Goal: Task Accomplishment & Management: Manage account settings

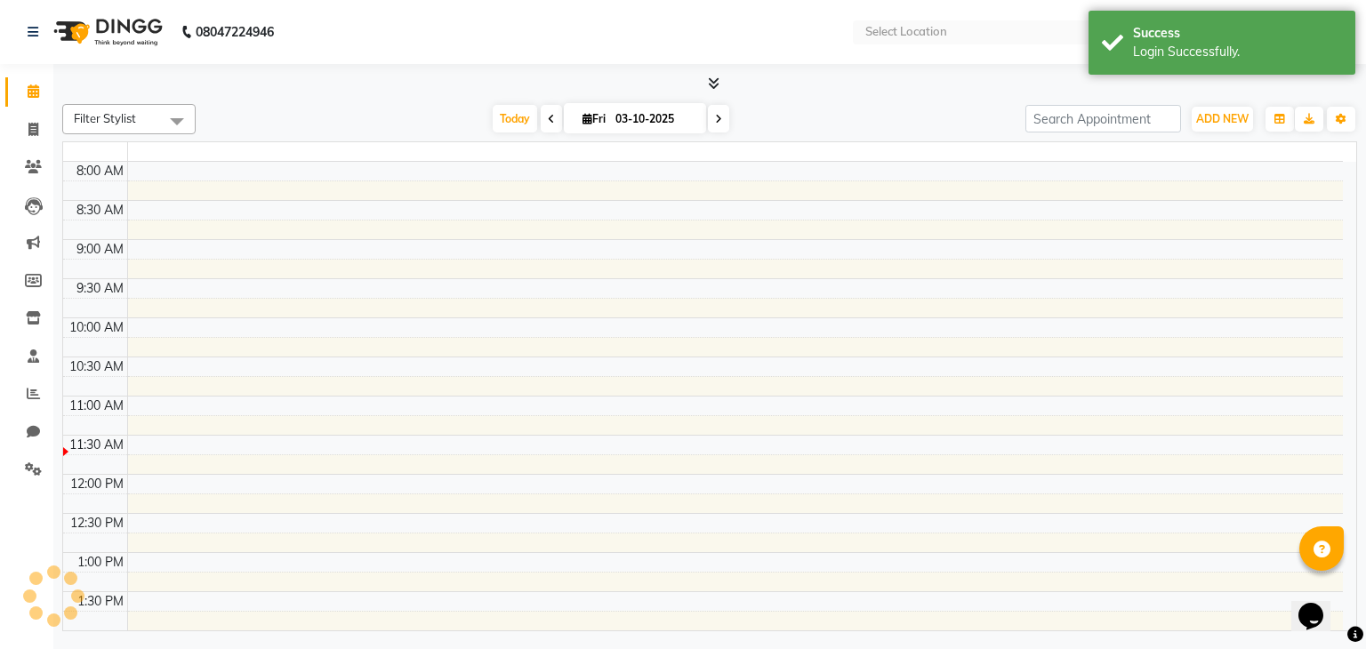
select select "en"
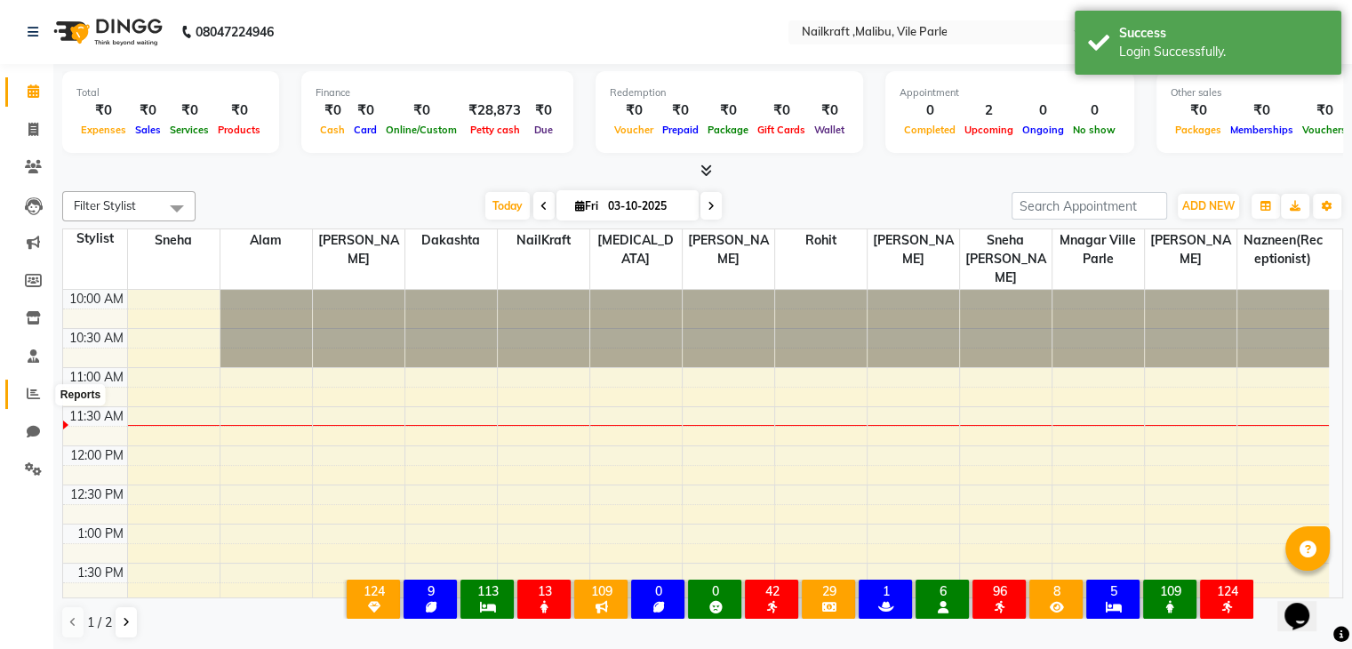
click at [28, 403] on span at bounding box center [33, 394] width 31 height 20
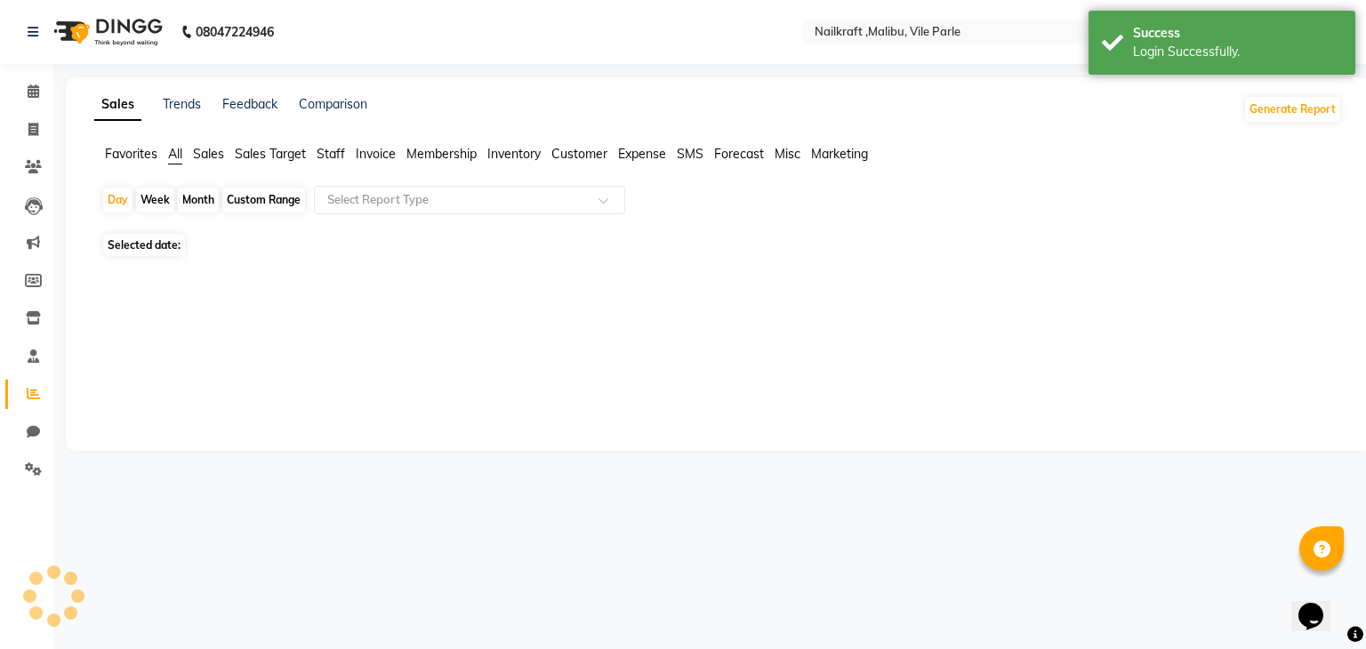
click at [28, 403] on span at bounding box center [33, 394] width 31 height 20
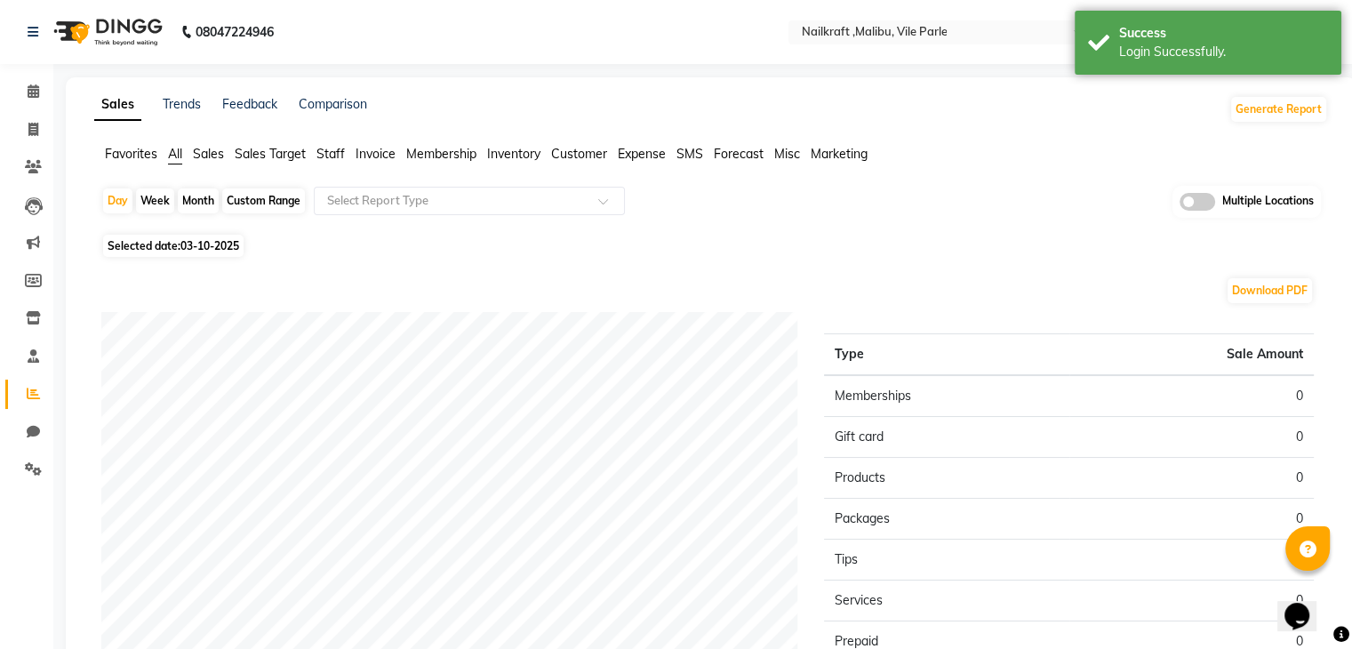
click at [220, 246] on span "03-10-2025" at bounding box center [210, 245] width 59 height 13
select select "10"
select select "2025"
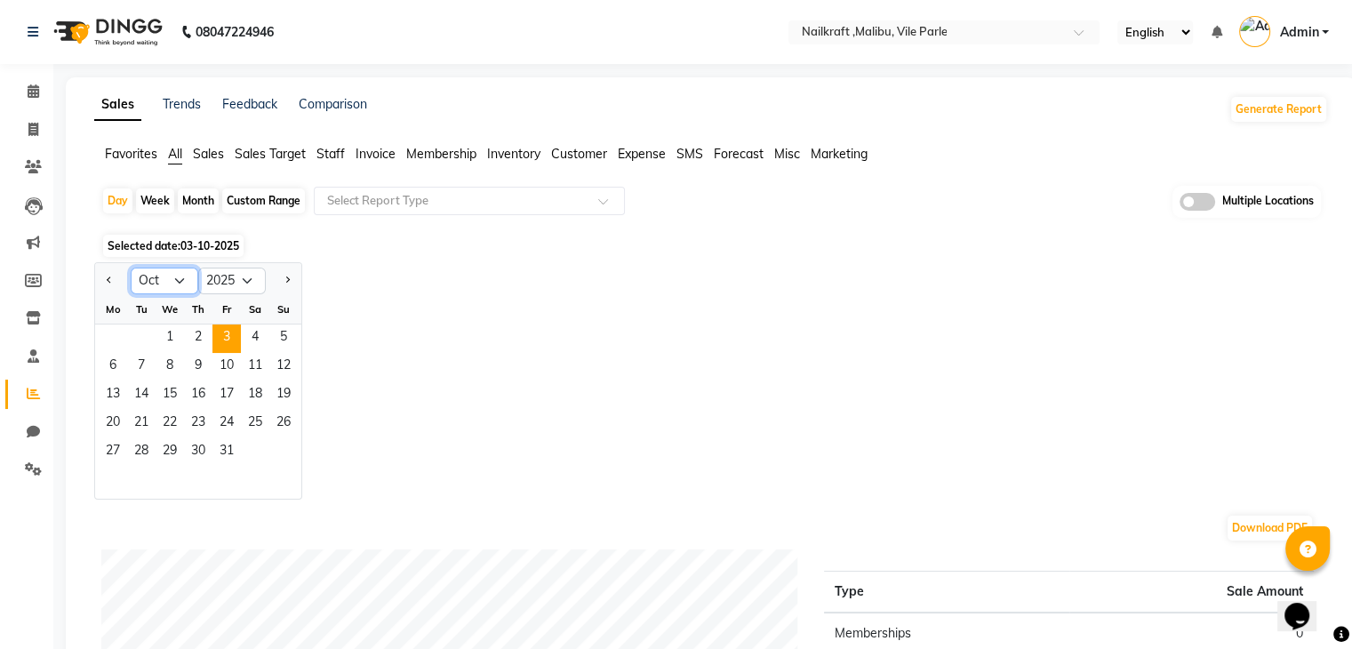
click at [181, 276] on select "Jan Feb Mar Apr May Jun [DATE] Aug Sep Oct Nov Dec" at bounding box center [165, 281] width 68 height 27
select select "9"
click at [131, 268] on select "Jan Feb Mar Apr May Jun [DATE] Aug Sep Oct Nov Dec" at bounding box center [165, 281] width 68 height 27
click at [118, 338] on span "1" at bounding box center [113, 339] width 28 height 28
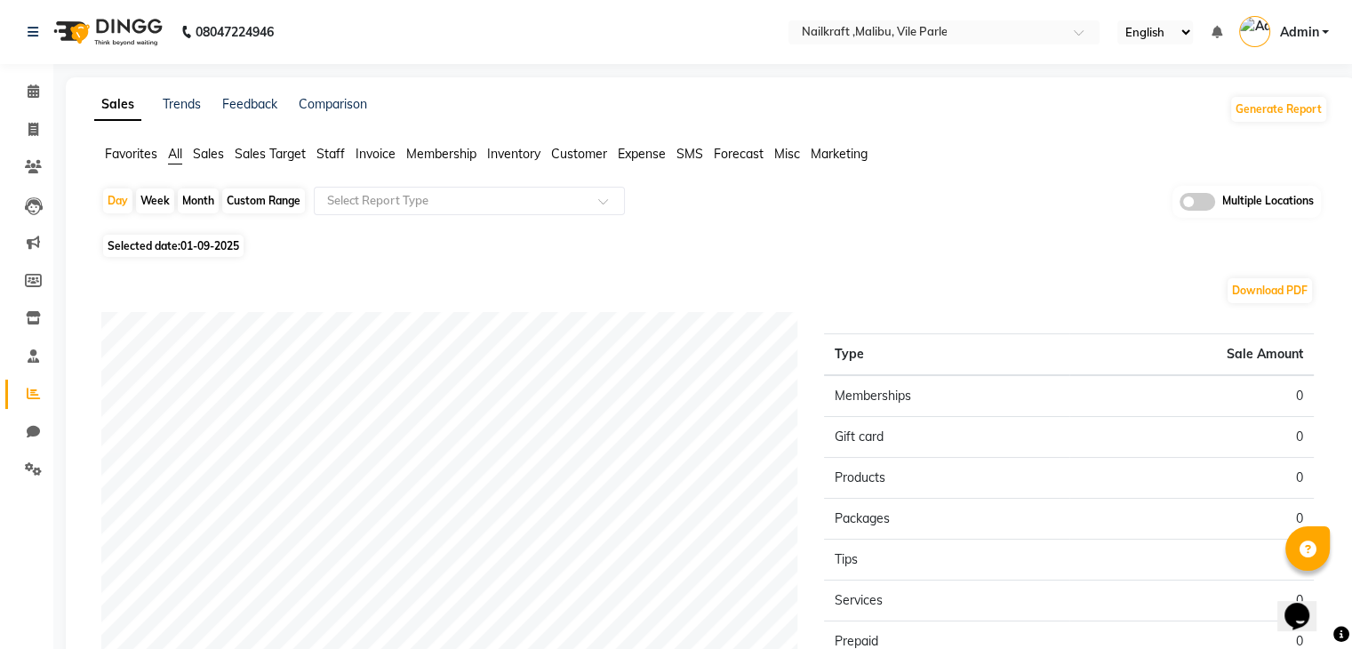
click at [249, 205] on div "Custom Range" at bounding box center [263, 201] width 83 height 25
select select "9"
select select "2025"
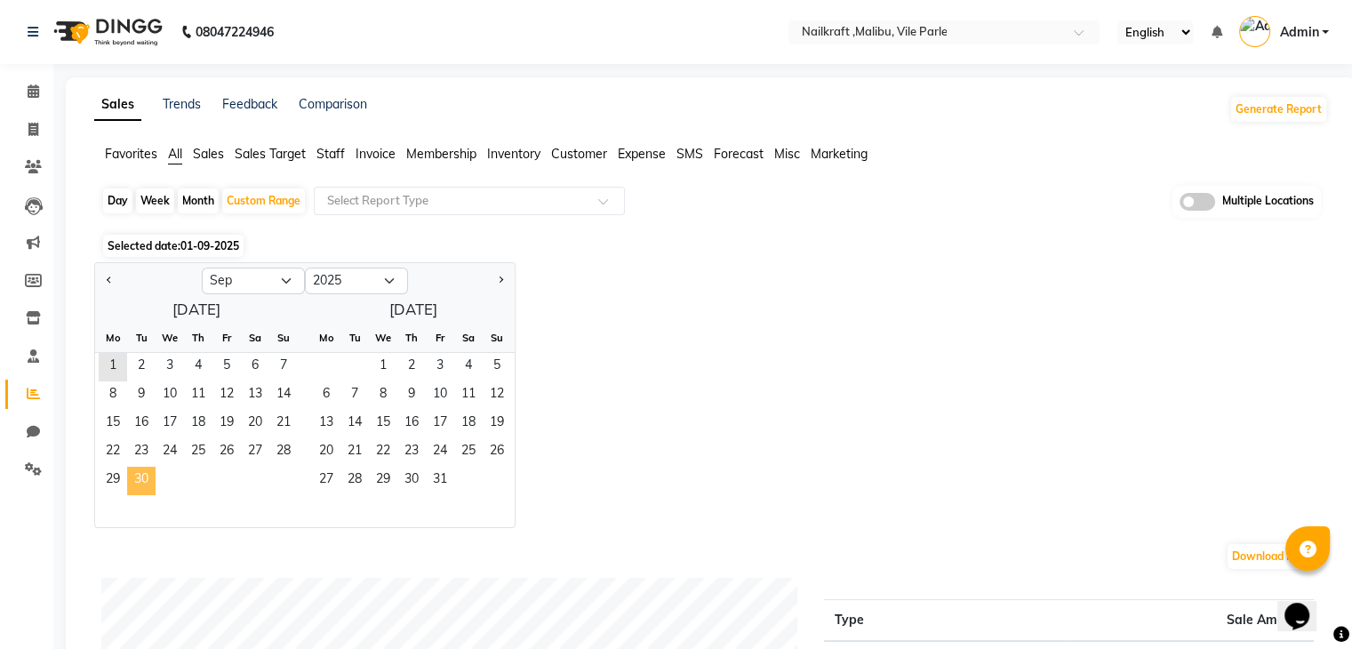
drag, startPoint x: 117, startPoint y: 365, endPoint x: 139, endPoint y: 485, distance: 121.9
click at [139, 485] on ngb-datepicker-month "Mo Tu We Th Fr Sa Su 1 2 3 4 5 6 7 8 9 10 11 12 13 14 15 16 17 18 19 20 21 22 2…" at bounding box center [196, 426] width 203 height 204
click at [139, 485] on span "30" at bounding box center [141, 481] width 28 height 28
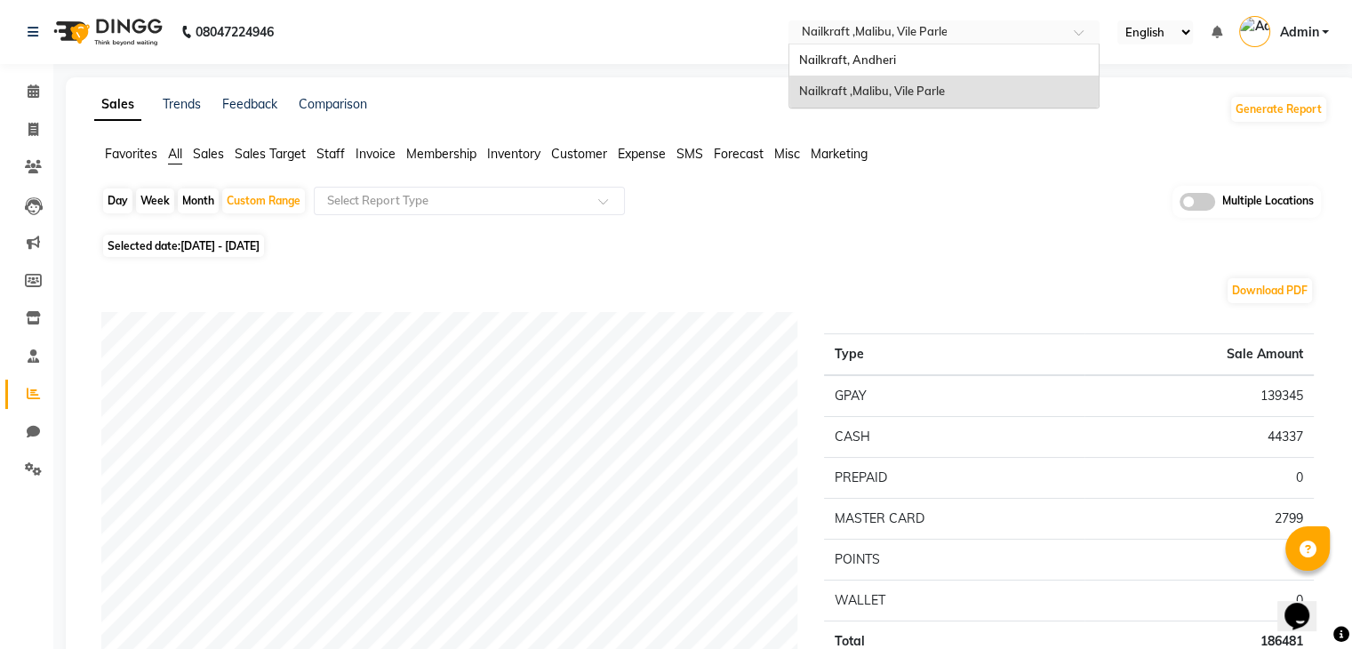
click at [1049, 36] on input "text" at bounding box center [927, 34] width 258 height 18
click at [965, 60] on div "Nailkraft, Andheri" at bounding box center [944, 60] width 309 height 32
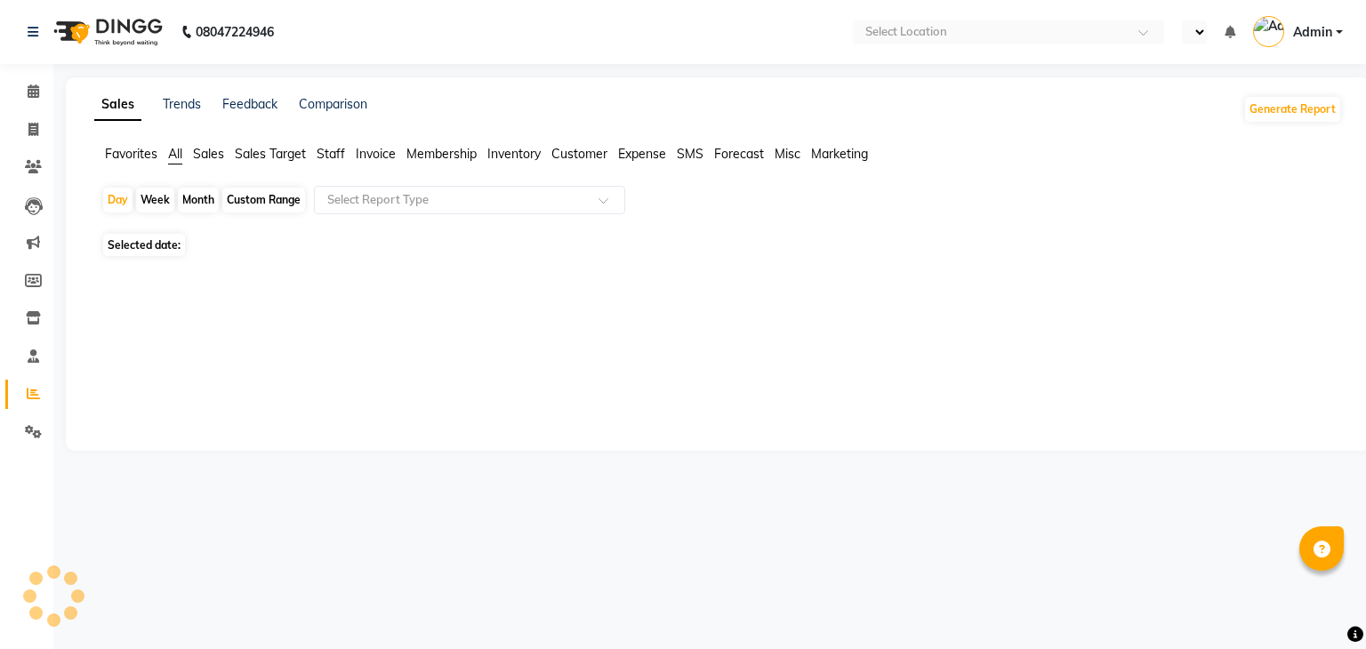
select select "en"
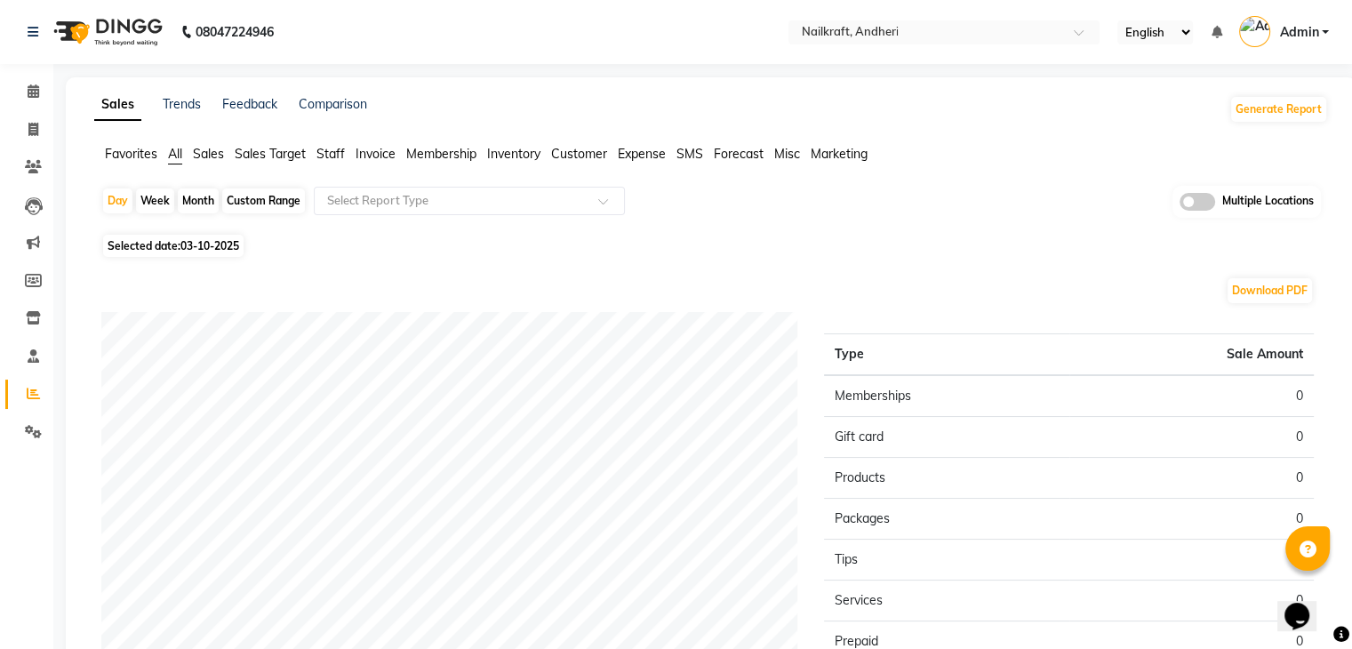
click at [205, 239] on span "03-10-2025" at bounding box center [210, 245] width 59 height 13
select select "10"
select select "2025"
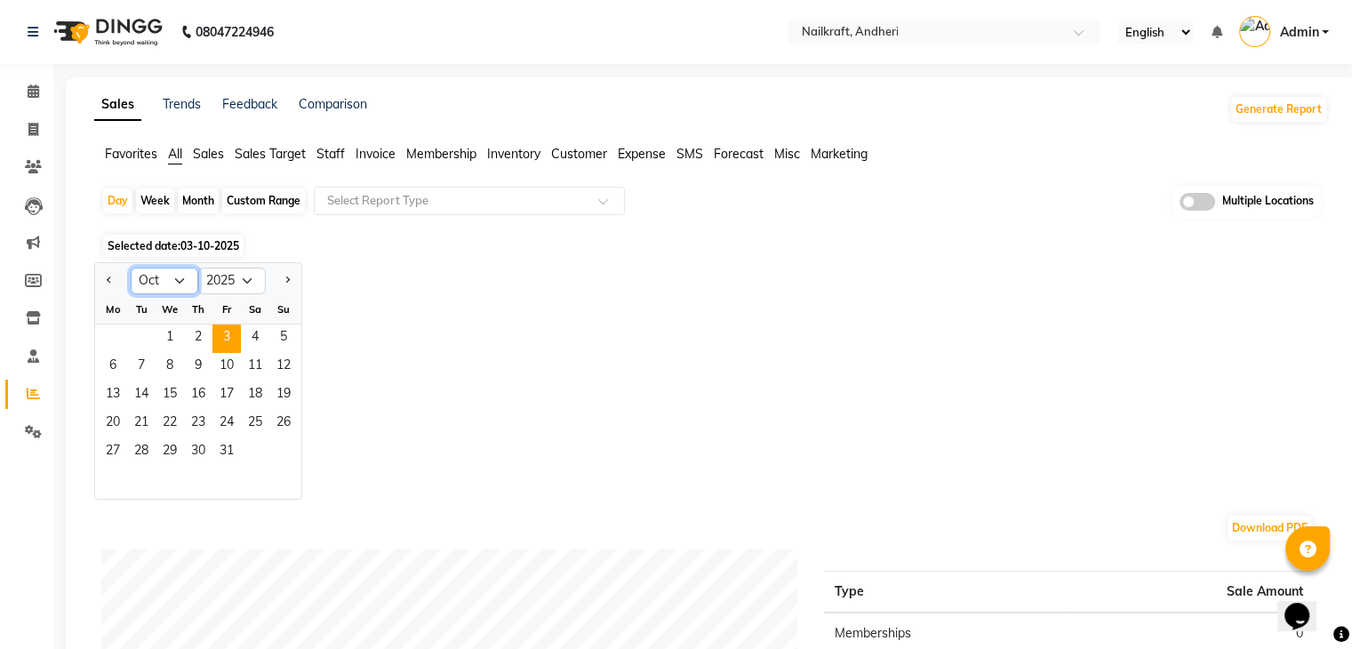
click at [172, 271] on select "Jan Feb Mar Apr May Jun [DATE] Aug Sep Oct Nov Dec" at bounding box center [165, 281] width 68 height 27
select select "9"
click at [131, 268] on select "Jan Feb Mar Apr May Jun [DATE] Aug Sep Oct Nov Dec" at bounding box center [165, 281] width 68 height 27
click at [107, 325] on span "1" at bounding box center [113, 339] width 28 height 28
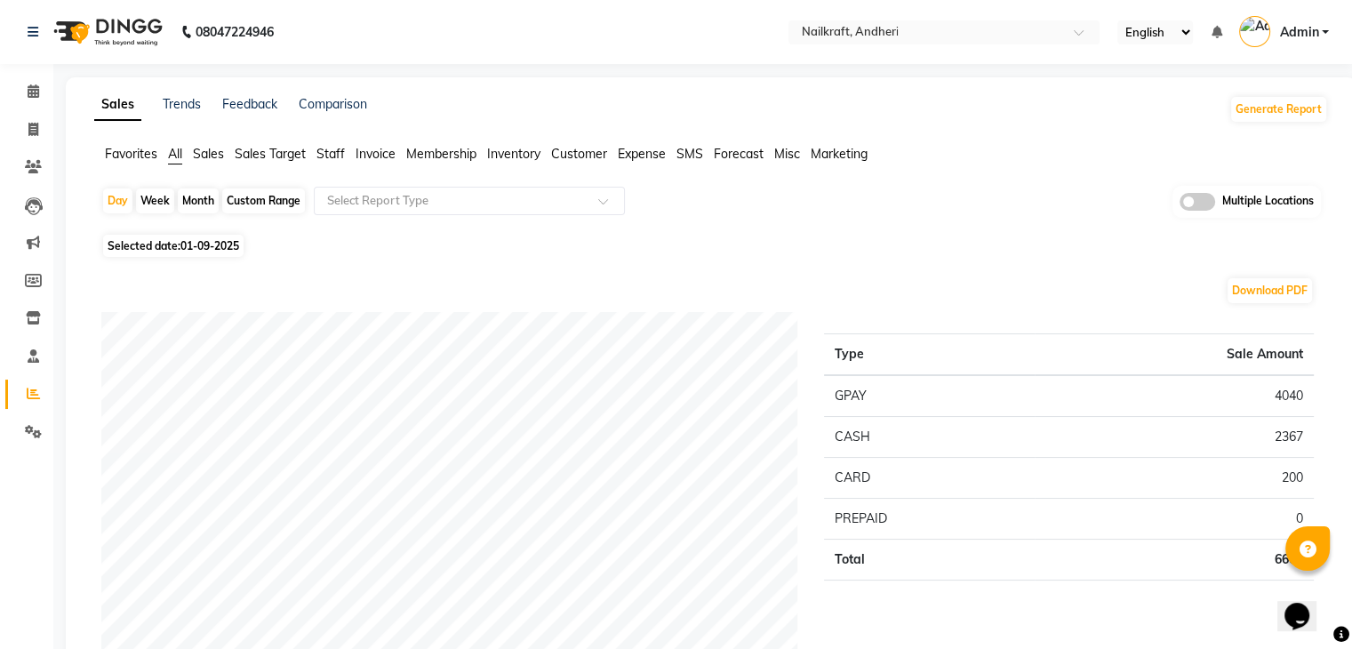
click at [231, 253] on span "Selected date: [DATE]" at bounding box center [173, 246] width 140 height 22
select select "9"
select select "2025"
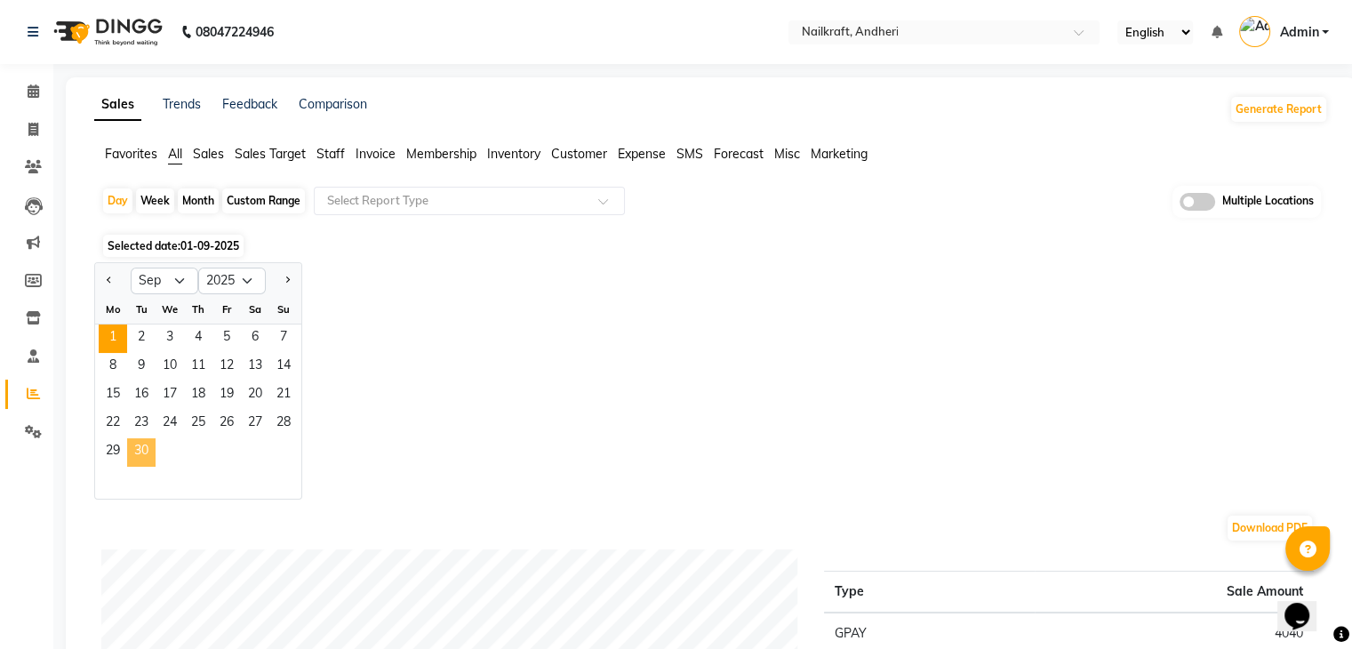
click at [151, 460] on span "30" at bounding box center [141, 452] width 28 height 28
click at [255, 205] on div "Custom Range" at bounding box center [263, 201] width 83 height 25
select select "9"
select select "2025"
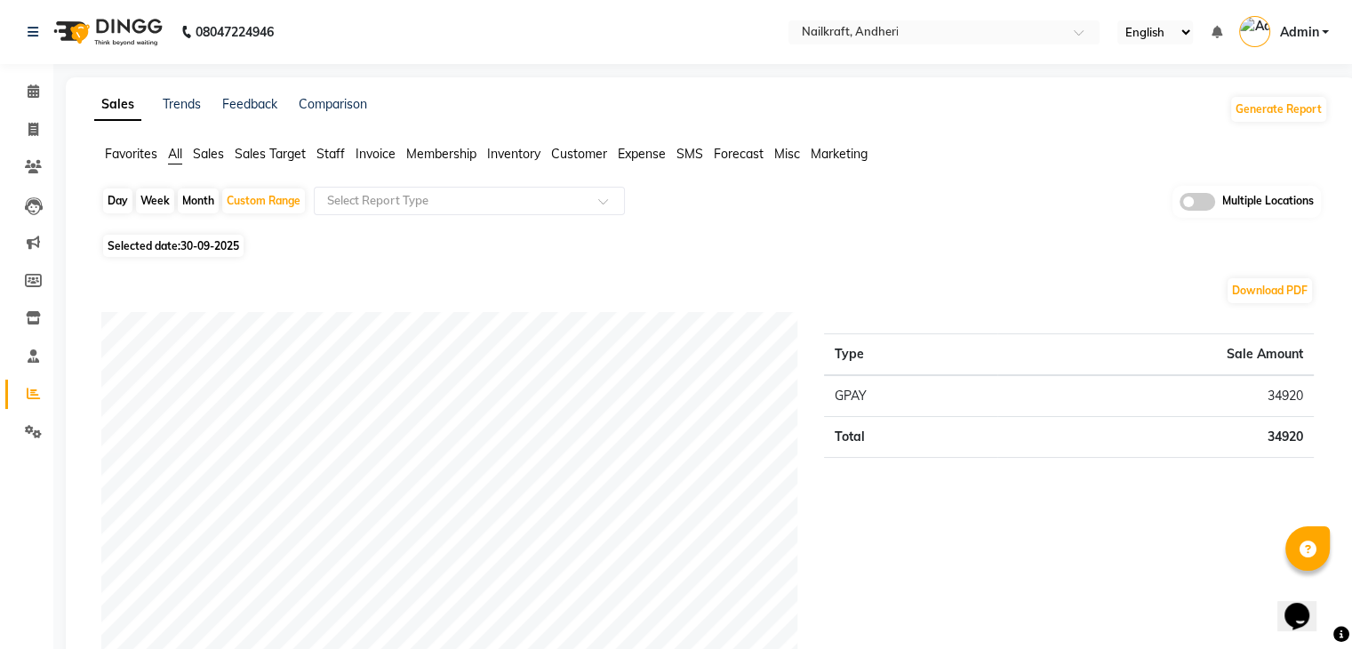
click at [203, 246] on span "30-09-2025" at bounding box center [210, 245] width 59 height 13
select select "9"
select select "2025"
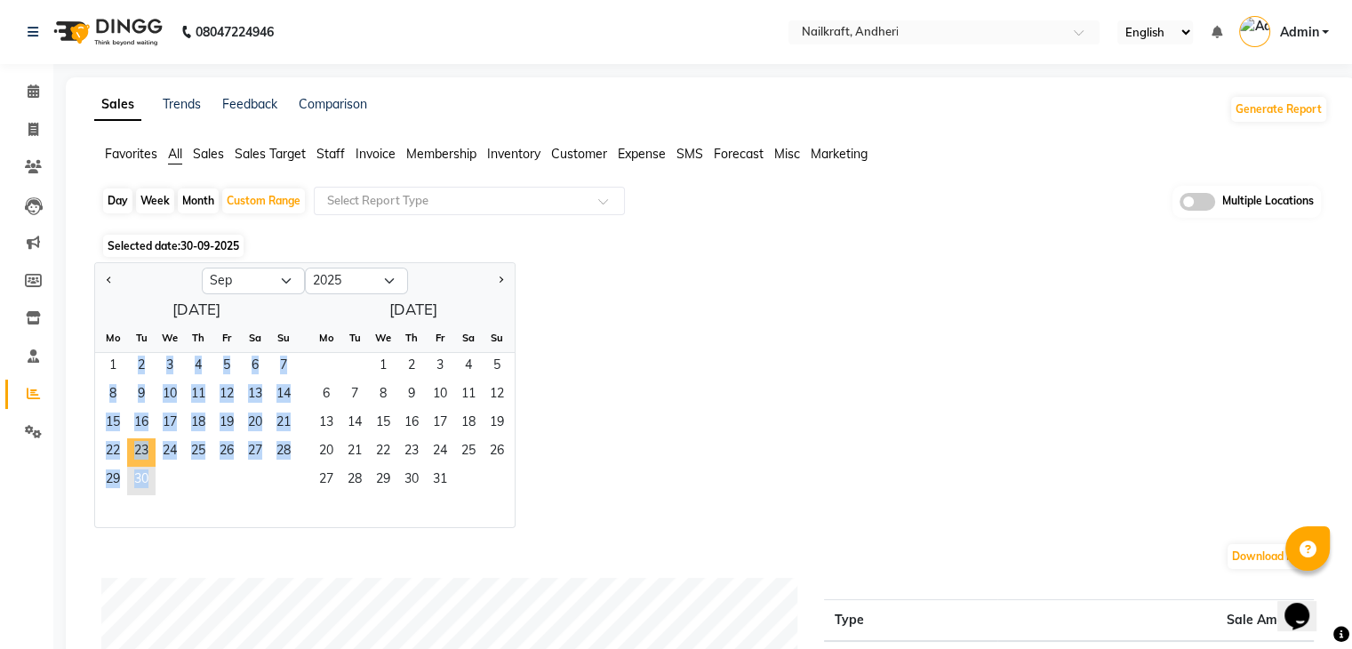
drag, startPoint x: 112, startPoint y: 360, endPoint x: 144, endPoint y: 473, distance: 117.4
click at [144, 473] on ngb-datepicker-month "Mo Tu We Th Fr Sa Su 1 2 3 4 5 6 7 8 9 10 11 12 13 14 15 16 17 18 19 20 21 22 2…" at bounding box center [196, 426] width 203 height 204
click at [144, 473] on span "30" at bounding box center [141, 481] width 28 height 28
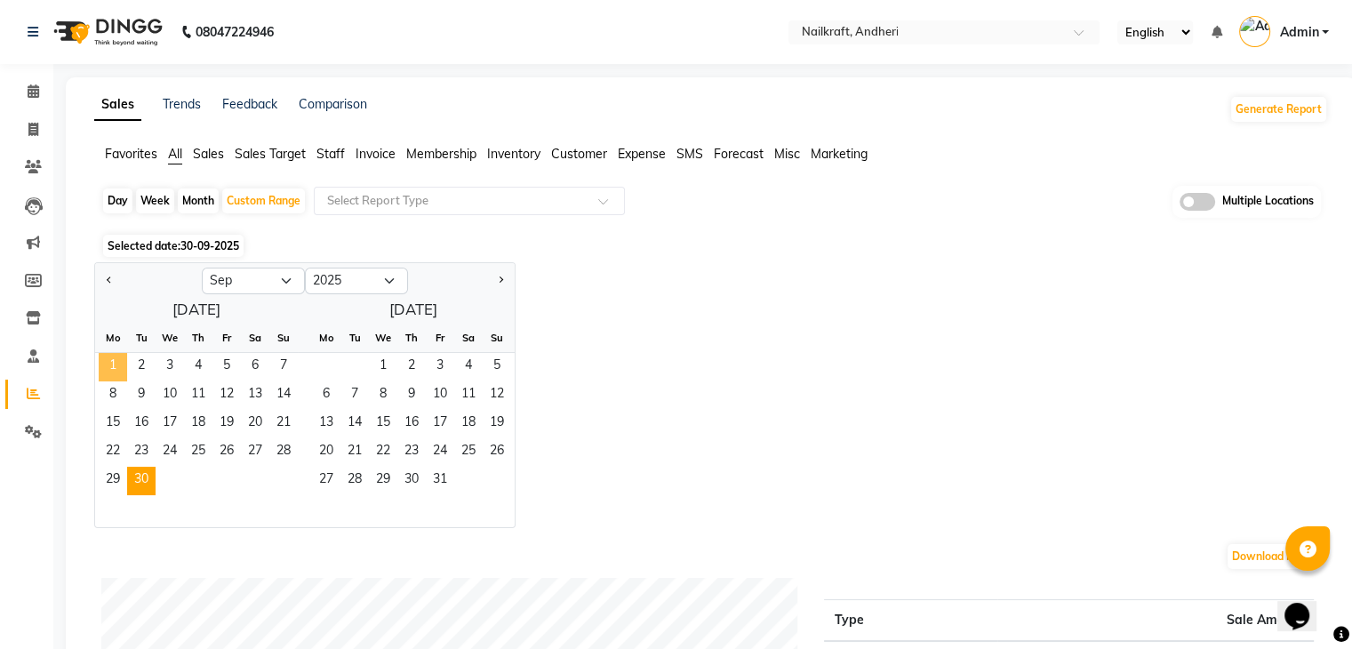
click at [107, 364] on span "1" at bounding box center [113, 367] width 28 height 28
click at [141, 470] on span "30" at bounding box center [141, 481] width 28 height 28
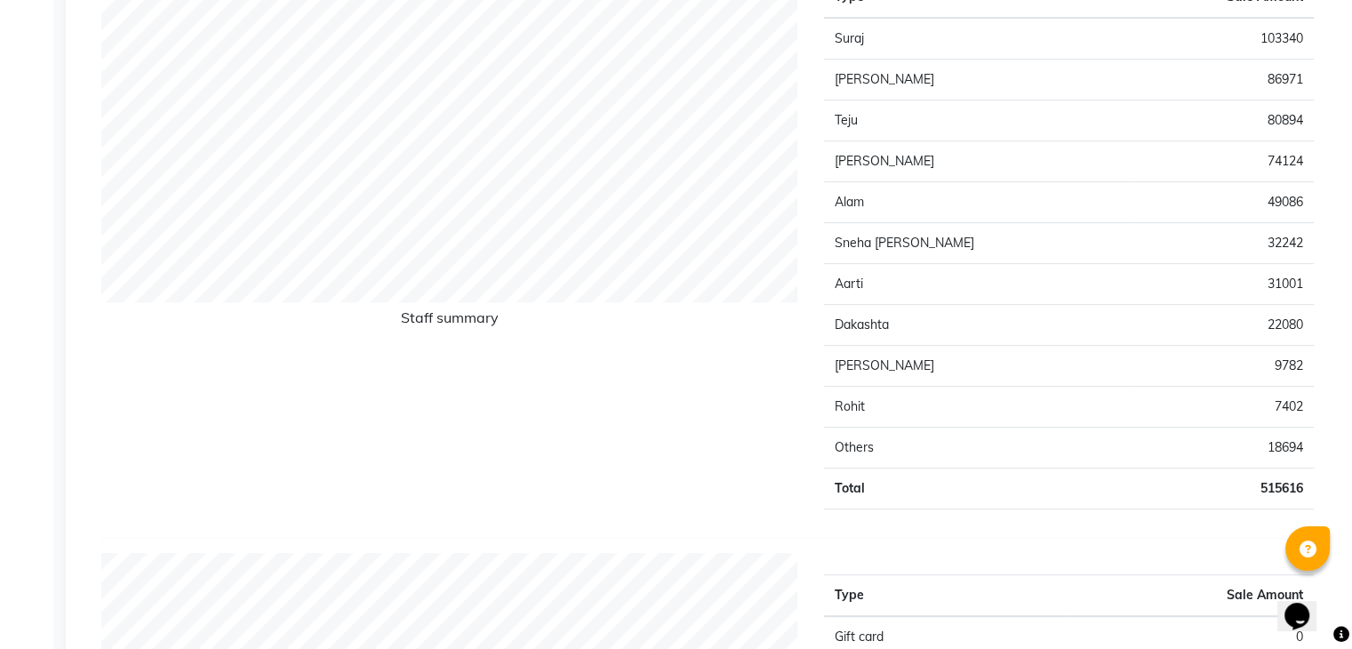
scroll to position [1355, 0]
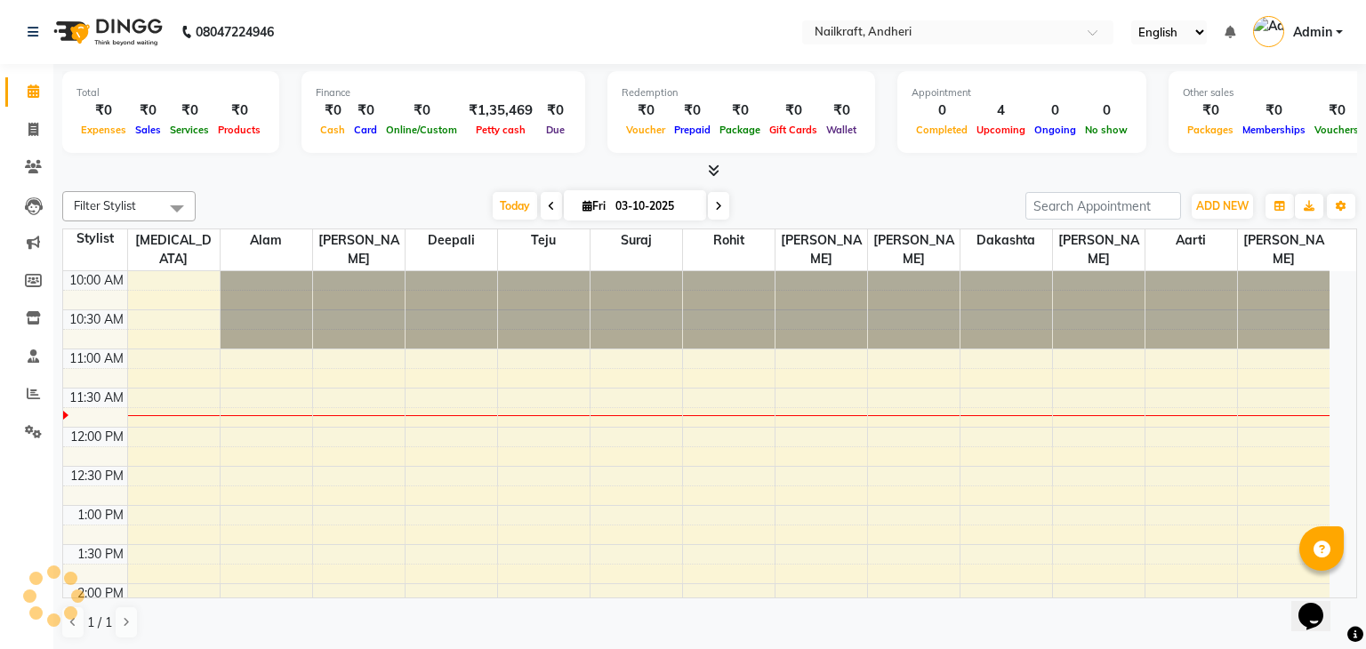
click at [1362, 9] on html "08047224946 Select Location × Nailkraft, Andheri English ENGLISH Español العربي…" at bounding box center [683, 324] width 1366 height 649
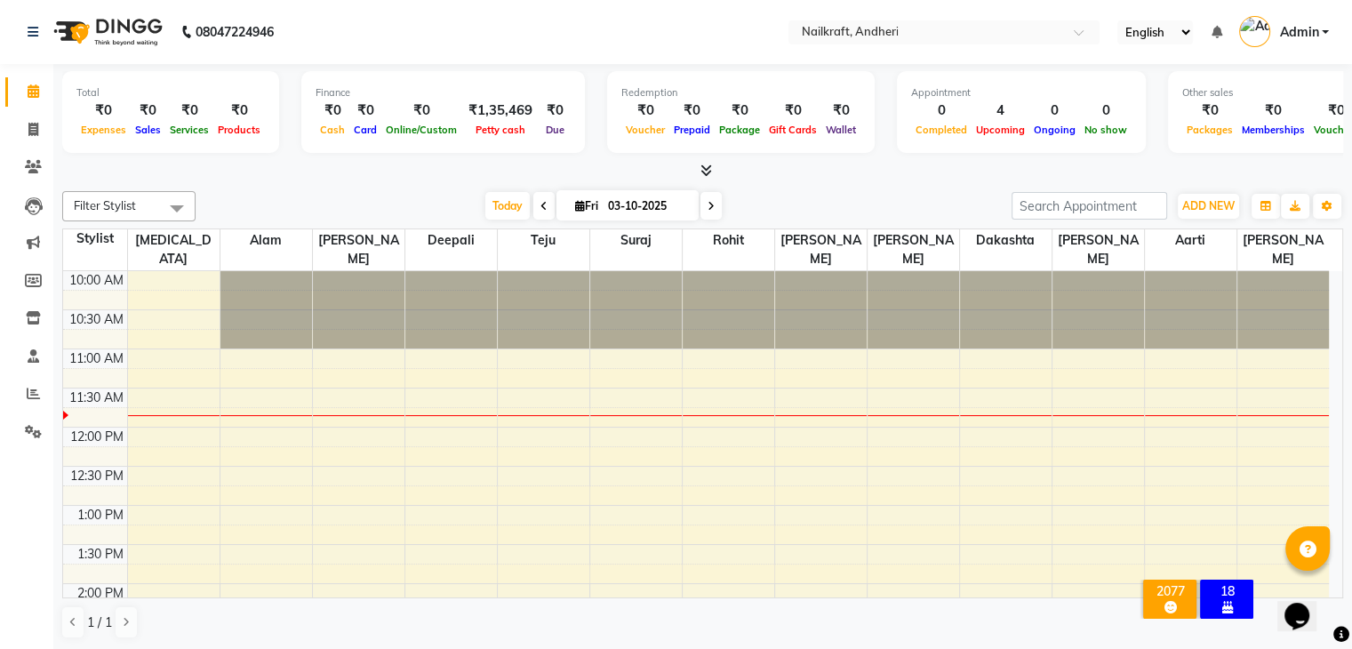
click at [423, 218] on div "[DATE] [DATE]" at bounding box center [604, 206] width 799 height 27
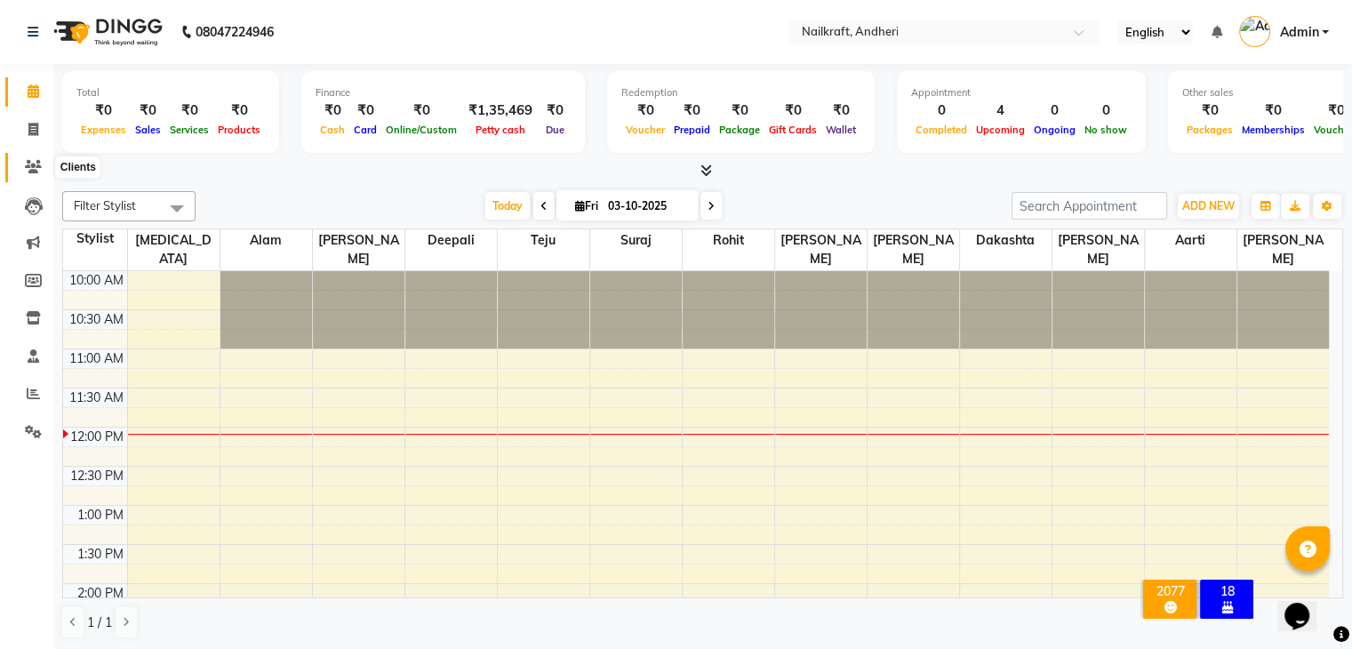
click at [36, 173] on icon at bounding box center [33, 166] width 17 height 13
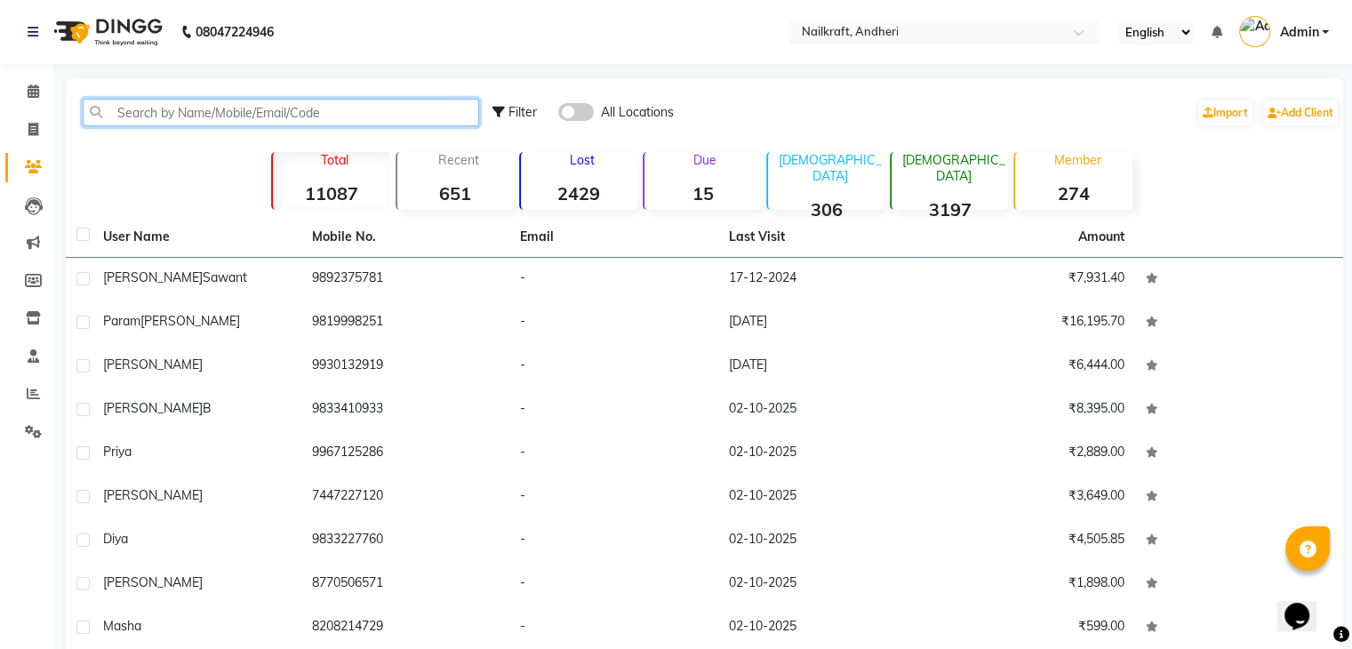
click at [328, 111] on input "text" at bounding box center [281, 113] width 397 height 28
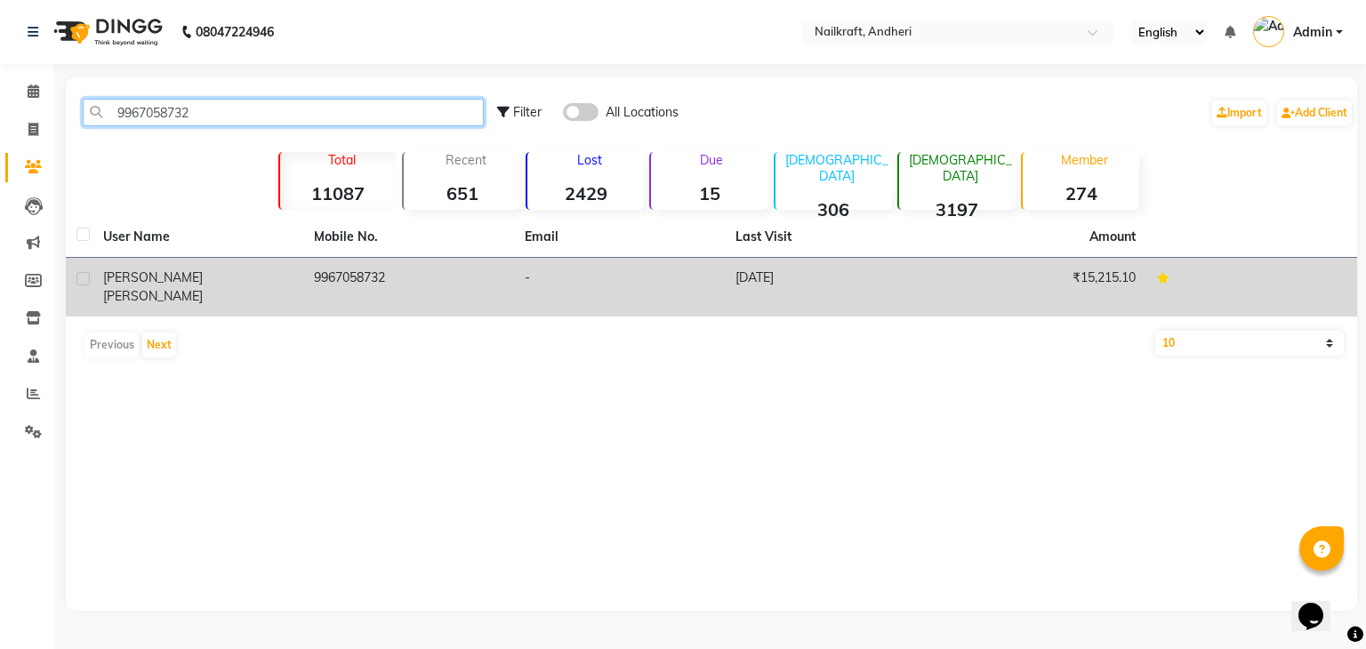
type input "9967058732"
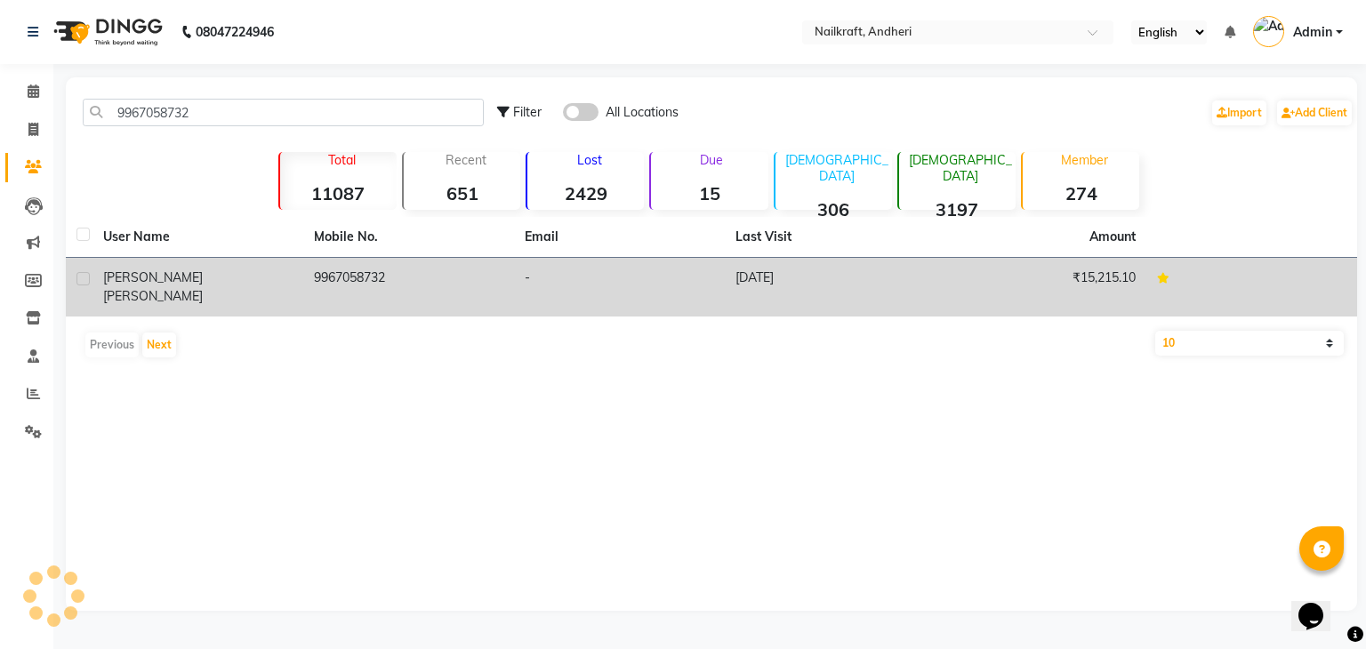
click at [326, 291] on td "9967058732" at bounding box center [408, 287] width 211 height 59
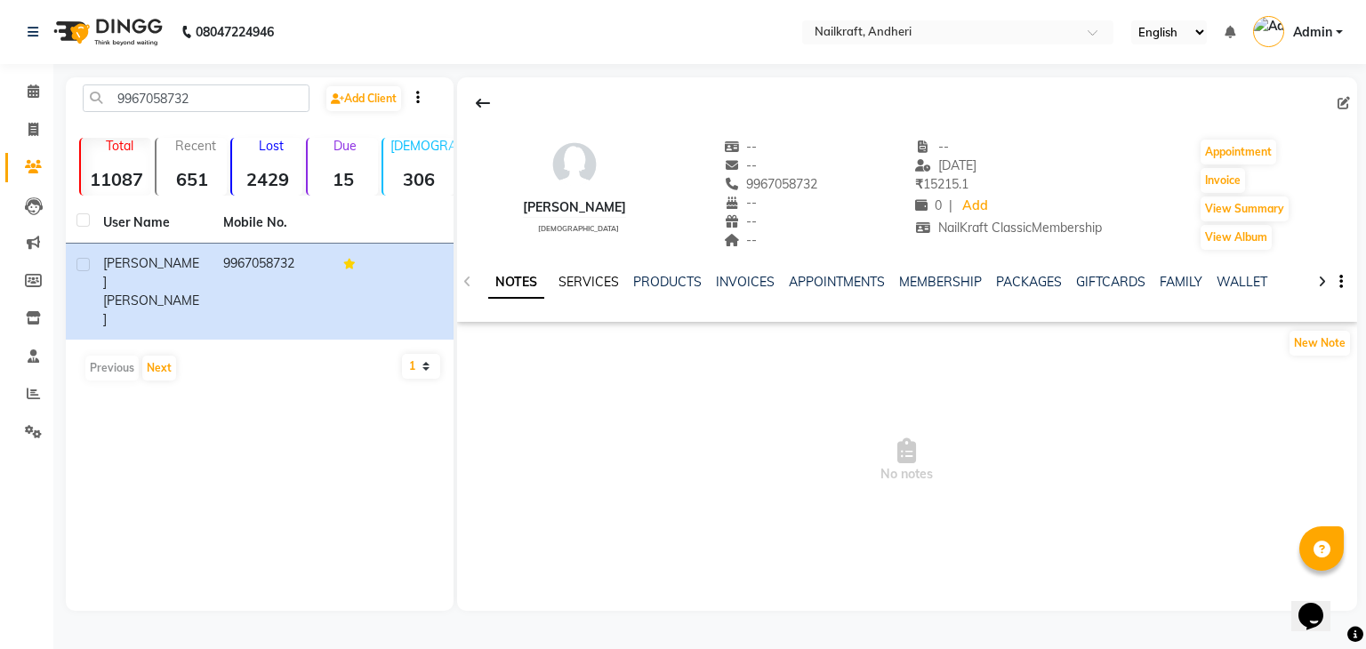
click at [598, 275] on link "SERVICES" at bounding box center [588, 282] width 60 height 16
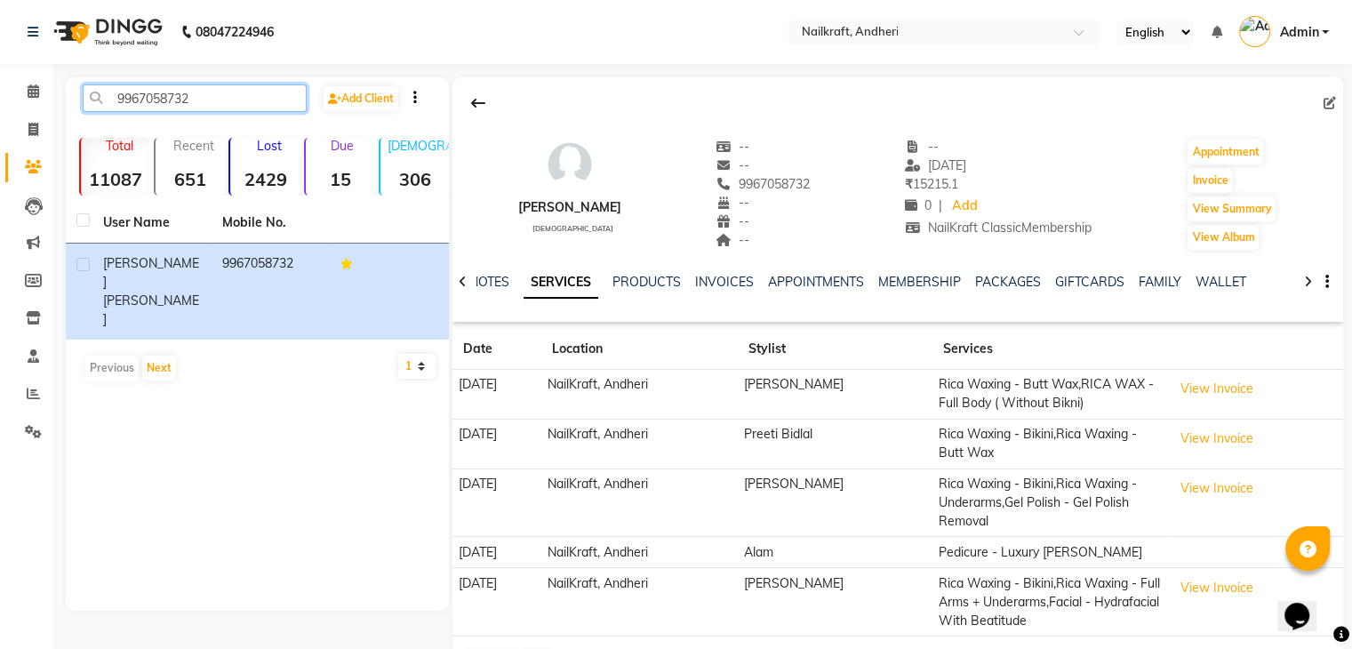
click at [228, 99] on input "9967058732" at bounding box center [195, 98] width 224 height 28
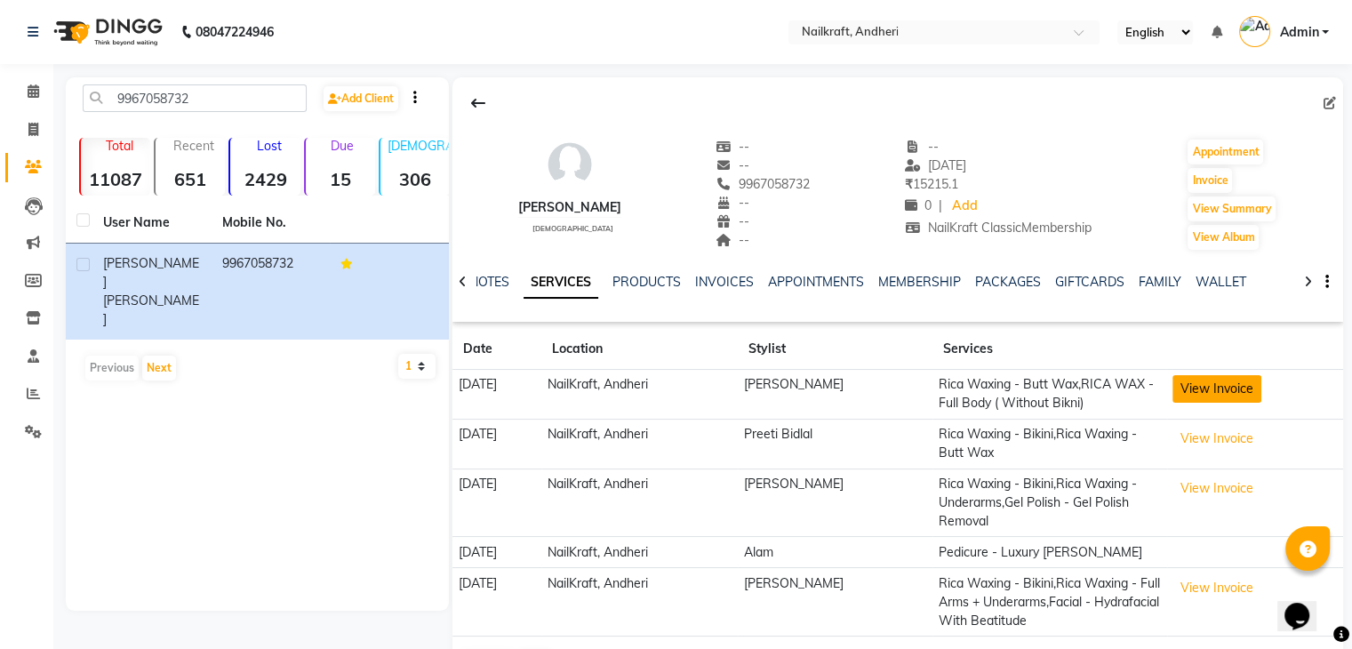
click at [1203, 390] on button "View Invoice" at bounding box center [1217, 389] width 89 height 28
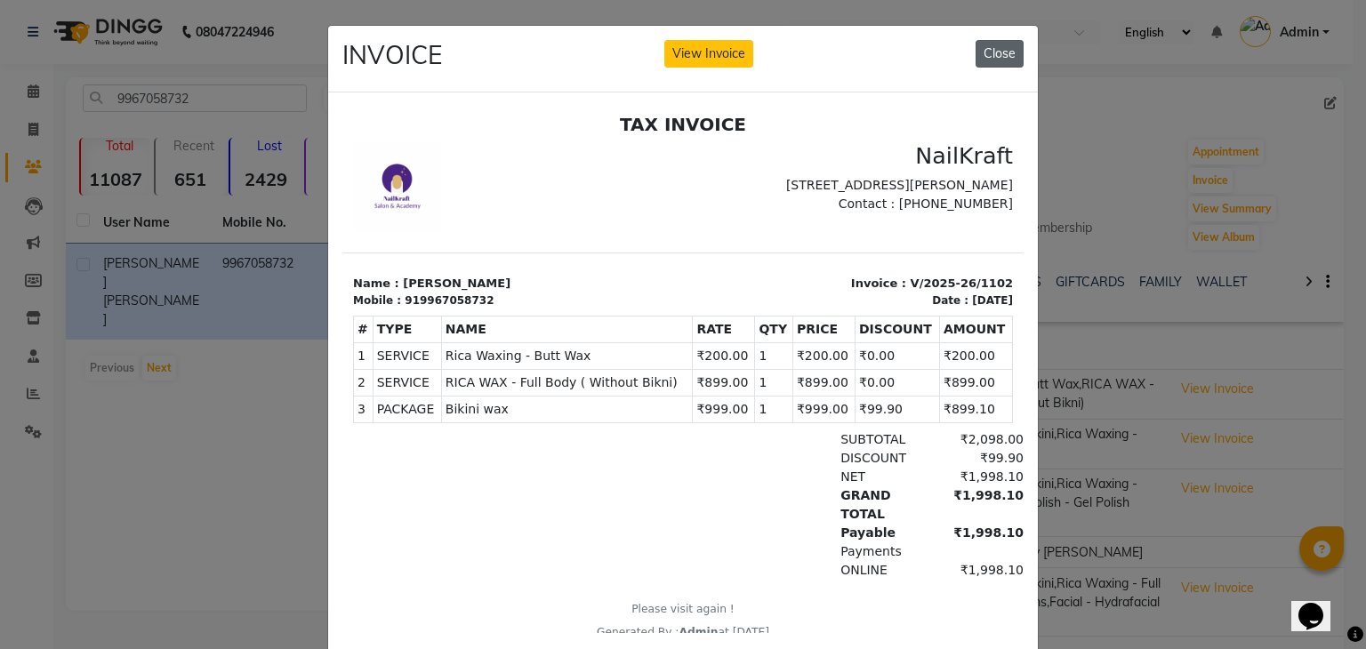
click at [1005, 60] on button "Close" at bounding box center [999, 54] width 48 height 28
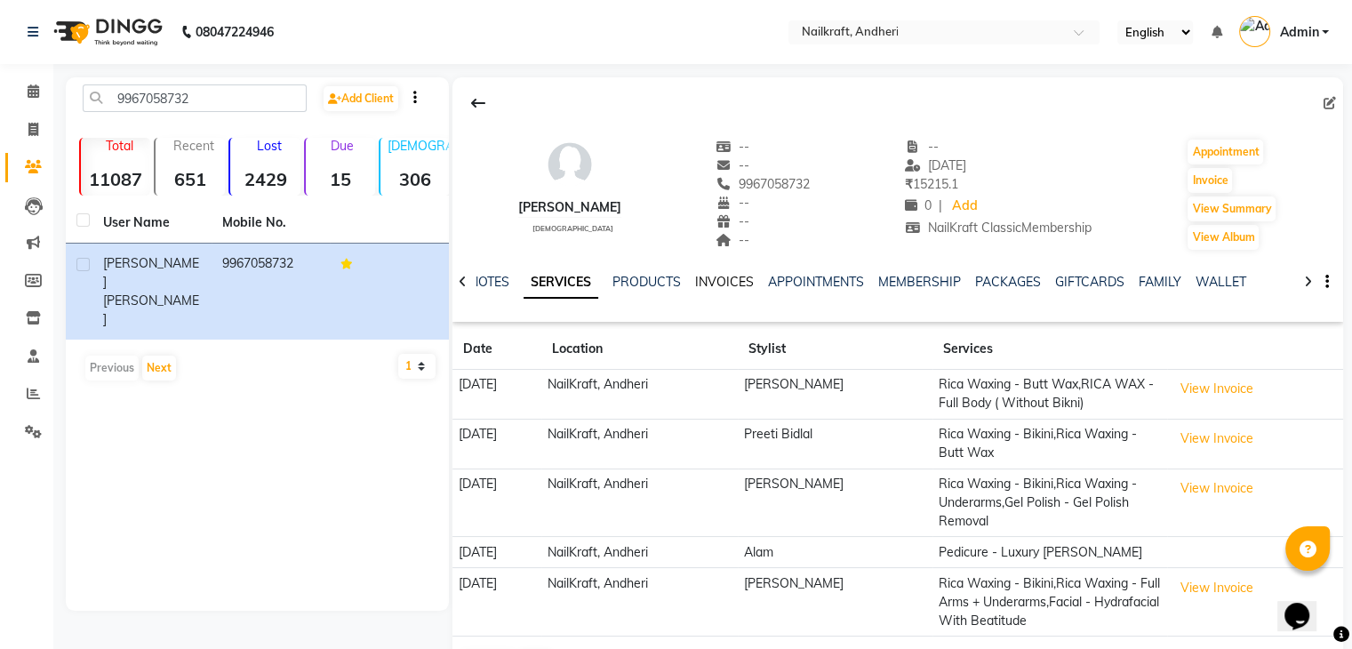
click at [717, 282] on link "INVOICES" at bounding box center [724, 282] width 59 height 16
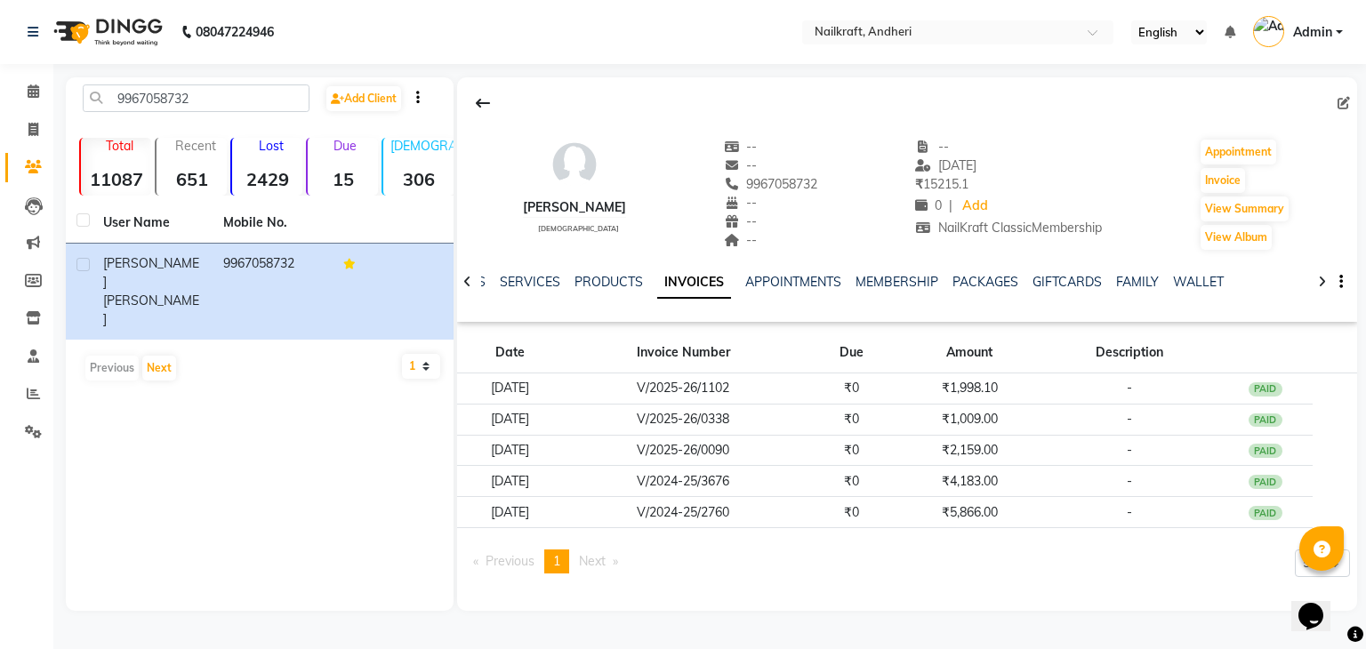
click at [516, 271] on div "NOTES SERVICES PRODUCTS INVOICES APPOINTMENTS MEMBERSHIP PACKAGES GIFTCARDS FAM…" at bounding box center [907, 282] width 900 height 61
click at [517, 277] on link "SERVICES" at bounding box center [530, 282] width 60 height 16
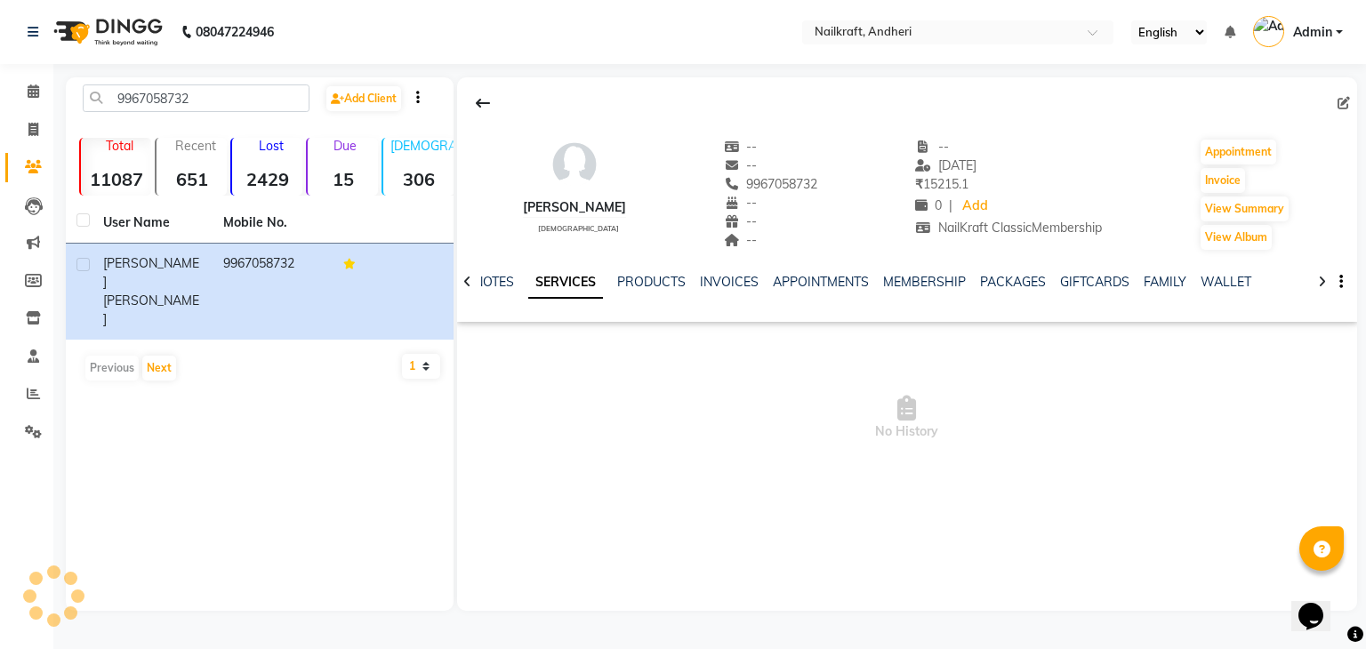
click at [517, 277] on ul "NOTES SERVICES PRODUCTS INVOICES APPOINTMENTS MEMBERSHIP PACKAGES GIFTCARDS FAM…" at bounding box center [869, 282] width 791 height 19
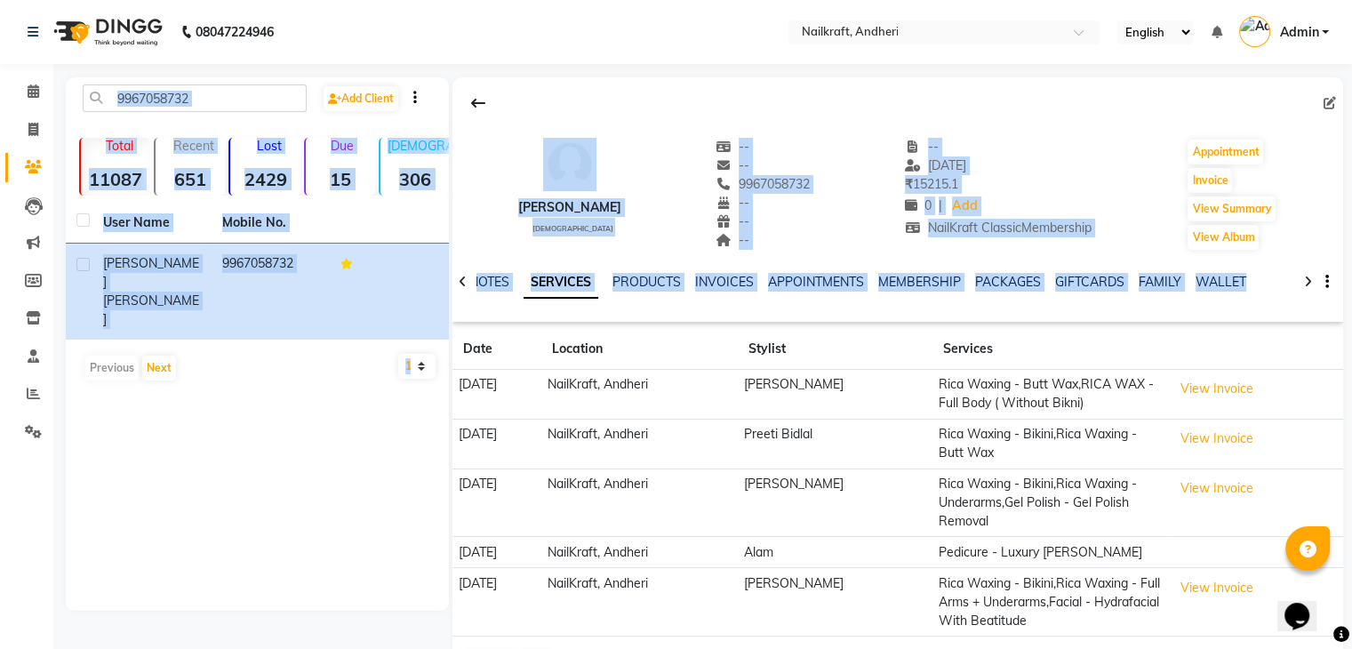
drag, startPoint x: 1362, startPoint y: 512, endPoint x: 1361, endPoint y: 357, distance: 154.7
click at [1352, 357] on html "08047224946 Select Location × Nailkraft, Andheri English ENGLISH Español العربي…" at bounding box center [676, 324] width 1352 height 649
drag, startPoint x: 1365, startPoint y: 508, endPoint x: 1303, endPoint y: 242, distance: 273.1
click at [1303, 242] on div "[PERSON_NAME] [DEMOGRAPHIC_DATA] -- -- 9967058732 -- -- -- -- [DATE] ₹ 15215.1 …" at bounding box center [898, 186] width 891 height 132
click at [1312, 170] on div "[PERSON_NAME] [DEMOGRAPHIC_DATA] -- -- 9967058732 -- -- -- -- [DATE] ₹ 15215.1 …" at bounding box center [898, 186] width 891 height 132
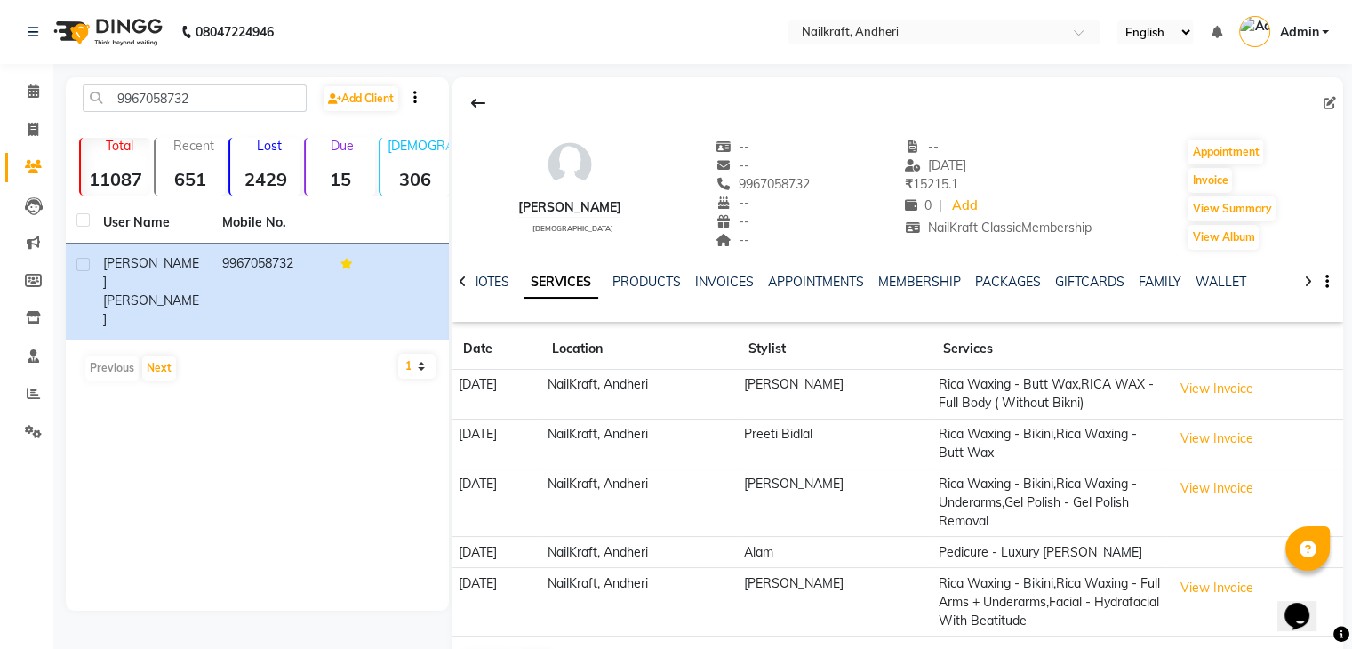
click at [1312, 170] on div "[PERSON_NAME] [DEMOGRAPHIC_DATA] -- -- 9967058732 -- -- -- -- [DATE] ₹ 15215.1 …" at bounding box center [898, 186] width 891 height 132
drag, startPoint x: 1362, startPoint y: 253, endPoint x: 884, endPoint y: 250, distance: 478.4
click at [884, 250] on div "[PERSON_NAME] [DEMOGRAPHIC_DATA] -- -- 9967058732 -- -- -- -- [DATE] ₹ 15215.1 …" at bounding box center [898, 186] width 891 height 132
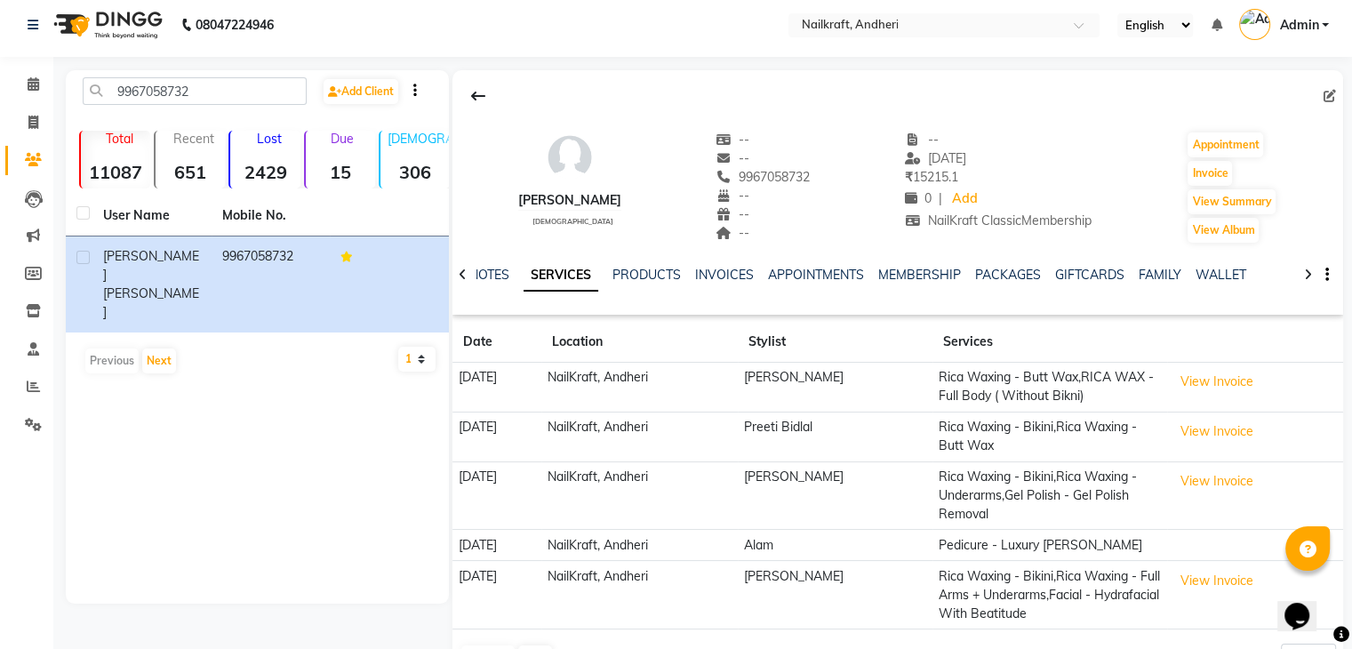
scroll to position [63, 0]
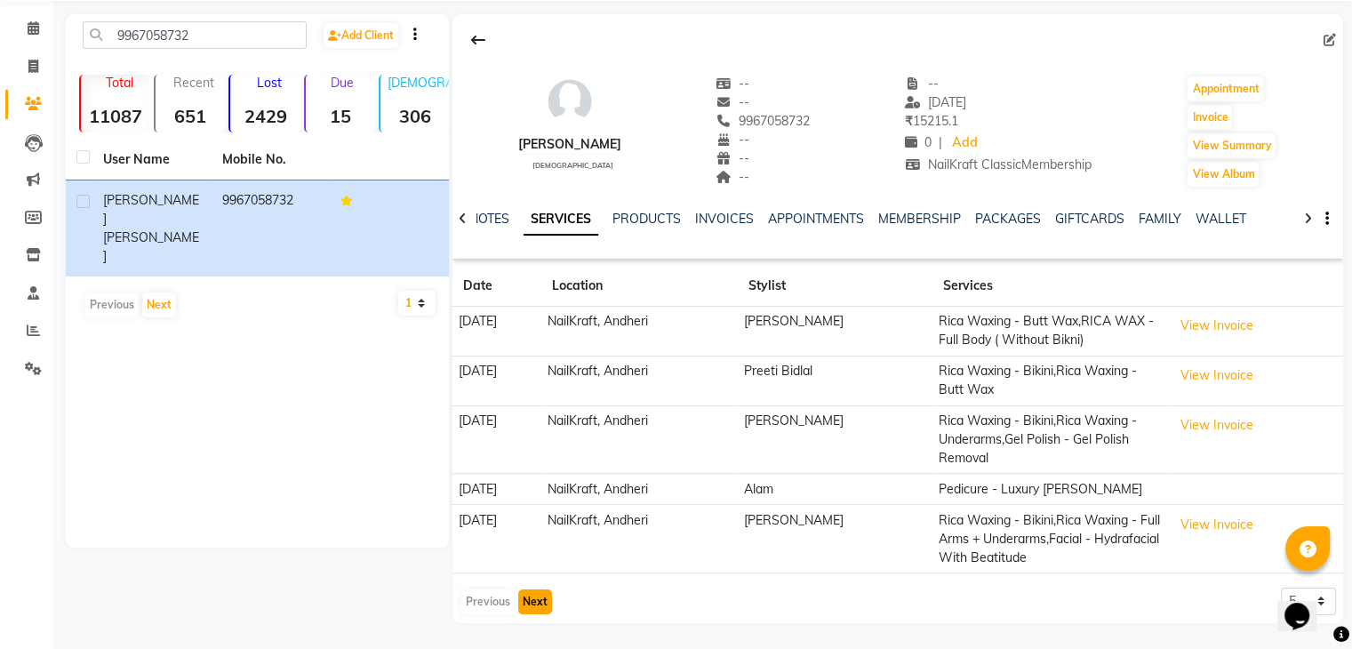
click at [537, 606] on button "Next" at bounding box center [535, 602] width 34 height 25
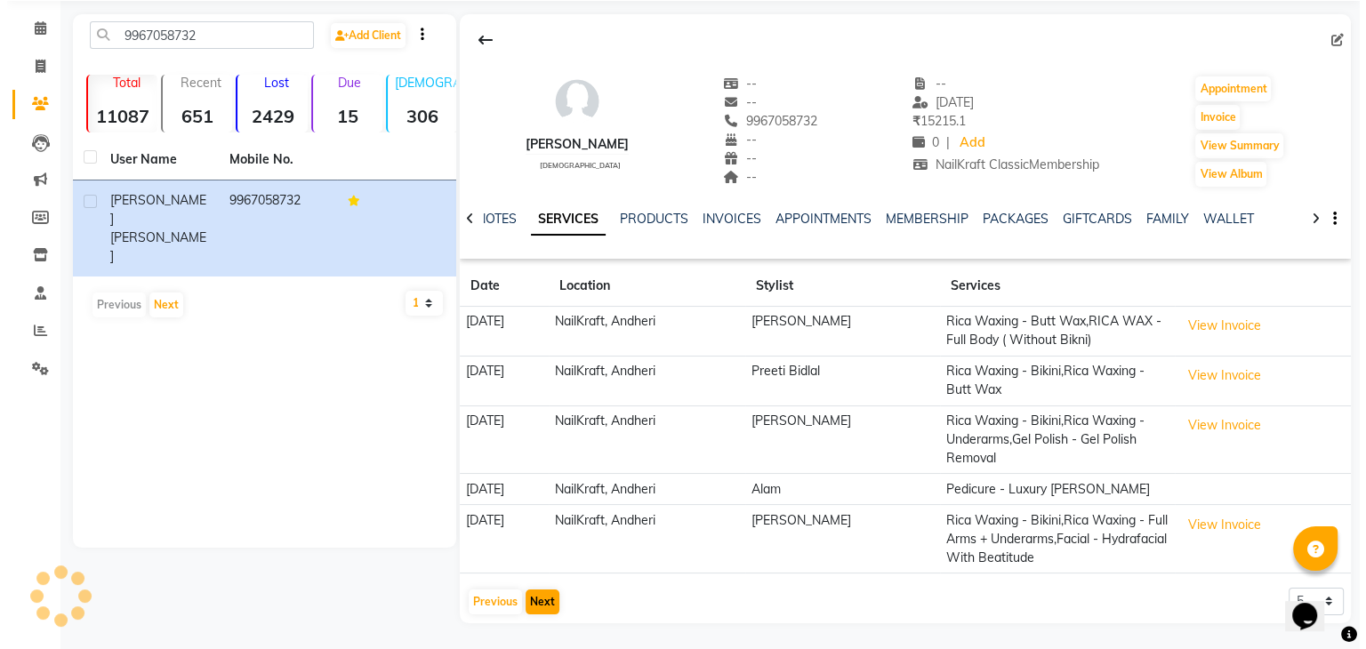
scroll to position [0, 0]
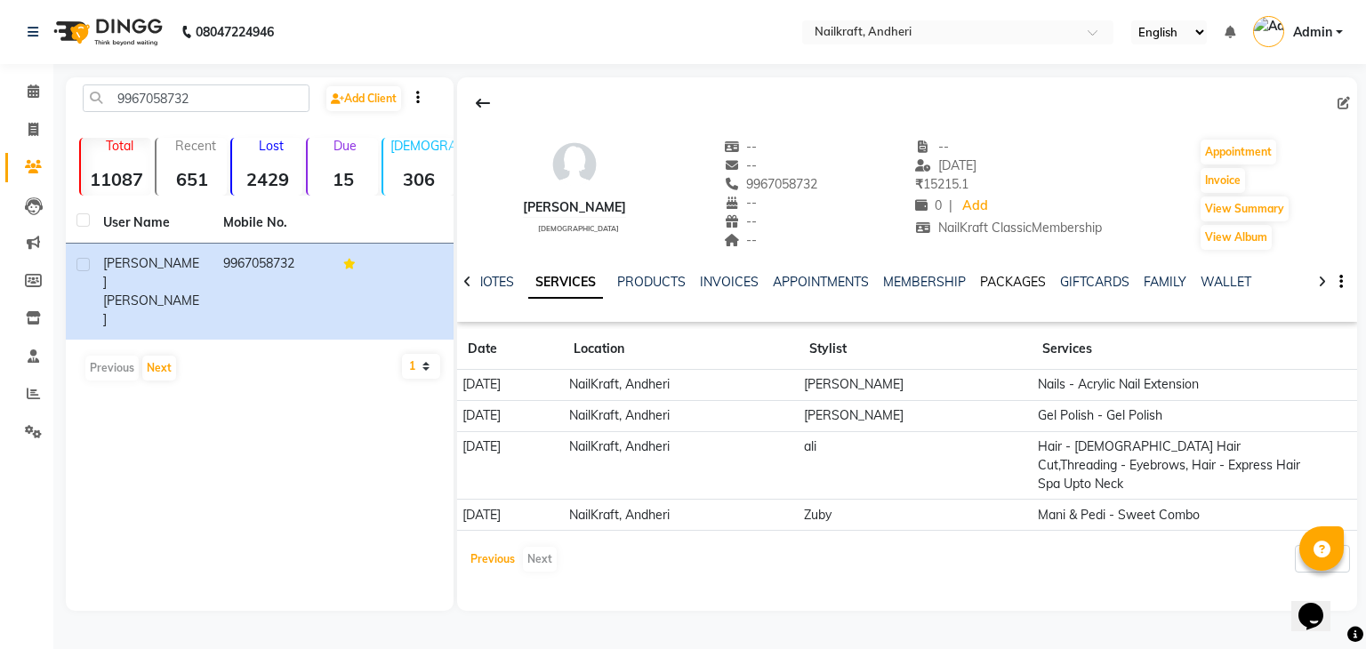
drag, startPoint x: 475, startPoint y: 566, endPoint x: 990, endPoint y: 274, distance: 592.2
click at [990, 274] on div "[PERSON_NAME] [DEMOGRAPHIC_DATA] -- -- 9967058732 -- -- -- -- [DATE] ₹ 15215.1 …" at bounding box center [907, 328] width 900 height 503
click at [990, 274] on link "PACKAGES" at bounding box center [1013, 282] width 66 height 16
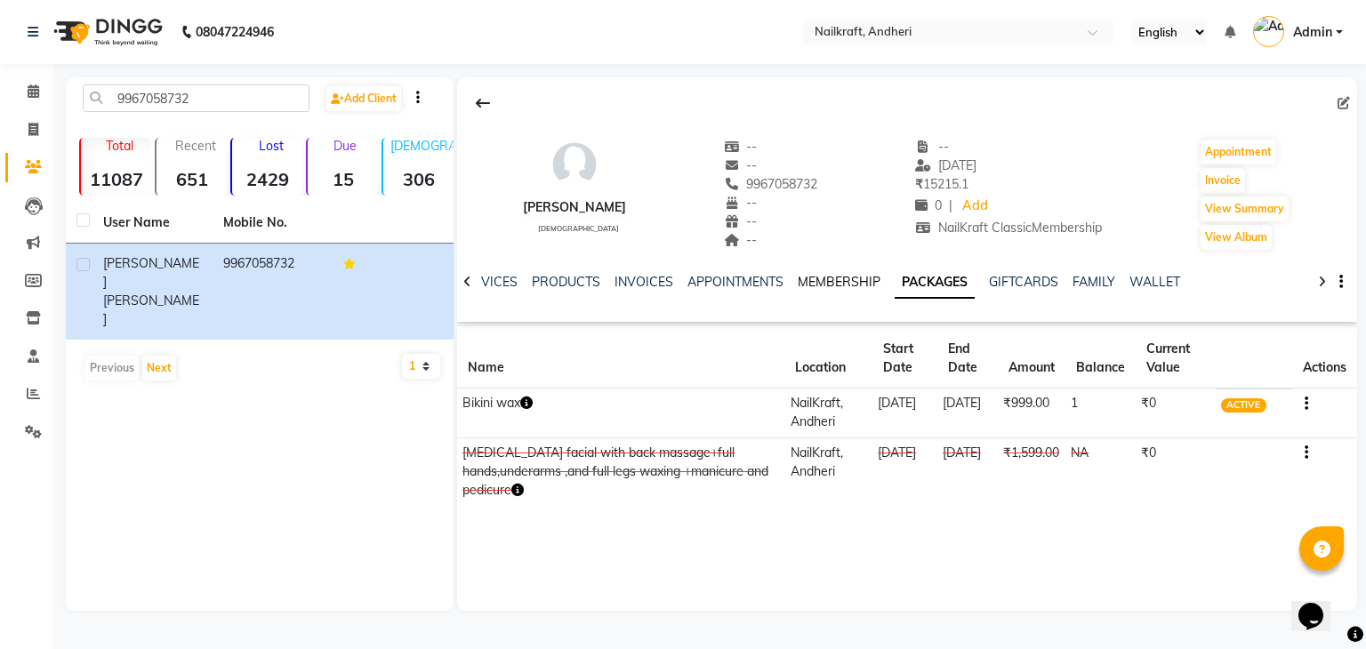
click at [829, 286] on link "MEMBERSHIP" at bounding box center [839, 282] width 83 height 16
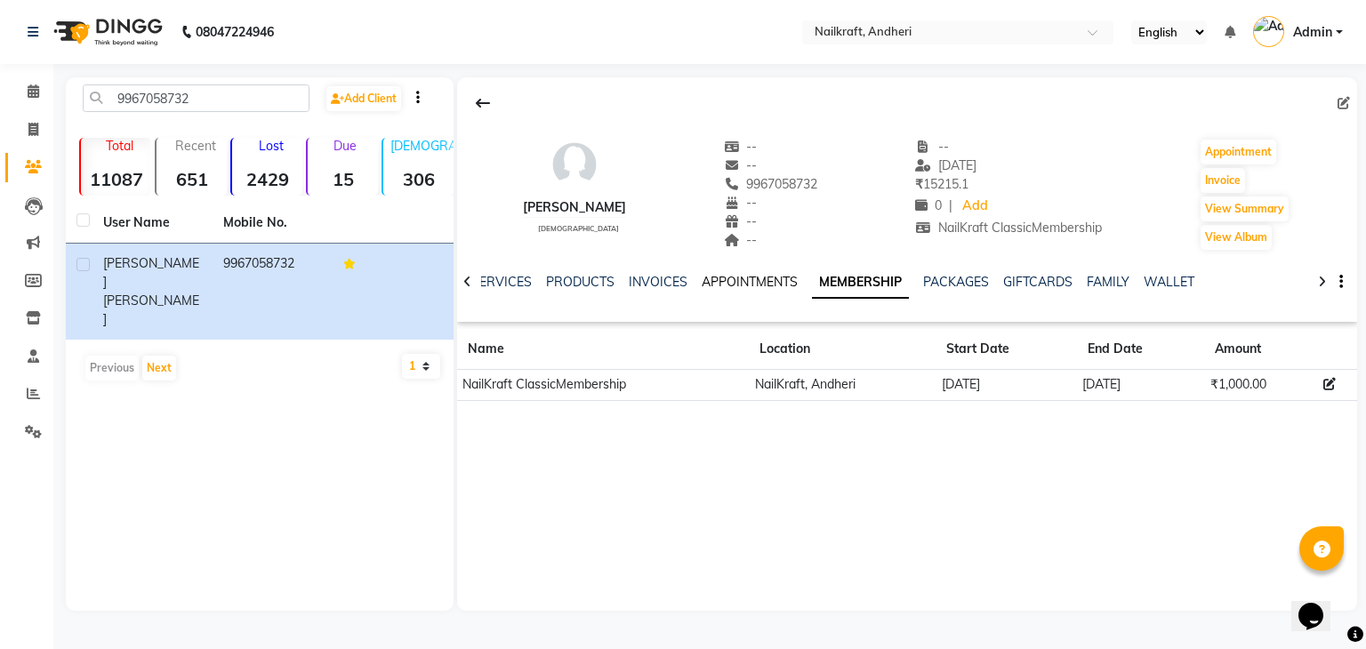
click at [729, 282] on link "APPOINTMENTS" at bounding box center [750, 282] width 96 height 16
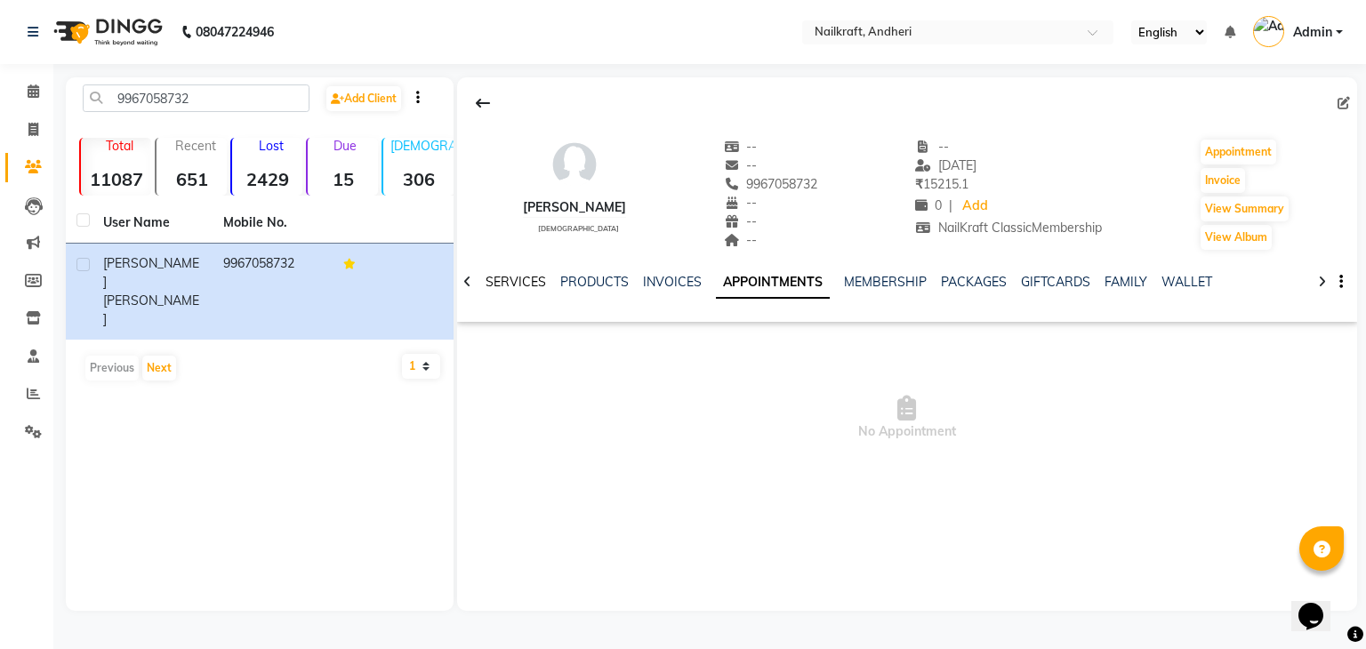
click at [502, 278] on link "SERVICES" at bounding box center [516, 282] width 60 height 16
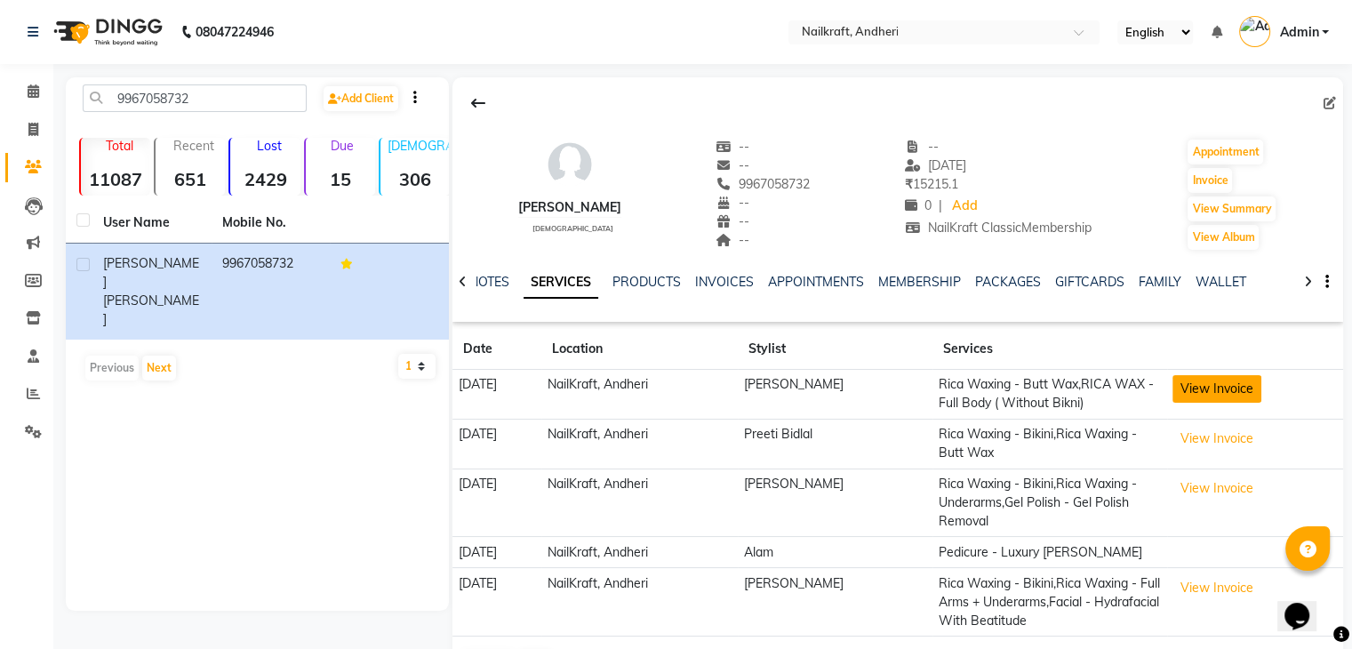
click at [1238, 396] on button "View Invoice" at bounding box center [1217, 389] width 89 height 28
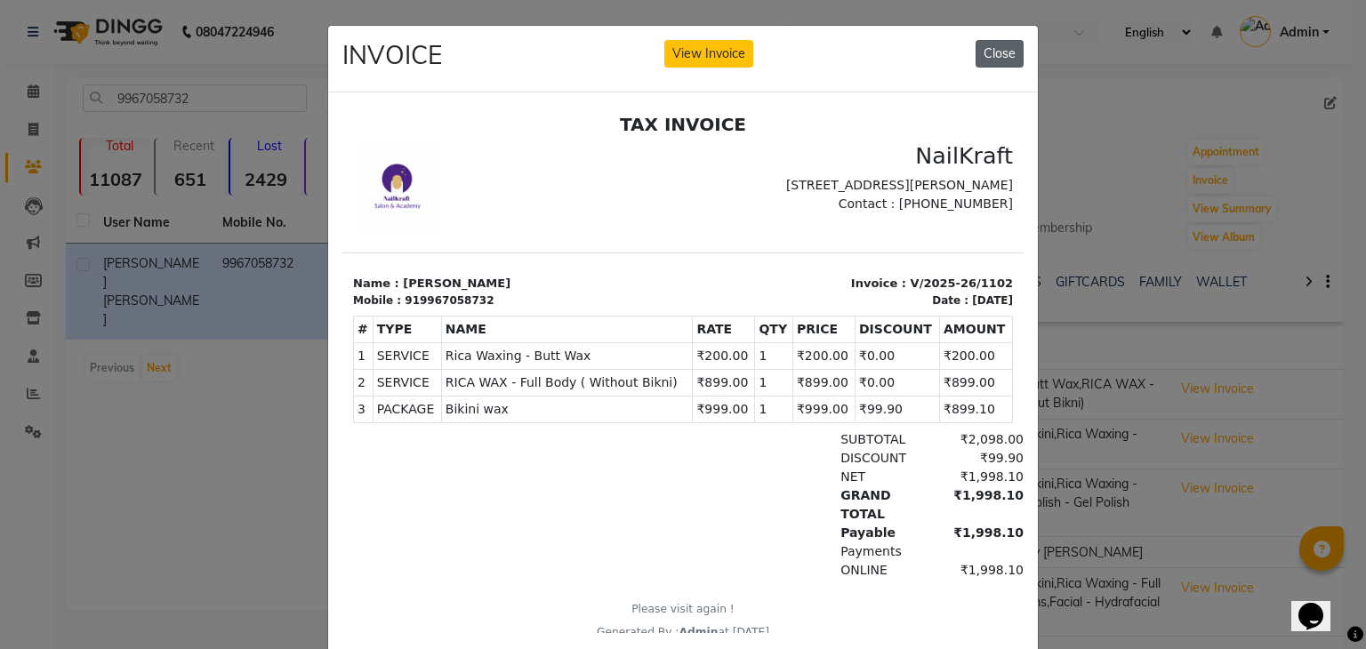
click at [992, 58] on button "Close" at bounding box center [999, 54] width 48 height 28
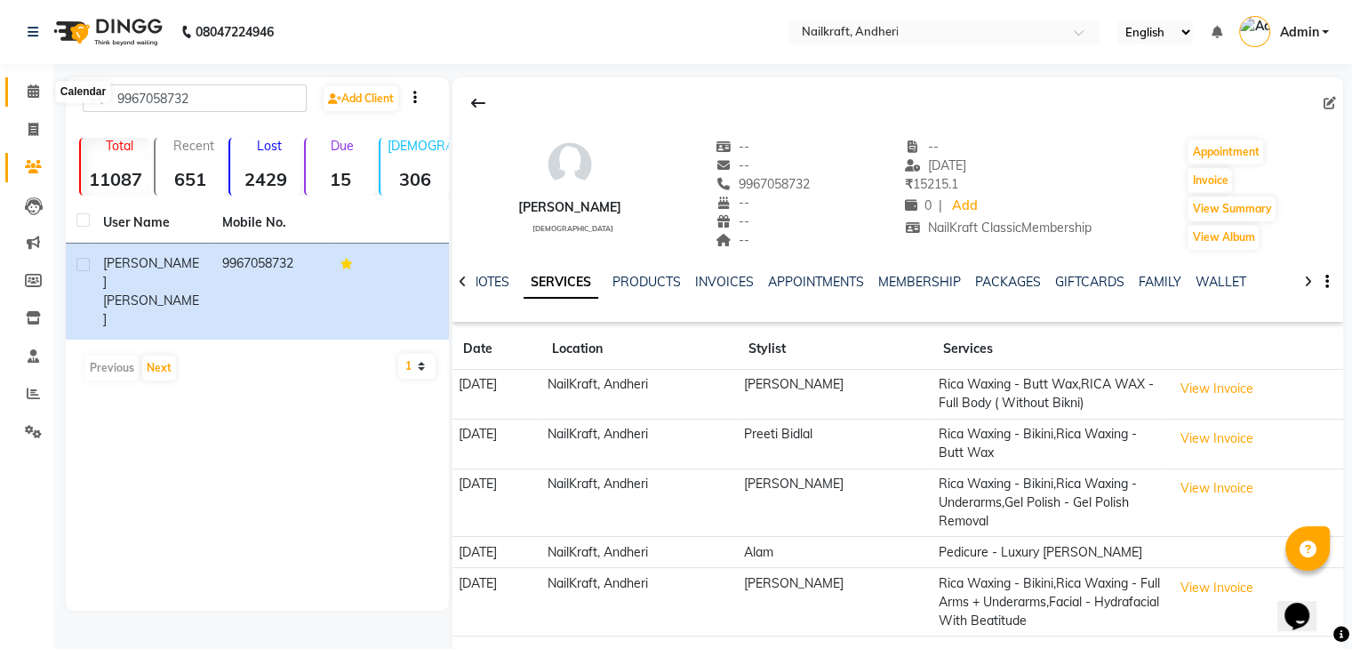
click at [36, 93] on icon at bounding box center [34, 90] width 12 height 13
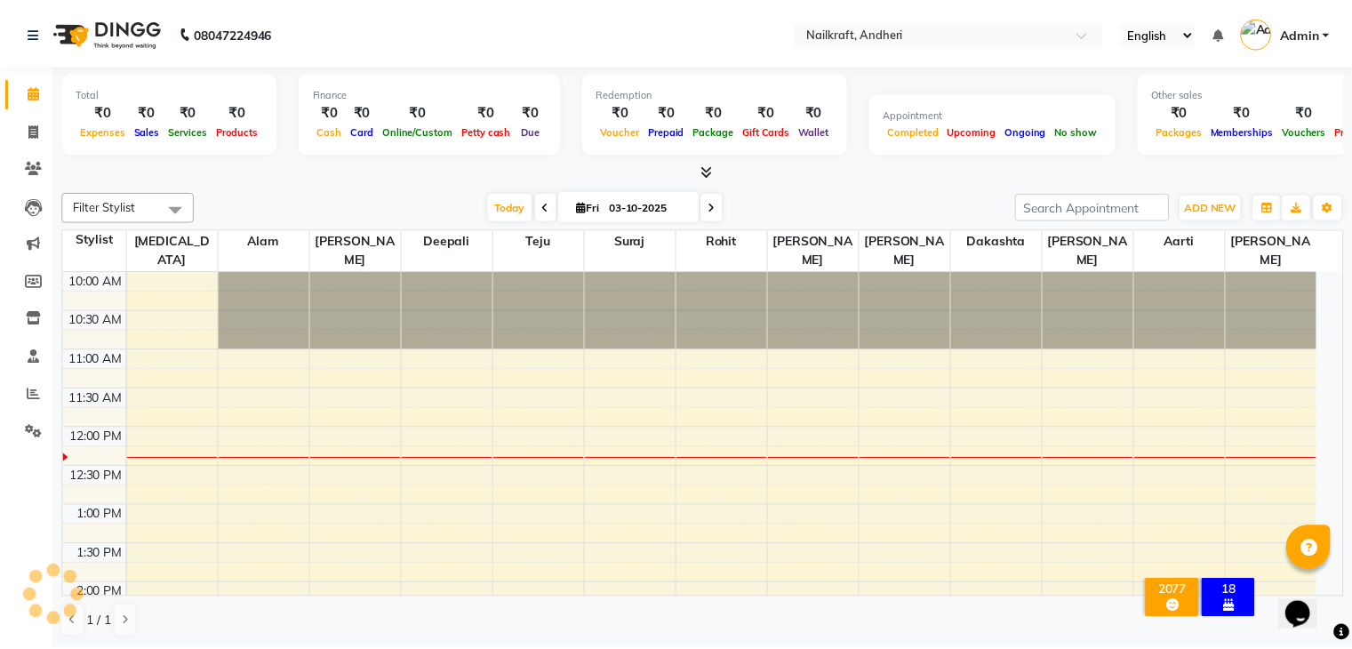
scroll to position [156, 0]
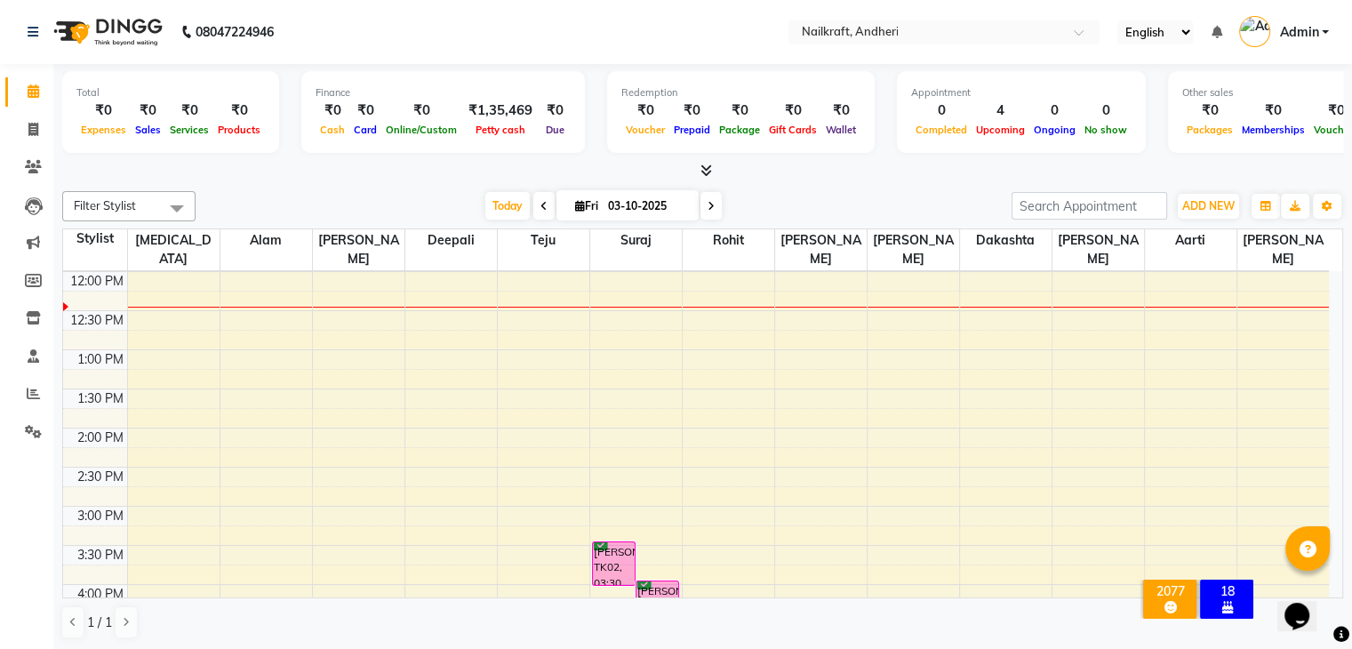
click at [392, 194] on div "[DATE] [DATE]" at bounding box center [604, 206] width 799 height 27
click at [36, 136] on span at bounding box center [33, 130] width 31 height 20
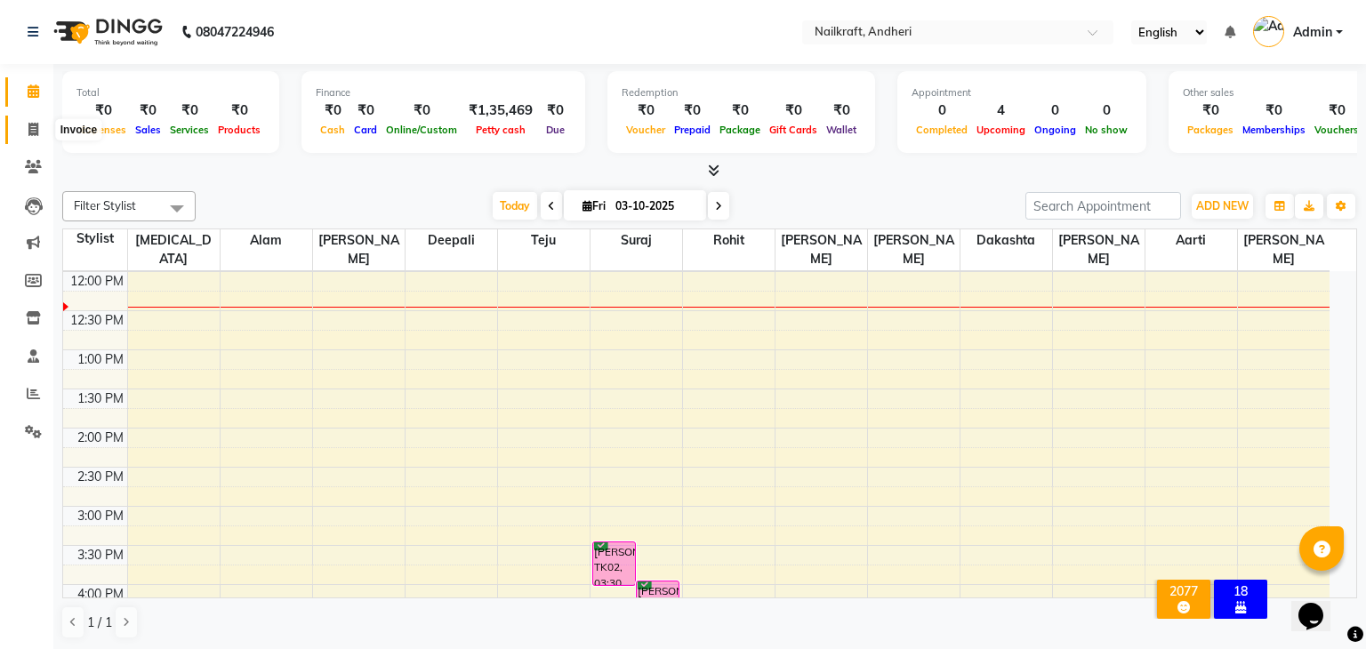
select select "service"
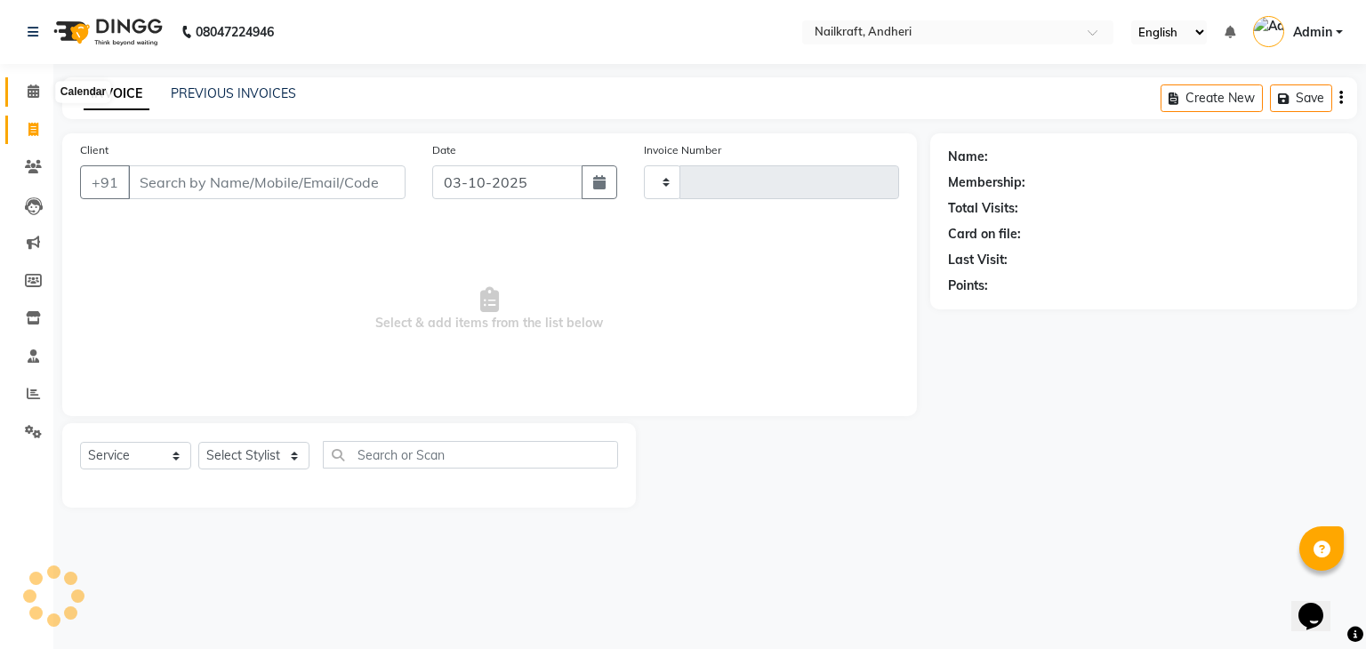
type input "2392"
select select "6081"
click at [37, 100] on span at bounding box center [33, 92] width 31 height 20
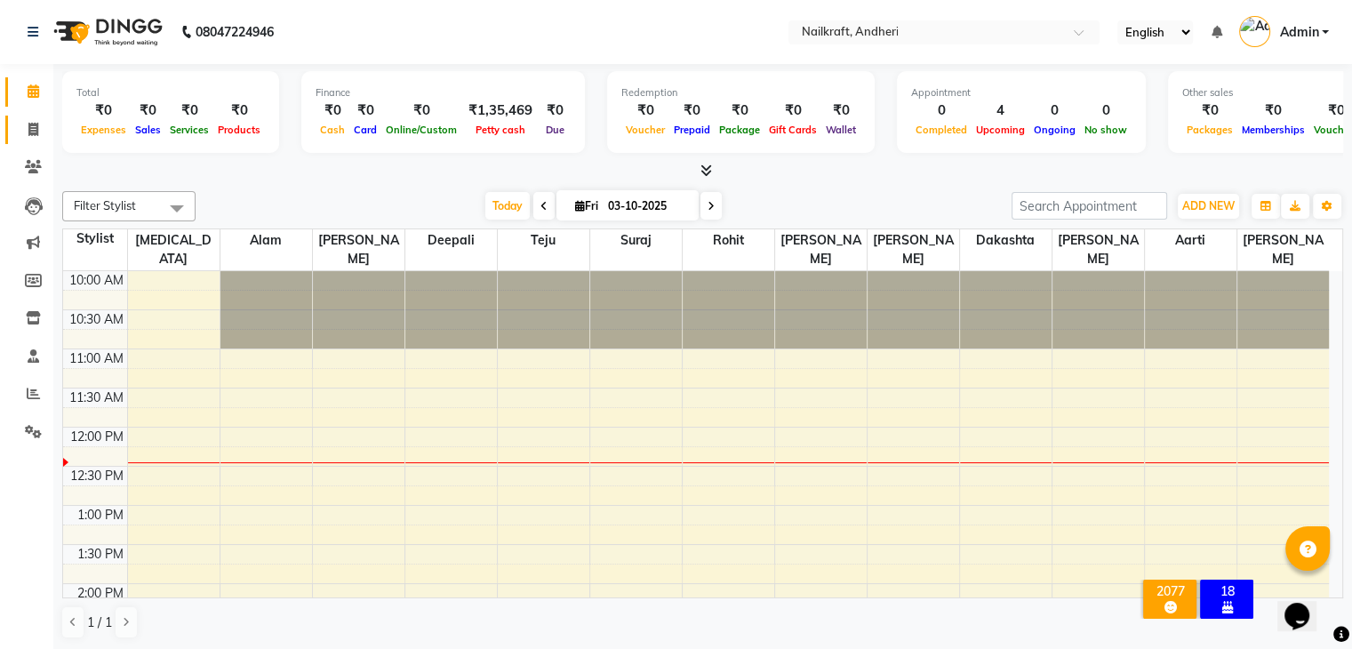
click at [32, 136] on span at bounding box center [33, 130] width 31 height 20
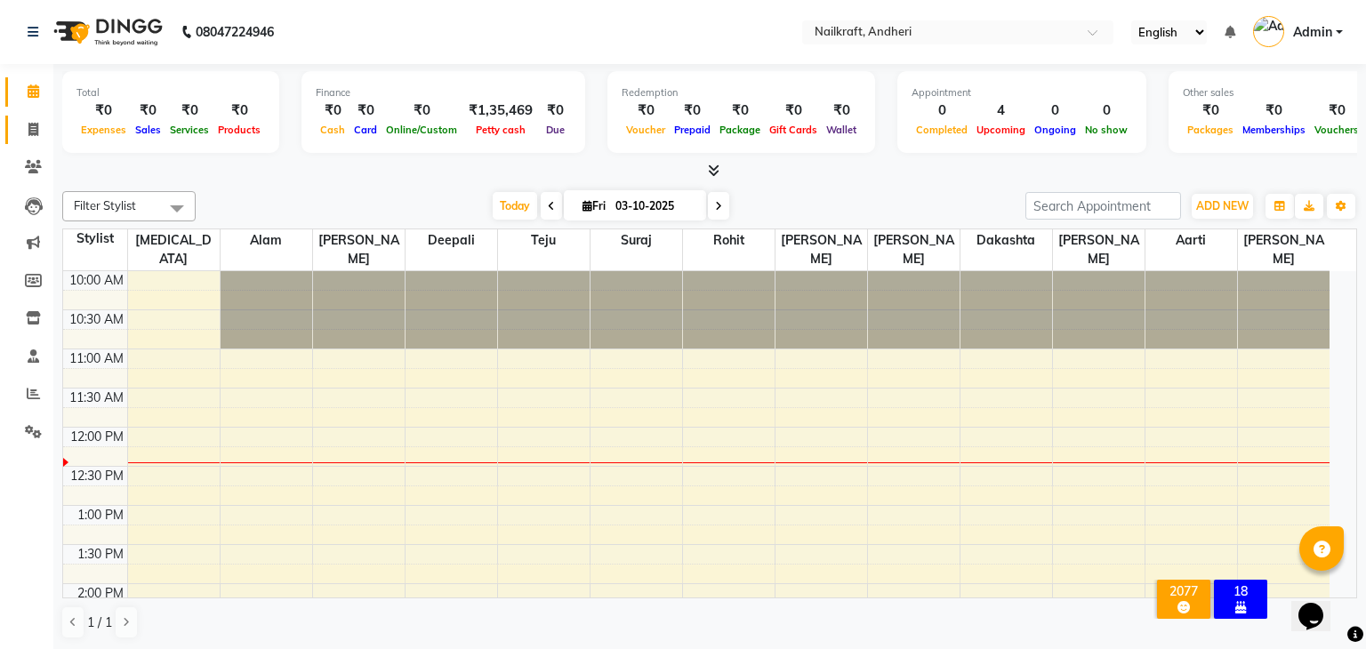
select select "6081"
select select "service"
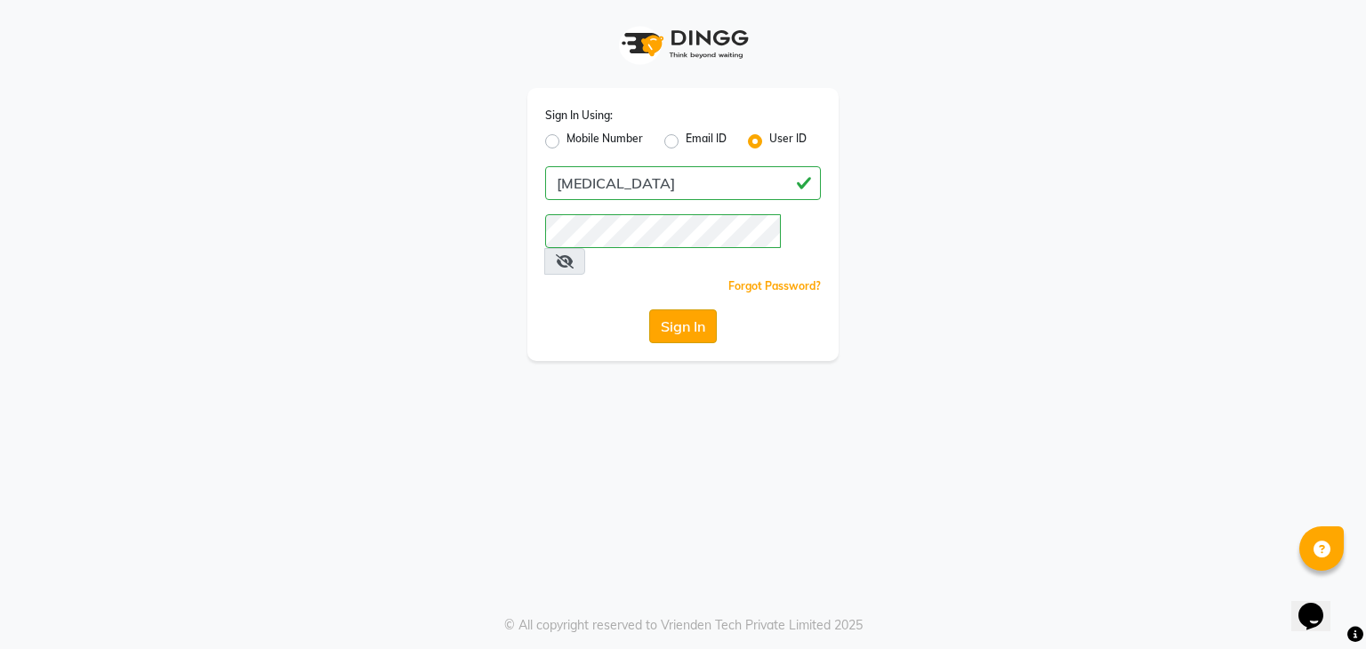
click at [661, 309] on button "Sign In" at bounding box center [683, 326] width 68 height 34
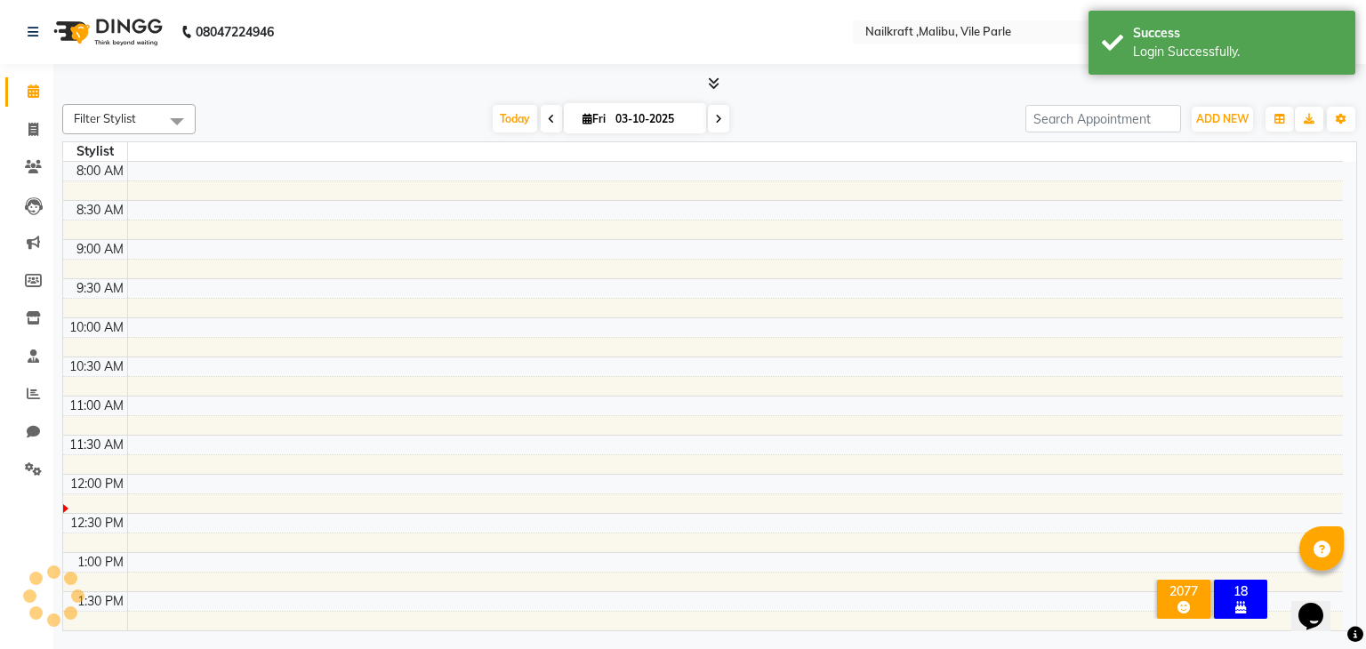
select select "en"
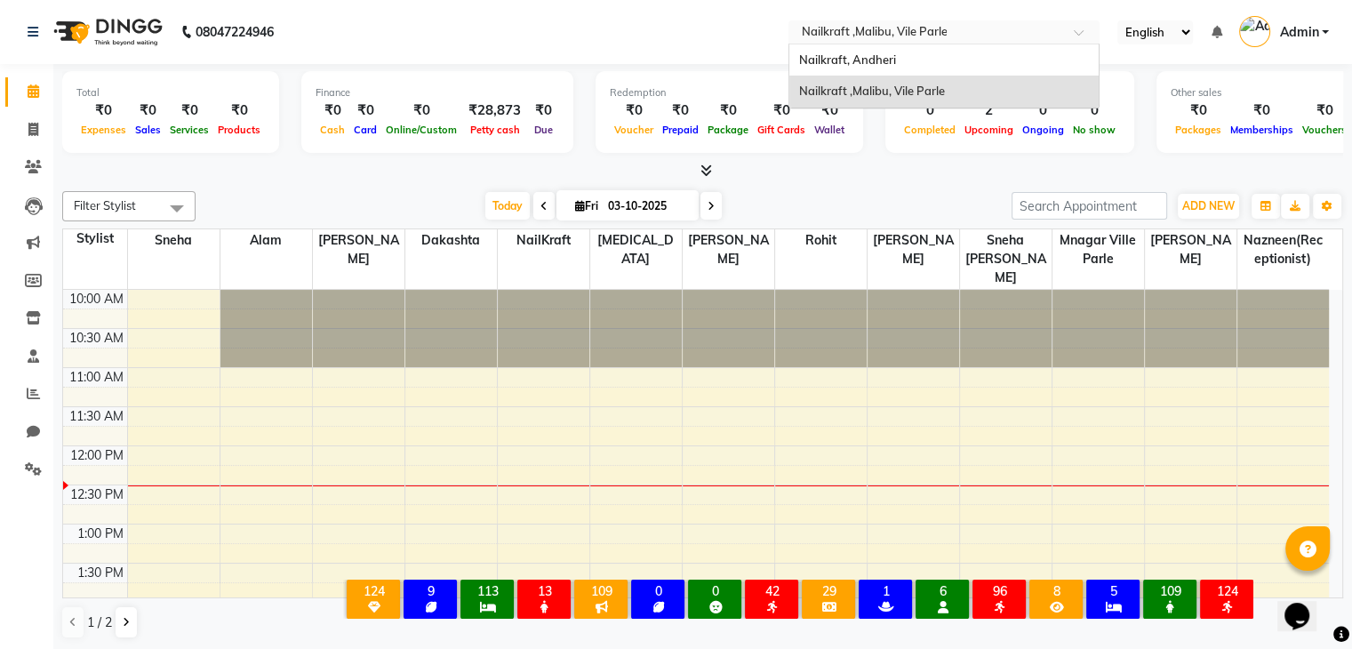
click at [1067, 33] on div at bounding box center [944, 34] width 311 height 18
click at [959, 49] on div "Nailkraft, Andheri" at bounding box center [944, 60] width 309 height 32
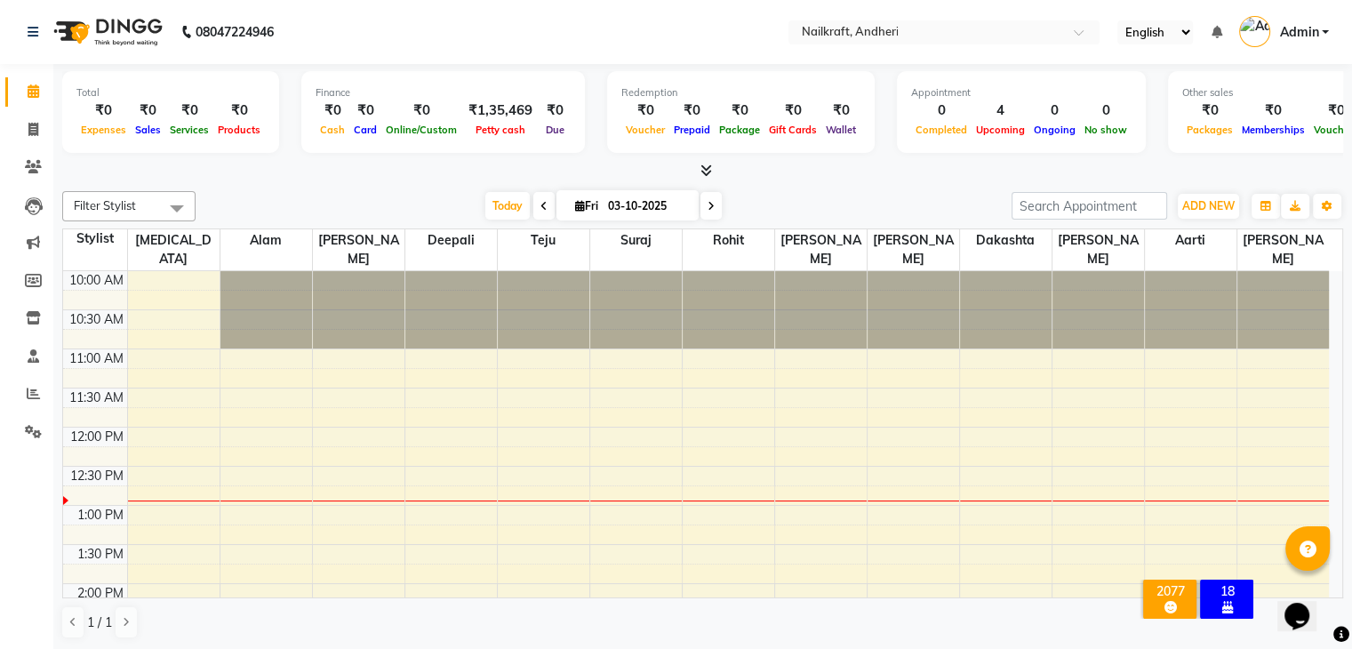
click at [341, 176] on div at bounding box center [702, 171] width 1281 height 19
click at [23, 130] on span at bounding box center [33, 130] width 31 height 20
select select "service"
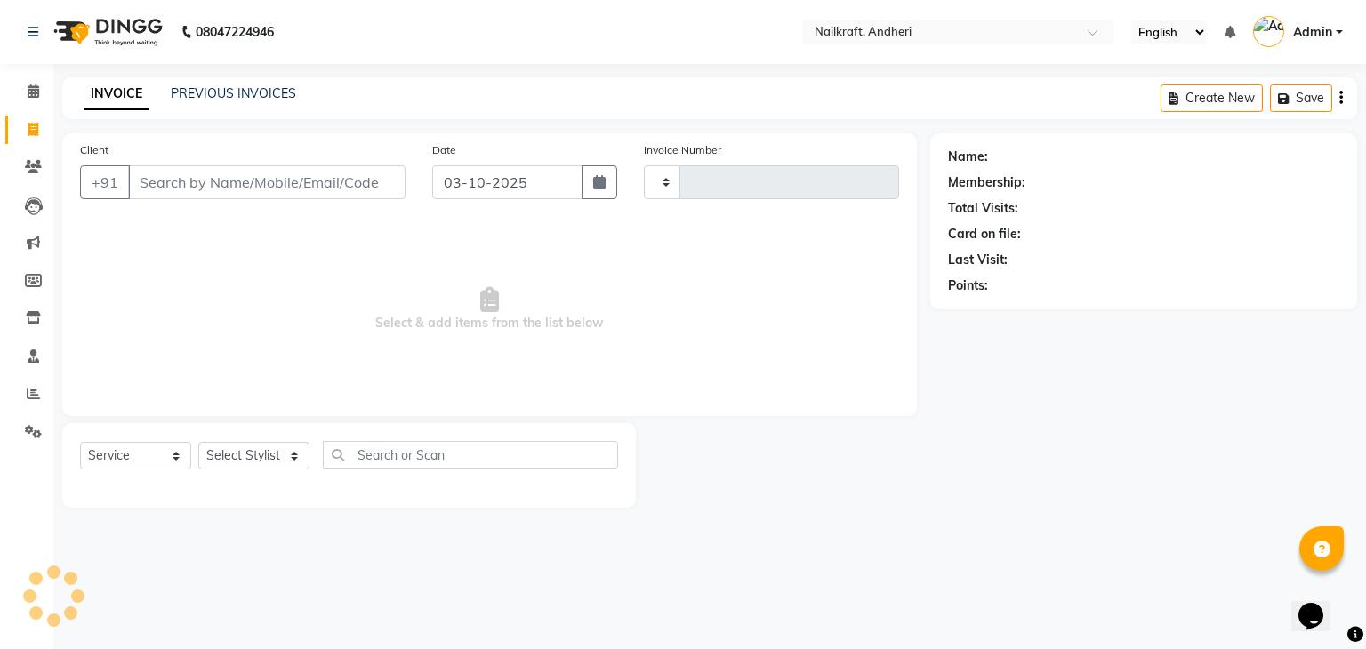
type input "2392"
select select "6081"
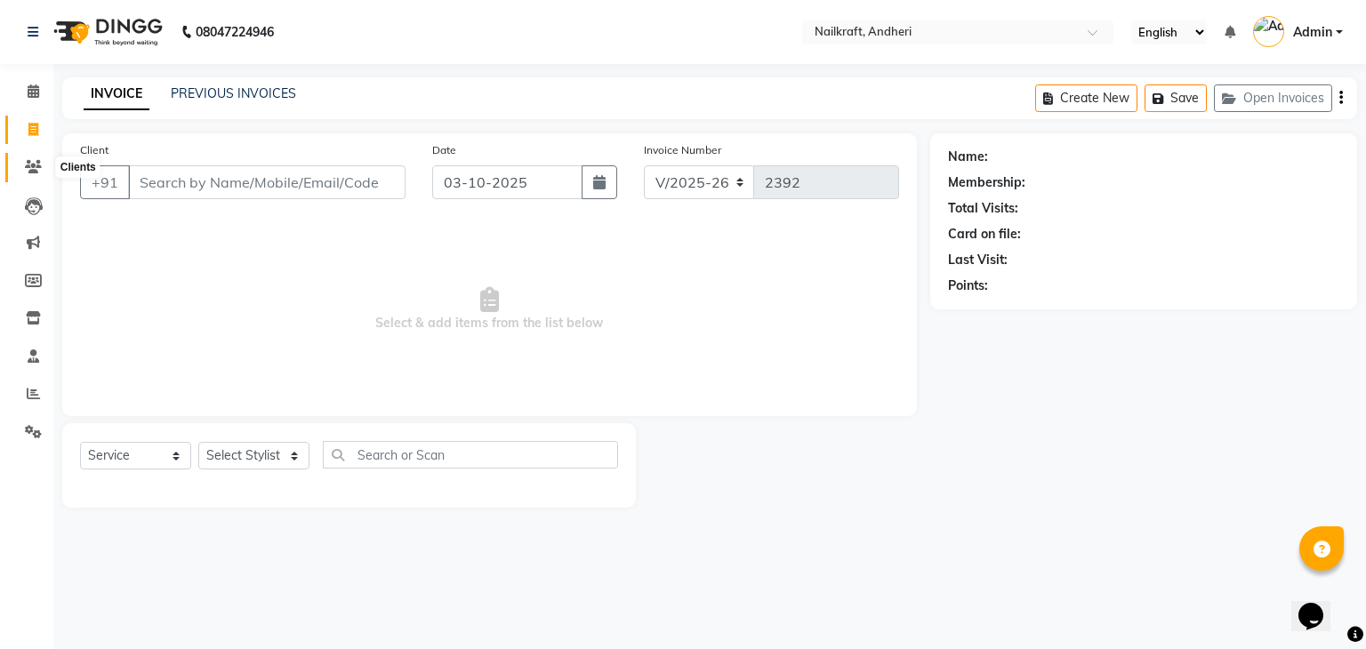
click at [28, 173] on icon at bounding box center [33, 166] width 17 height 13
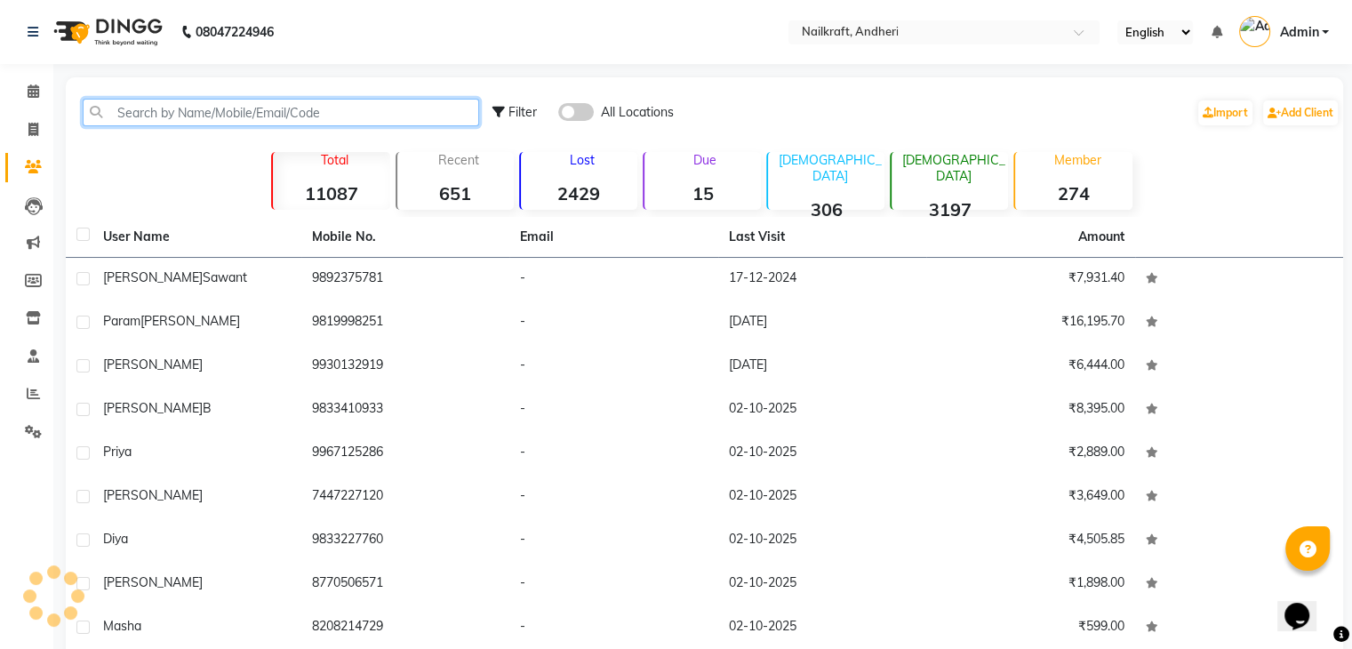
click at [221, 111] on input "text" at bounding box center [281, 113] width 397 height 28
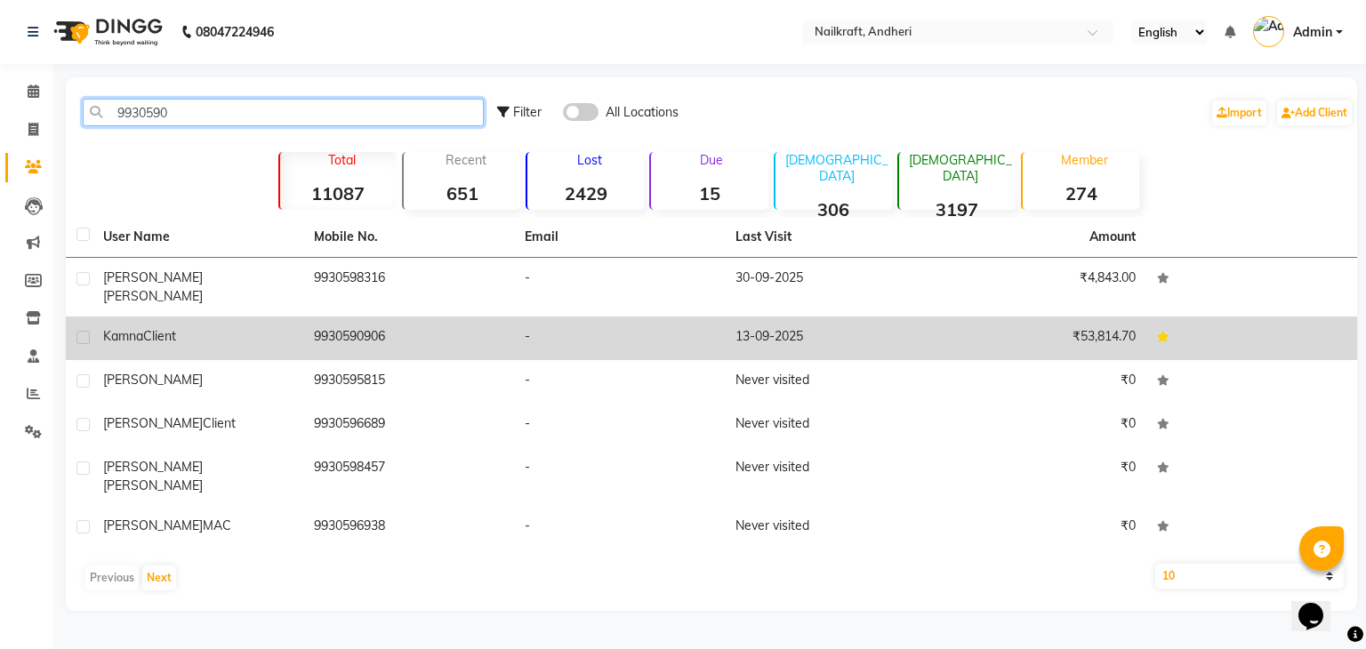
type input "9930590"
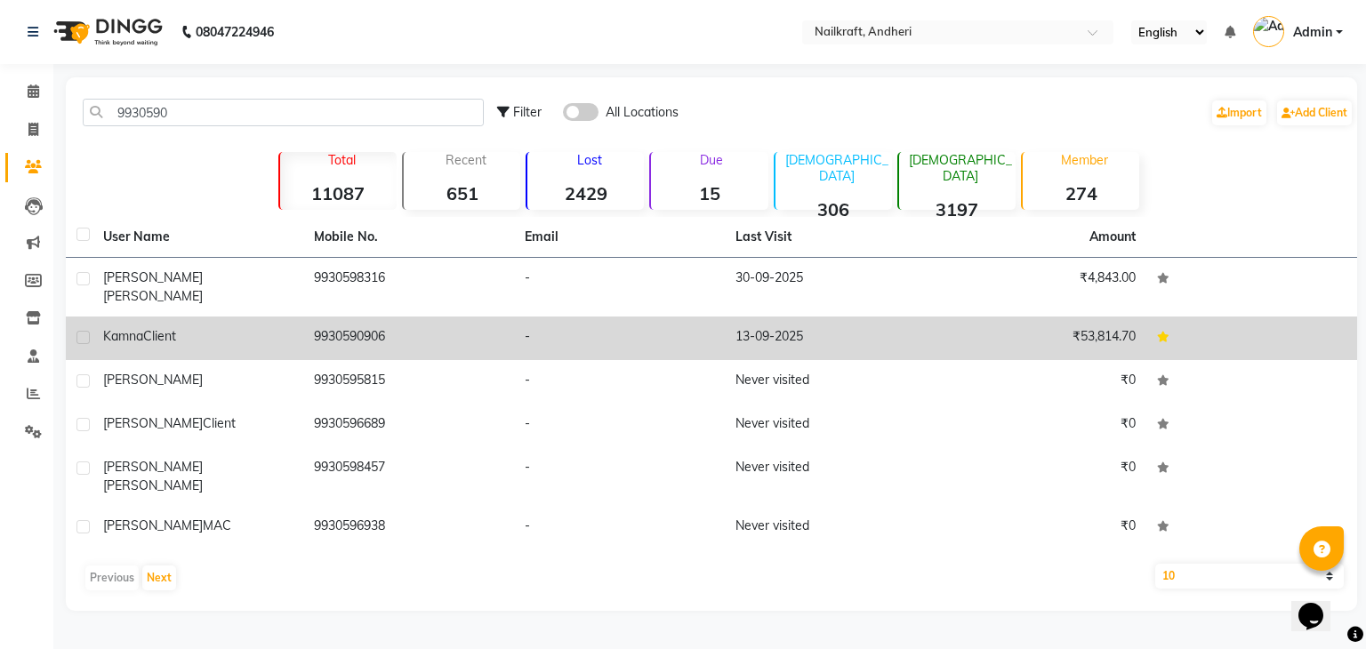
click at [338, 319] on td "9930590906" at bounding box center [408, 339] width 211 height 44
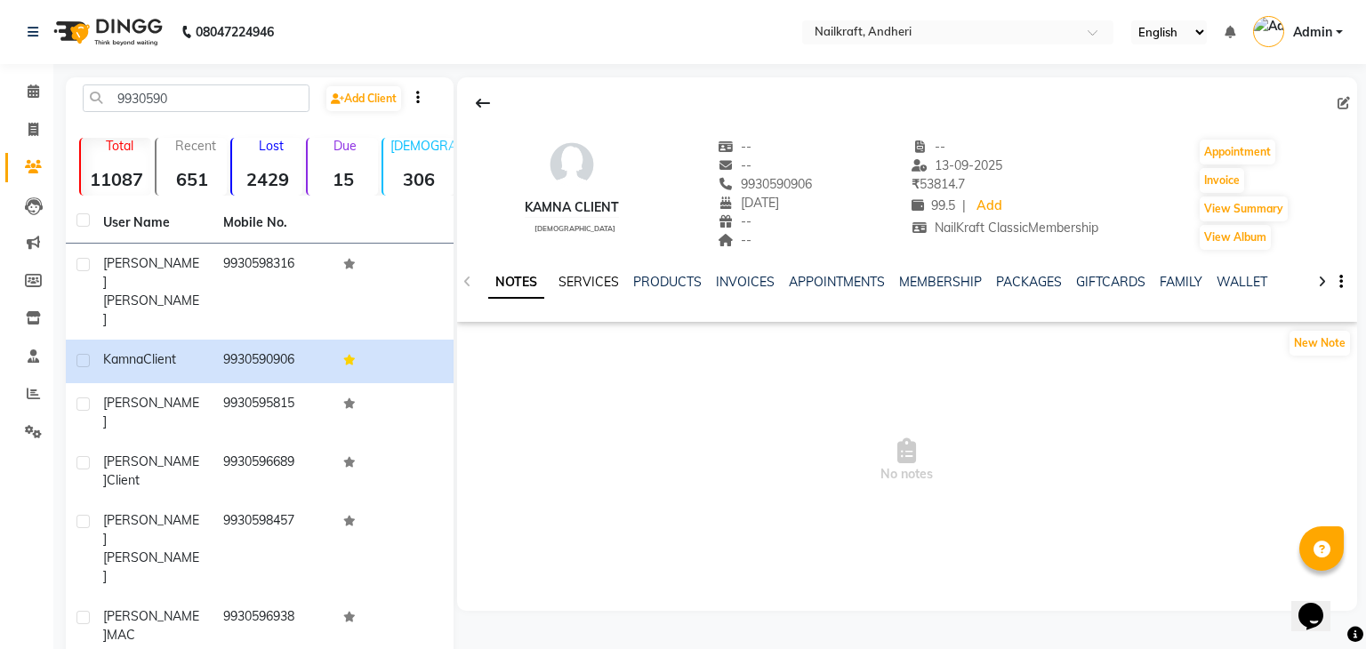
click at [597, 285] on link "SERVICES" at bounding box center [588, 282] width 60 height 16
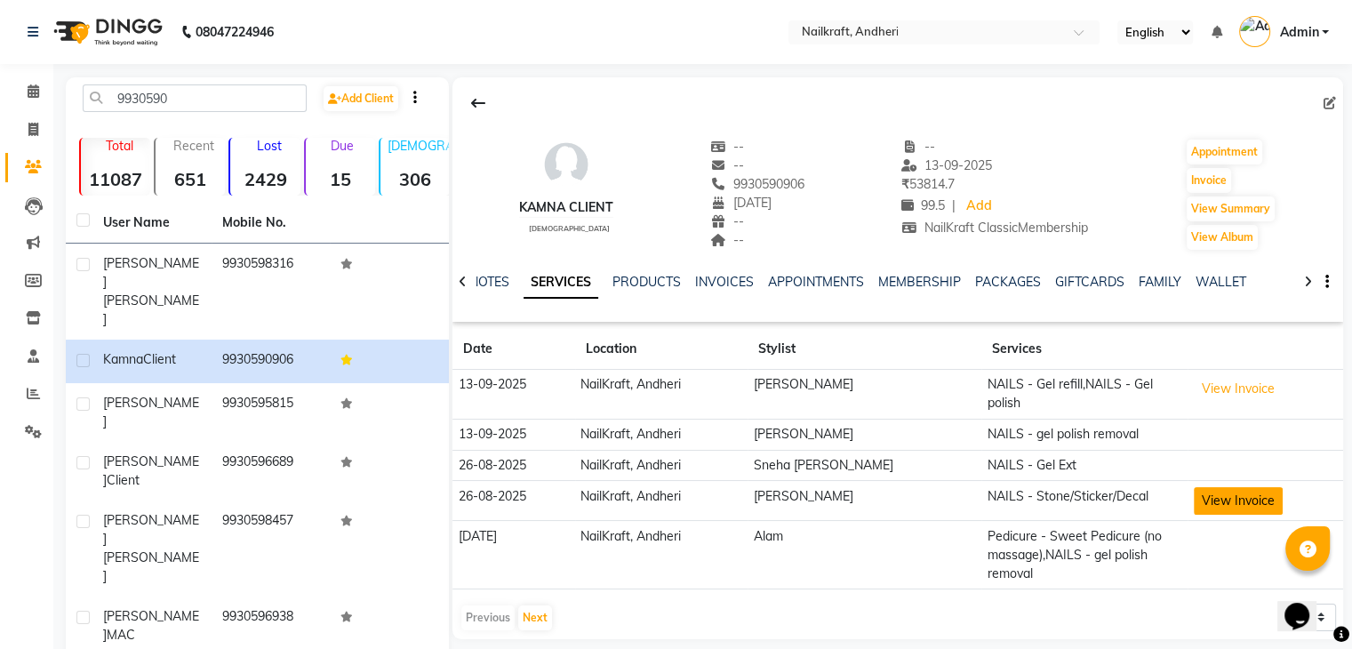
click at [1215, 499] on button "View Invoice" at bounding box center [1238, 501] width 89 height 28
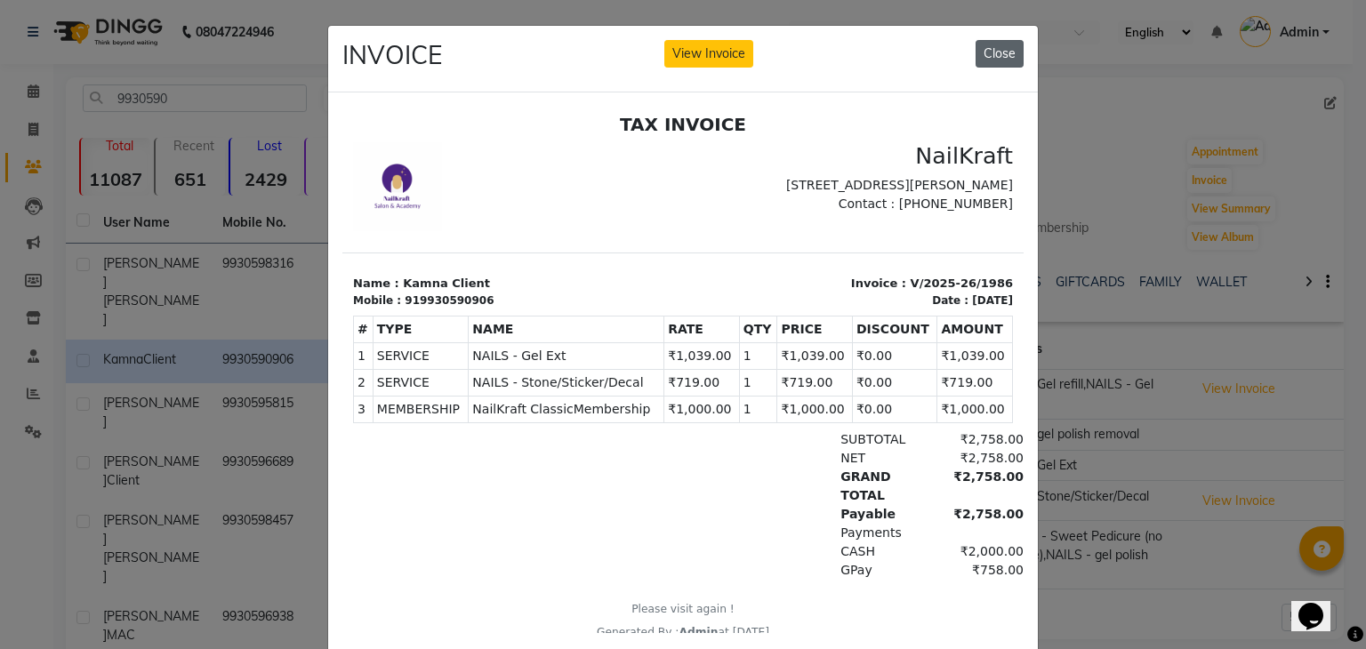
click at [983, 52] on button "Close" at bounding box center [999, 54] width 48 height 28
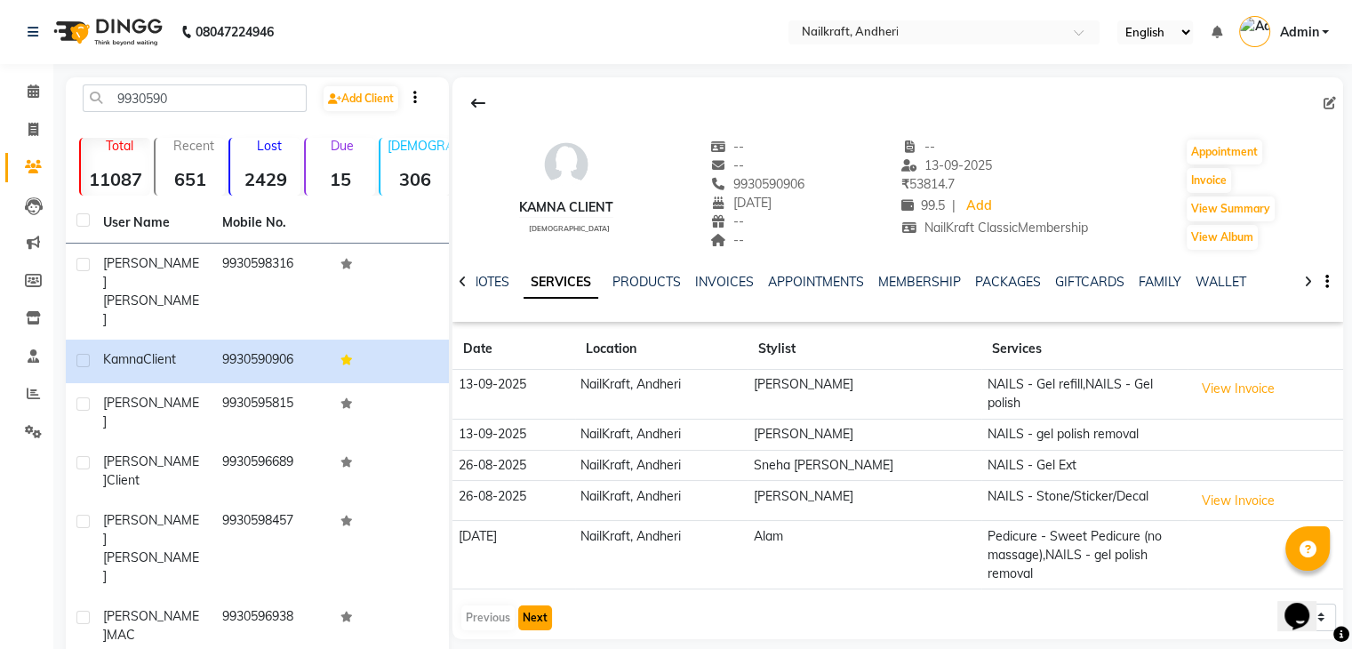
click at [528, 606] on button "Next" at bounding box center [535, 618] width 34 height 25
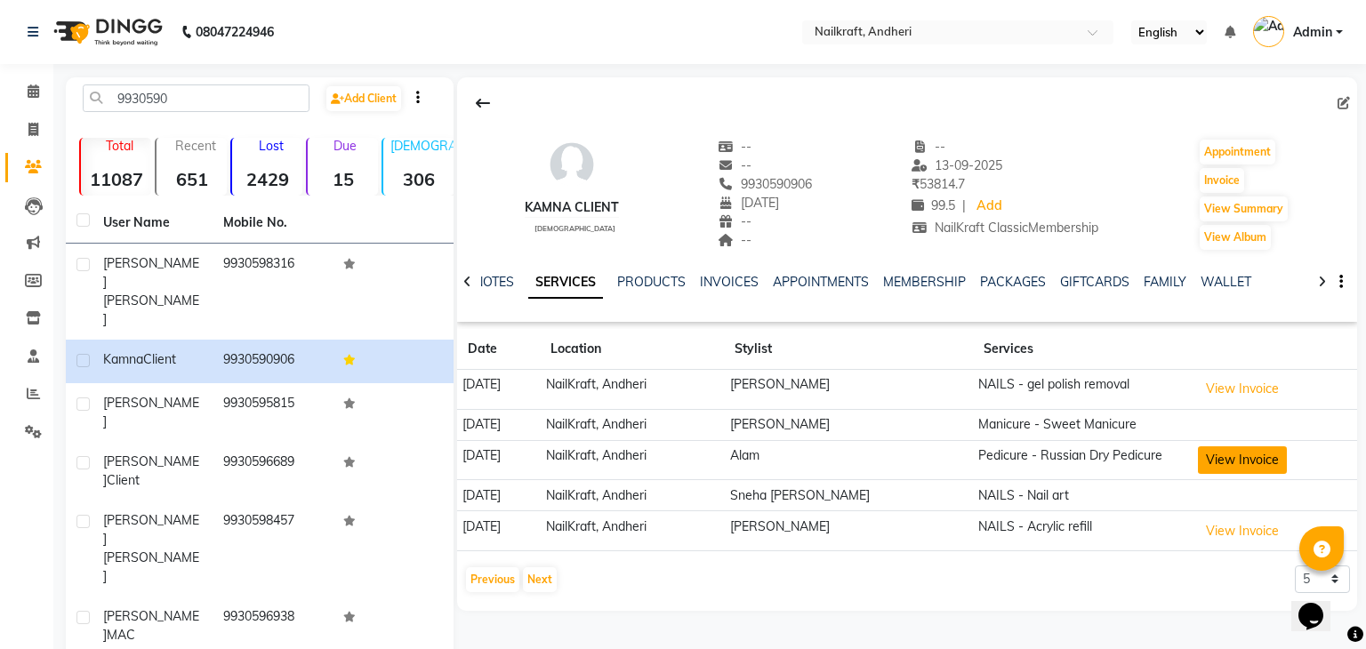
click at [1242, 461] on button "View Invoice" at bounding box center [1242, 460] width 89 height 28
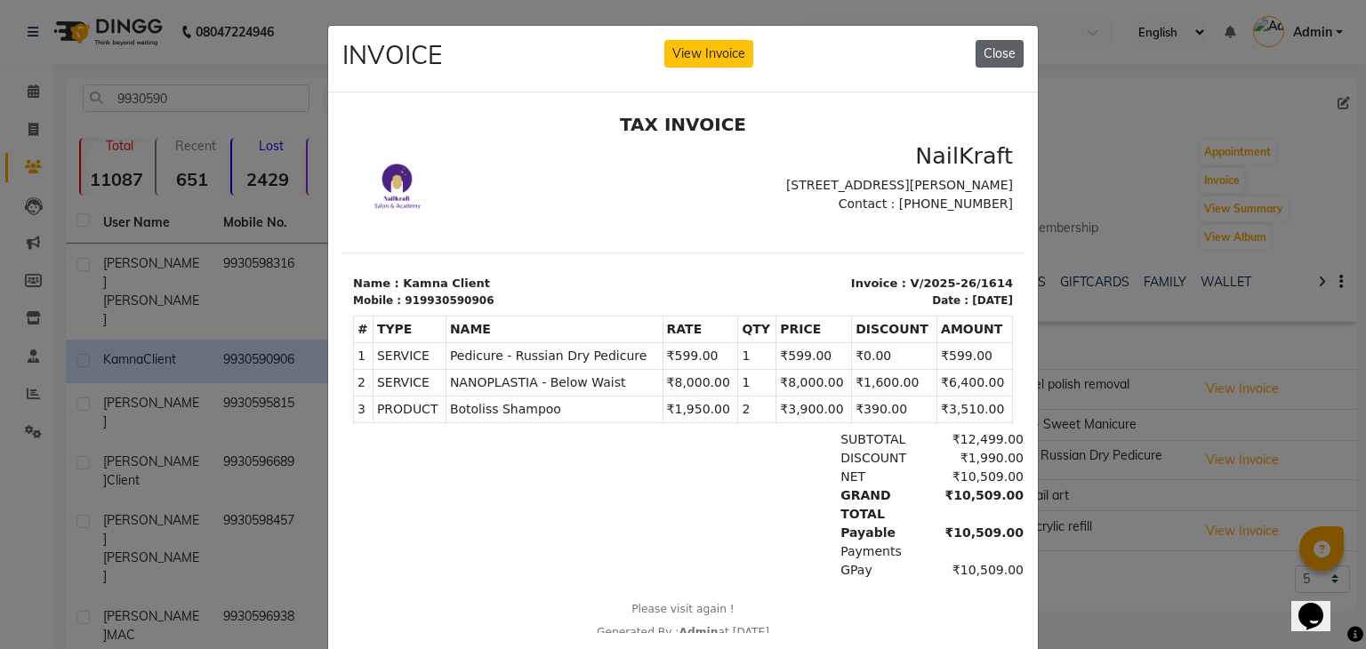
click at [1002, 54] on button "Close" at bounding box center [999, 54] width 48 height 28
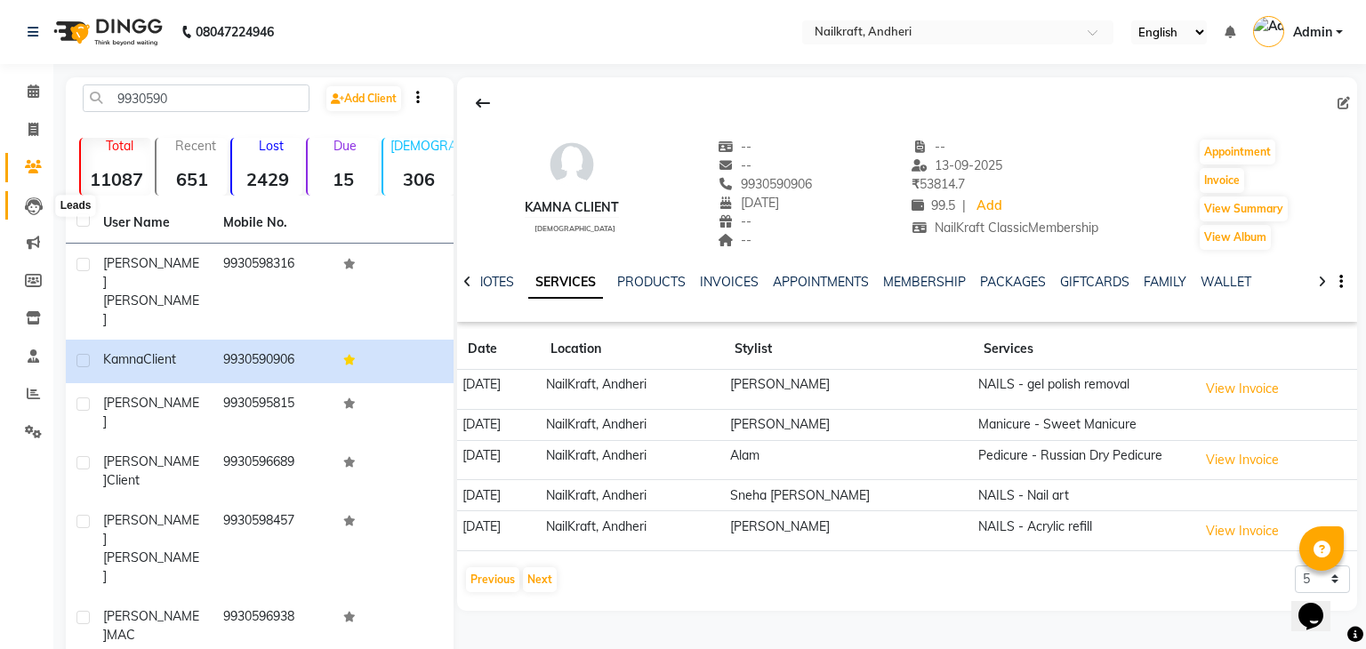
click at [27, 211] on icon at bounding box center [34, 206] width 18 height 18
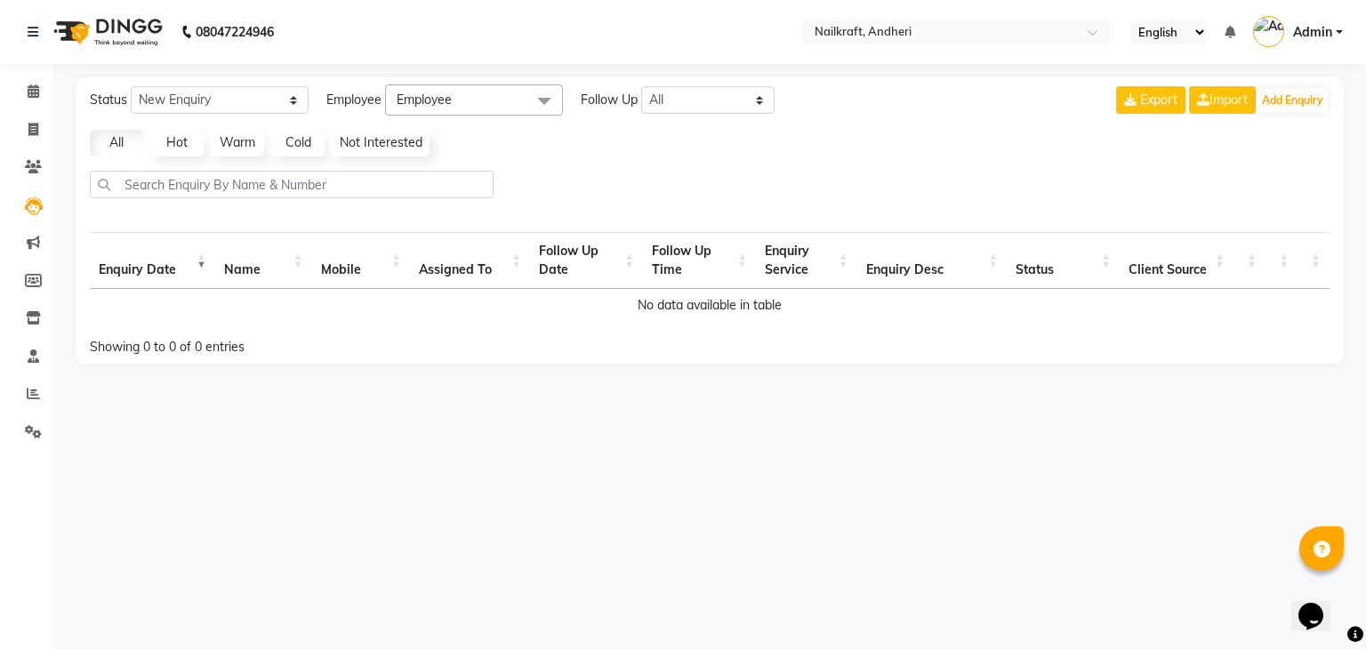
click at [29, 296] on li "Members" at bounding box center [26, 281] width 53 height 38
click at [30, 351] on icon at bounding box center [34, 355] width 12 height 13
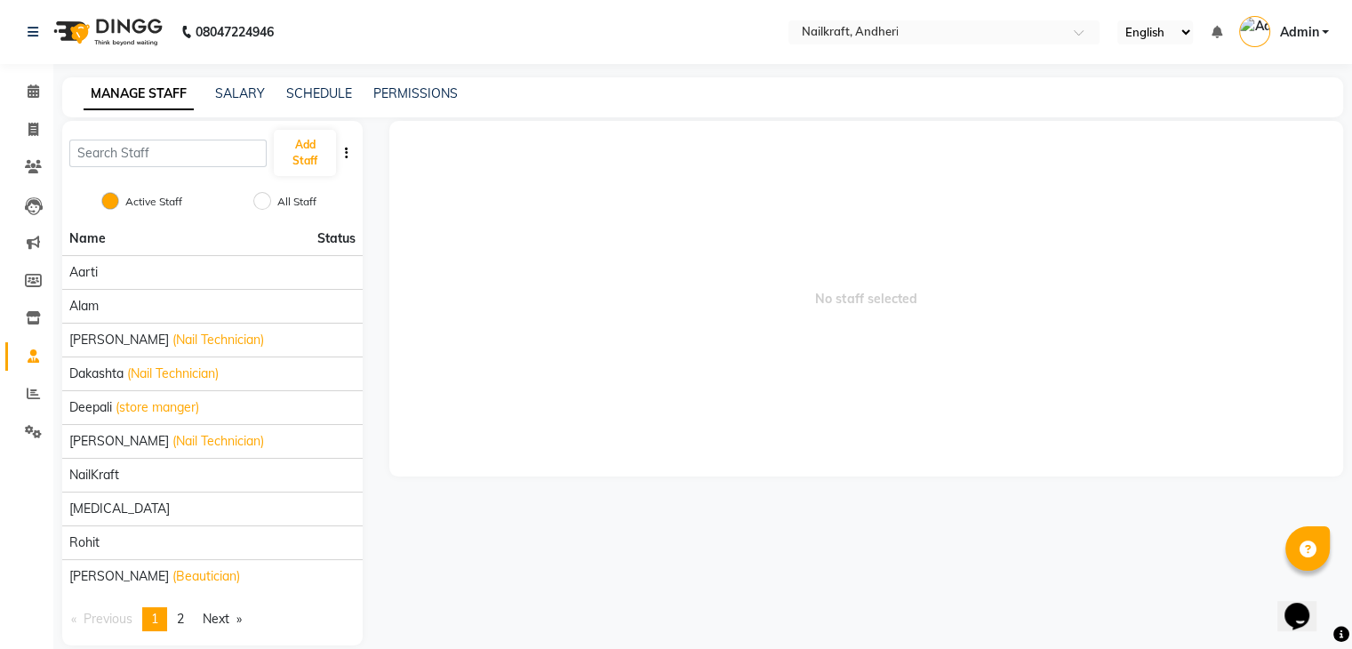
click at [30, 351] on icon at bounding box center [34, 355] width 12 height 13
click at [309, 149] on button "Add Staff" at bounding box center [304, 153] width 61 height 46
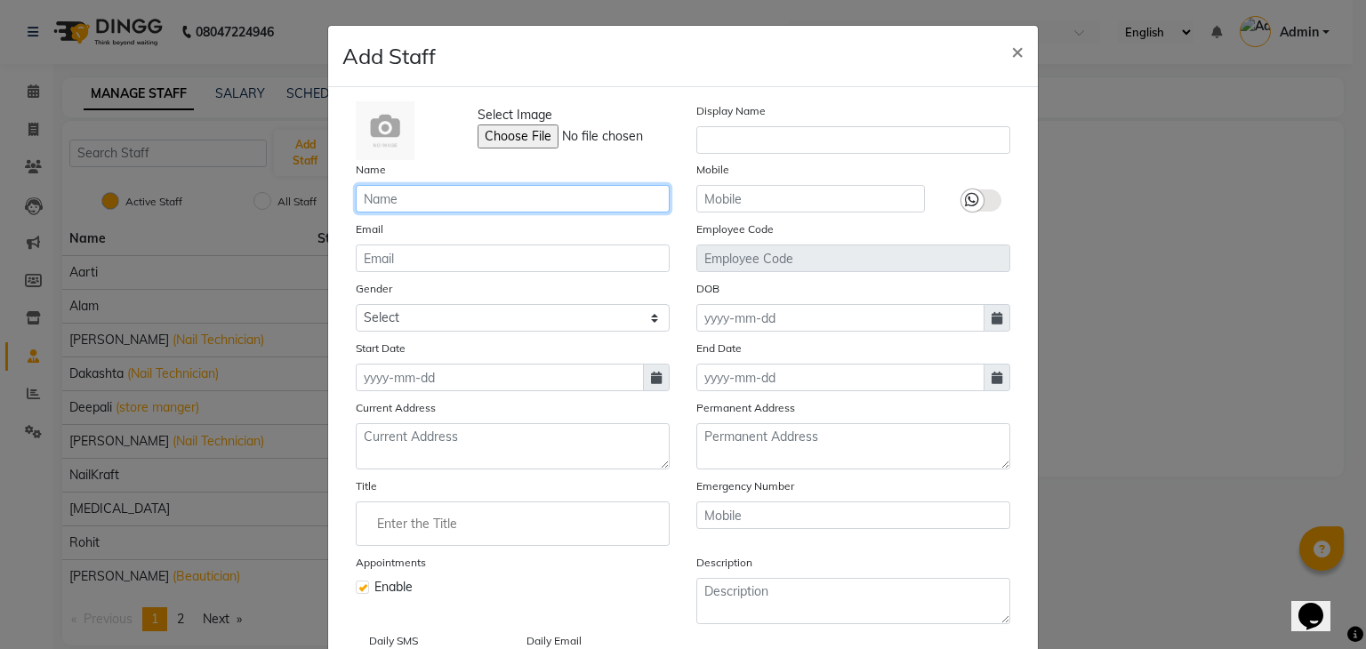
click at [610, 194] on input "text" at bounding box center [513, 199] width 314 height 28
type input "Neha"
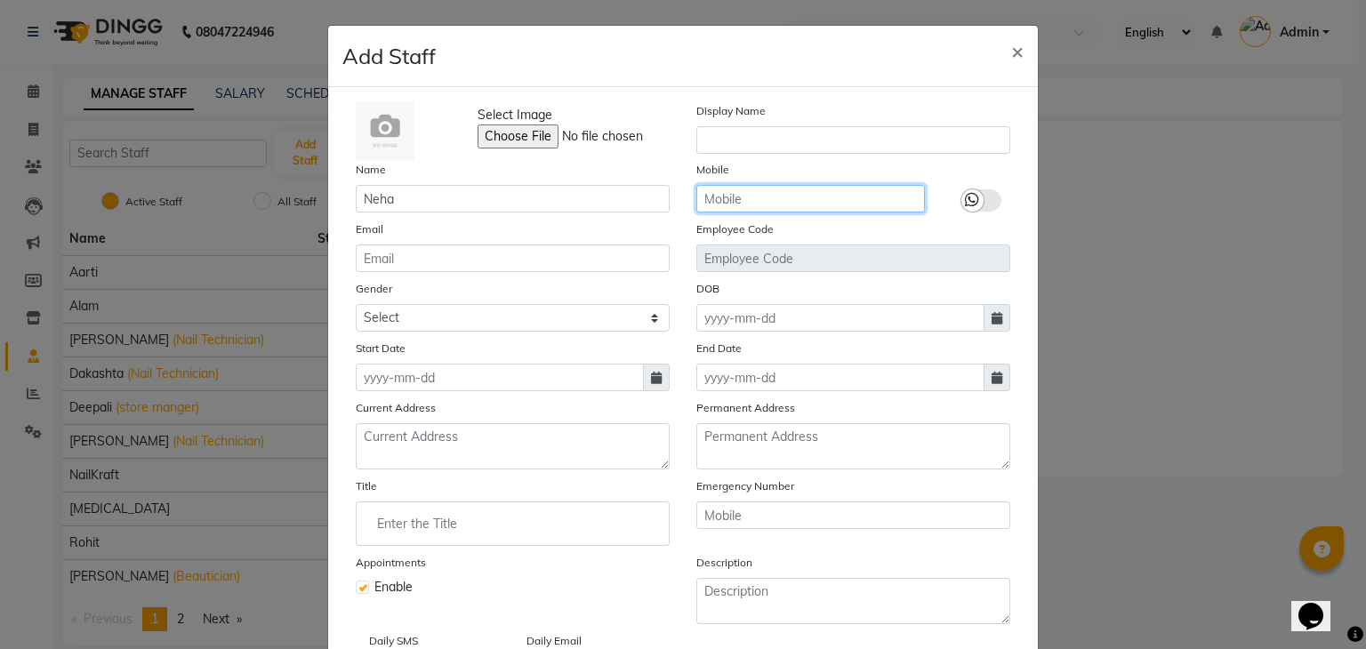
click at [808, 212] on input "text" at bounding box center [810, 199] width 229 height 28
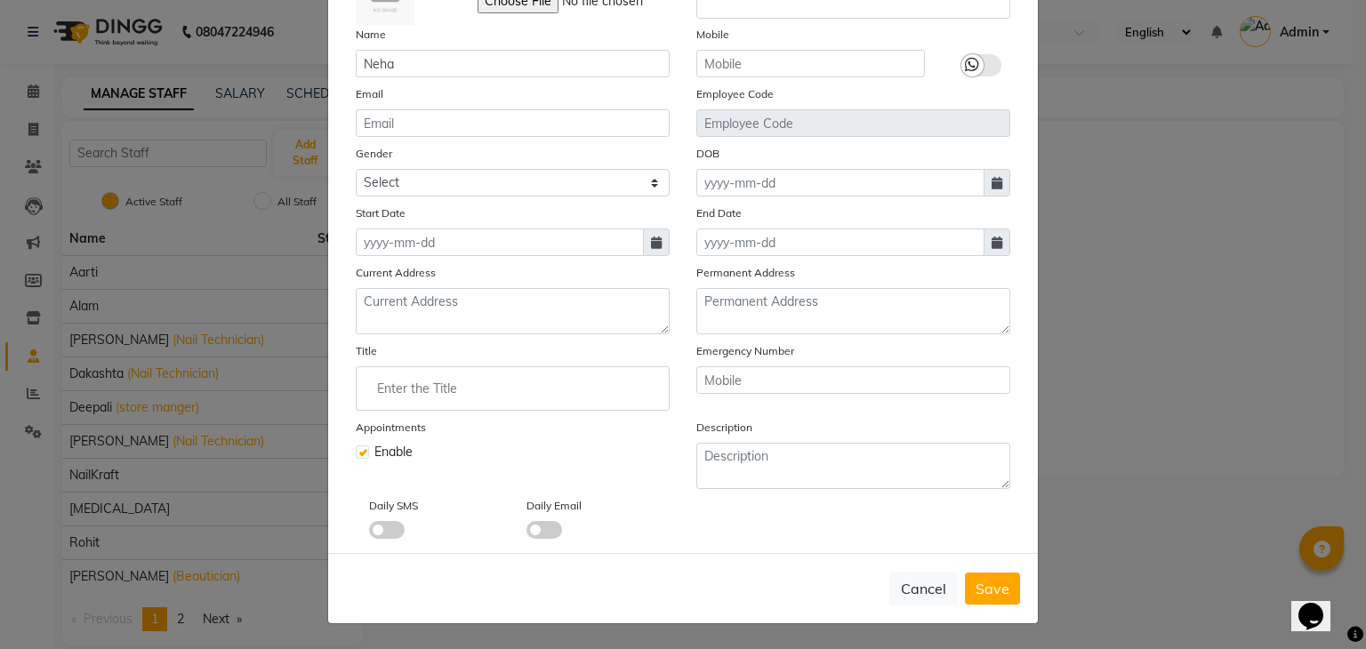
click at [534, 525] on span at bounding box center [544, 530] width 36 height 18
click at [526, 533] on input "checkbox" at bounding box center [526, 533] width 0 height 0
click at [967, 590] on button "Save" at bounding box center [992, 589] width 55 height 32
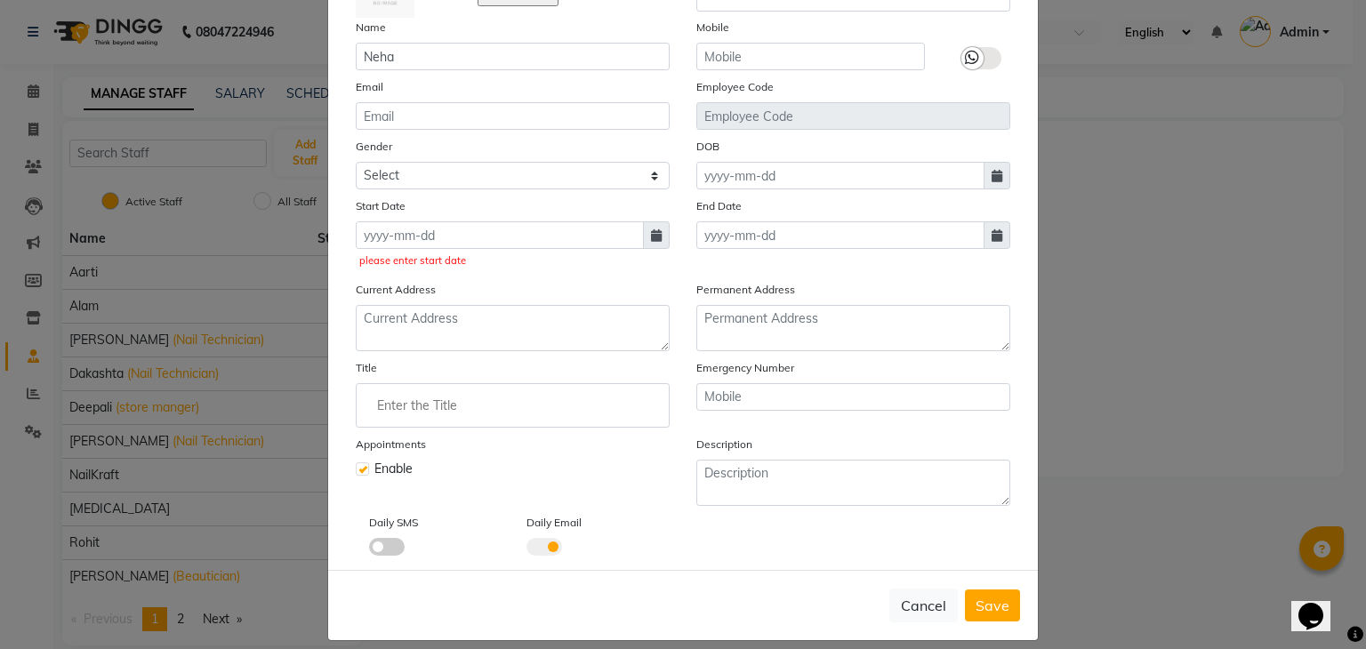
click at [643, 232] on span at bounding box center [656, 235] width 27 height 28
select select "10"
select select "2025"
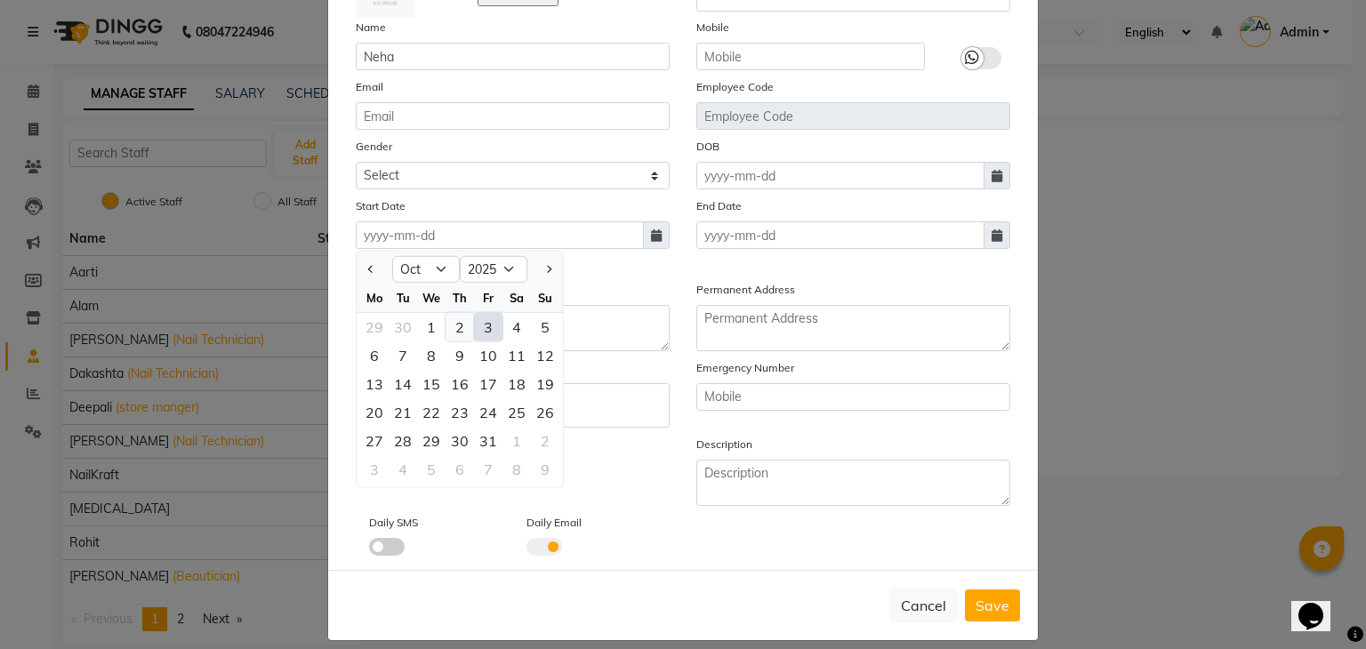
click at [452, 333] on div "2" at bounding box center [459, 327] width 28 height 28
type input "02-10-2025"
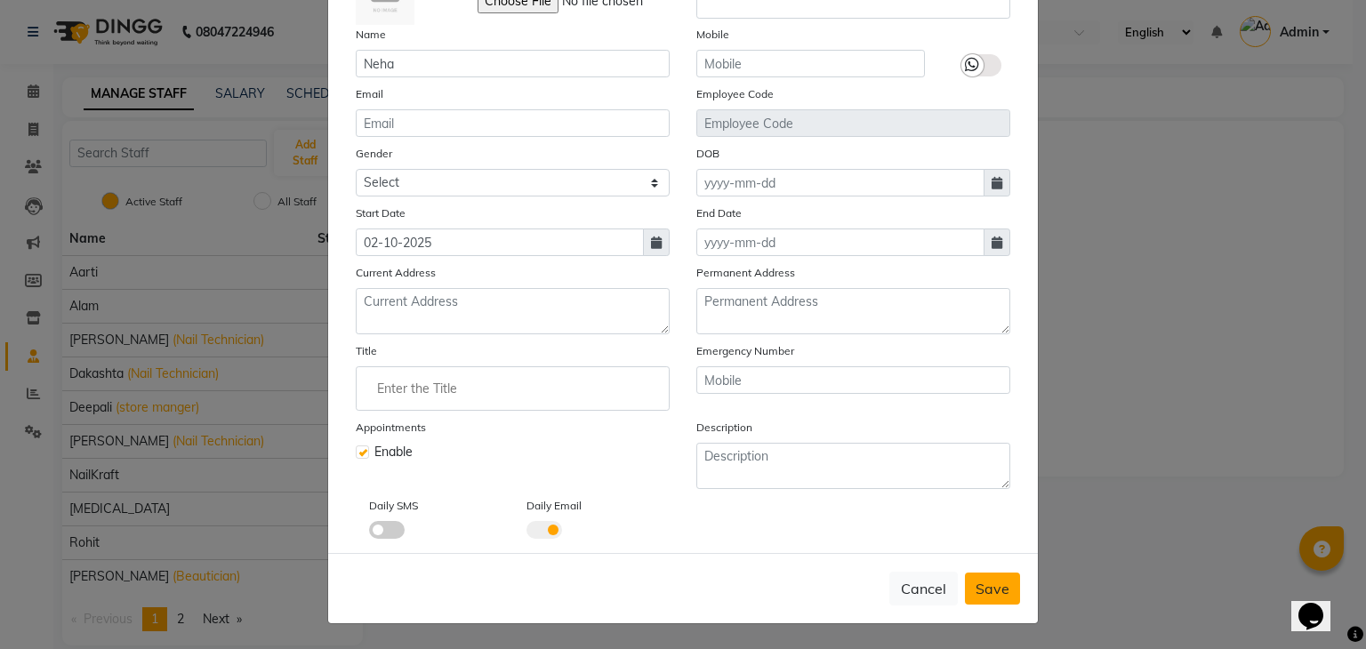
click at [989, 596] on span "Save" at bounding box center [992, 589] width 34 height 18
checkbox input "false"
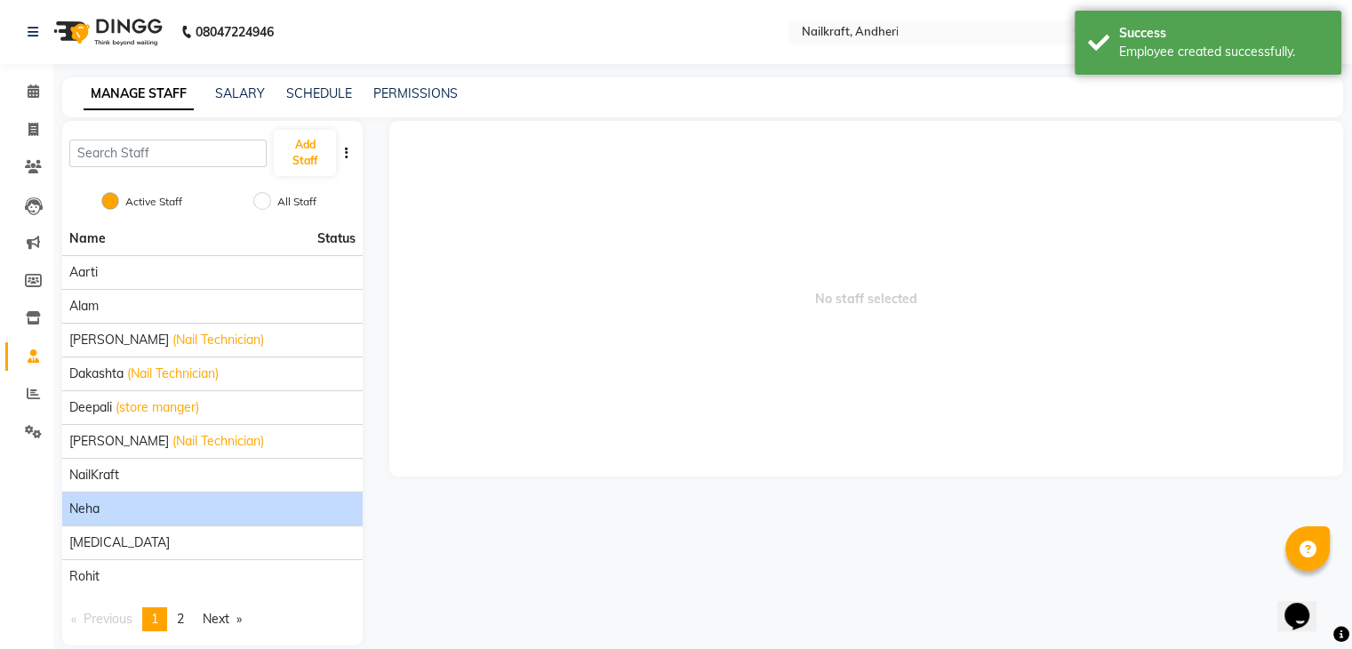
click at [93, 506] on span "Neha" at bounding box center [84, 509] width 30 height 19
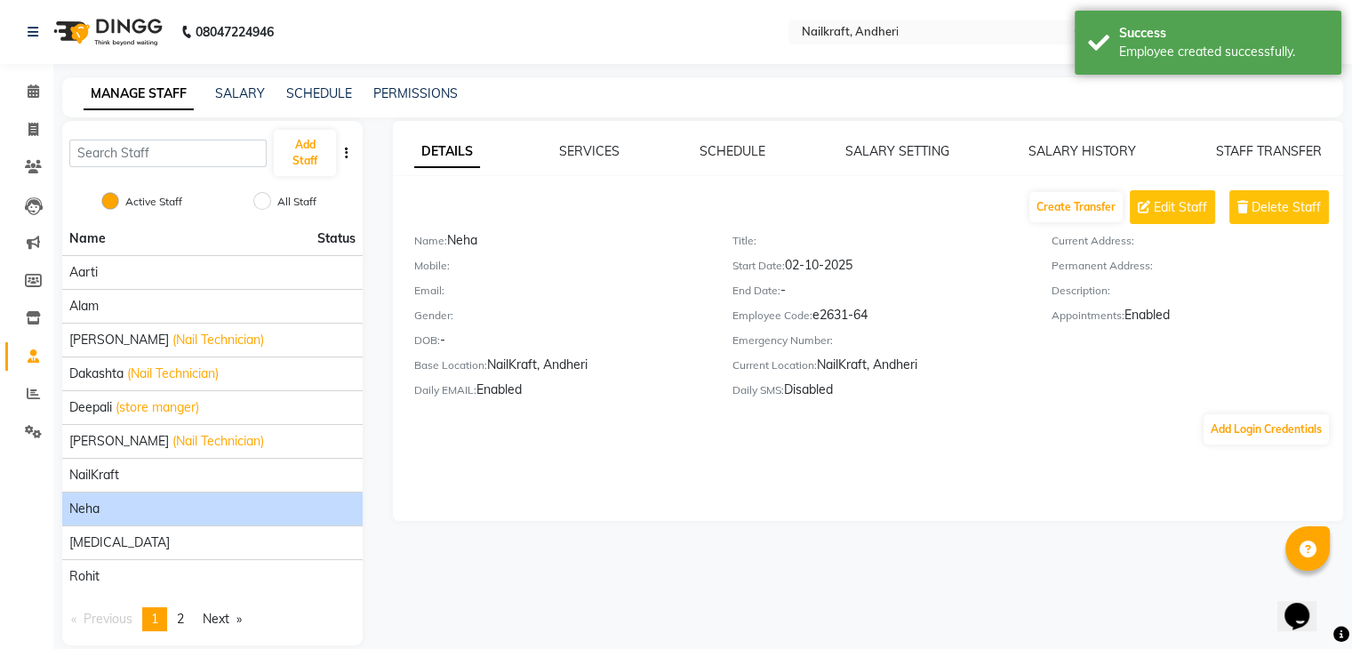
click at [1185, 188] on div "DETAILS SERVICES SCHEDULE SALARY SETTING SALARY HISTORY STAFF TRANSFER Create T…" at bounding box center [868, 294] width 951 height 304
click at [1188, 198] on span "Edit Staff" at bounding box center [1180, 207] width 53 height 19
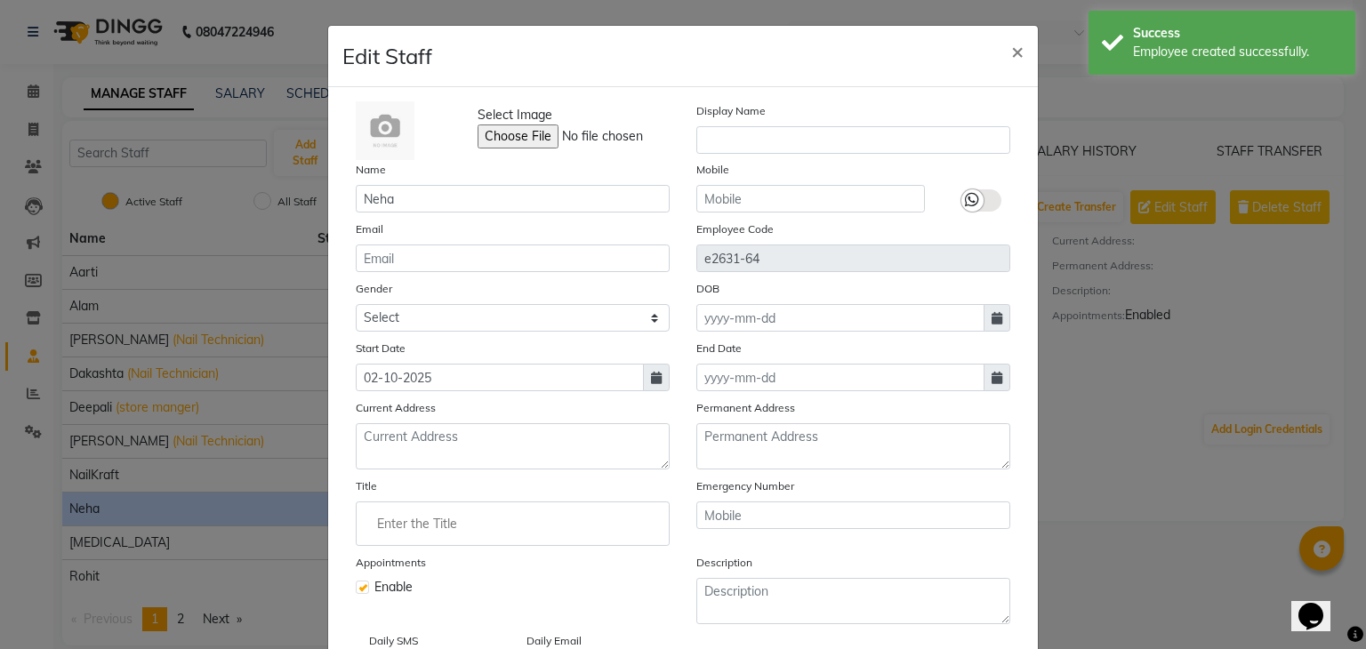
click at [516, 531] on input "Enter the Title" at bounding box center [513, 524] width 298 height 36
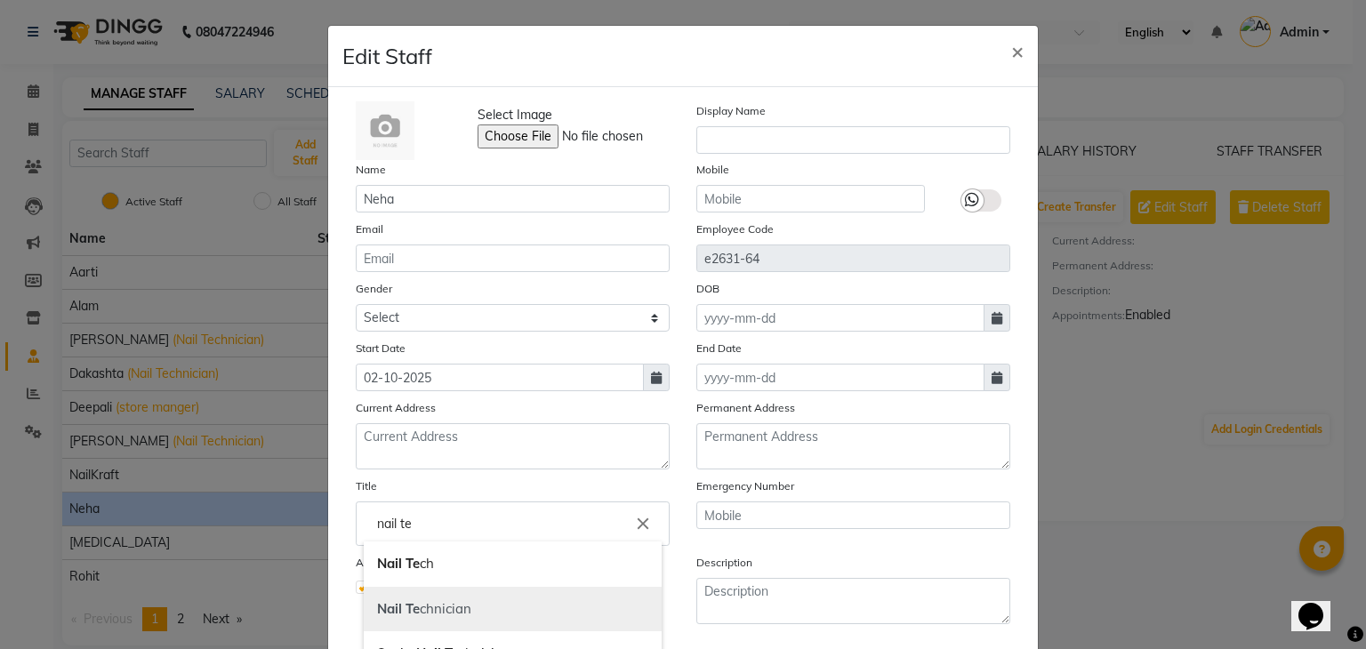
click at [405, 617] on b "Te" at bounding box center [412, 608] width 14 height 17
type input "Nail Technician"
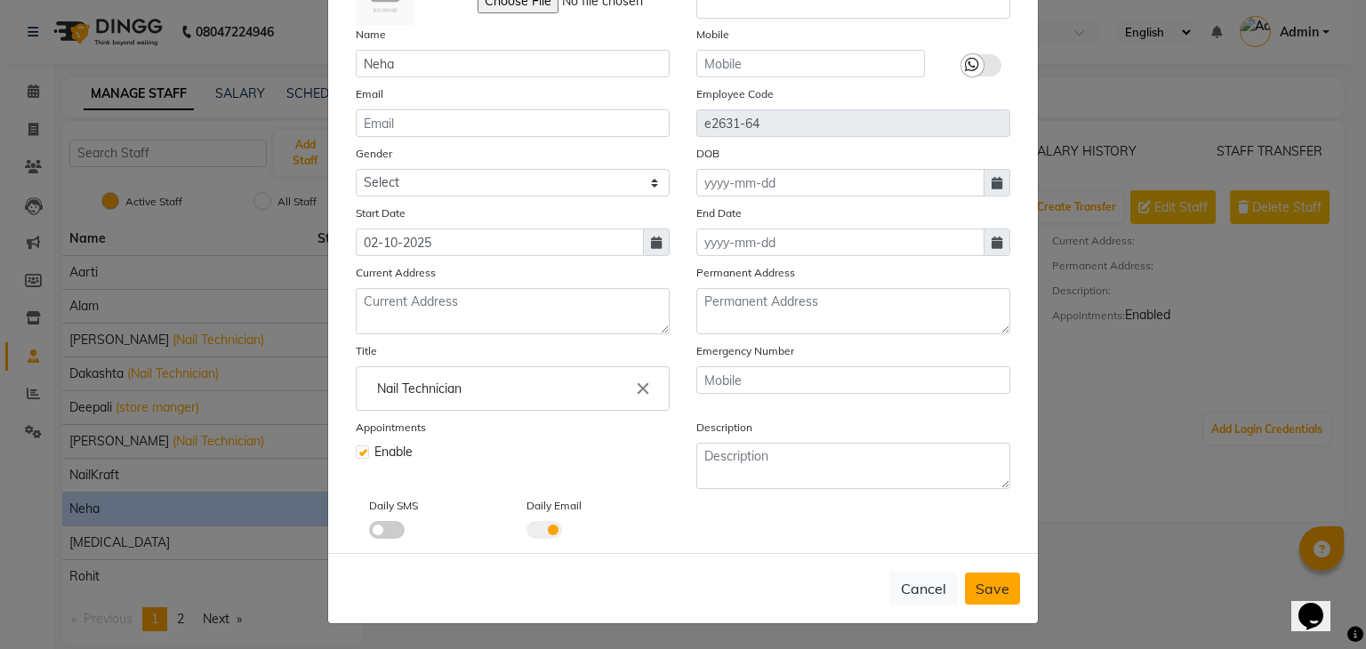
click at [999, 577] on button "Save" at bounding box center [992, 589] width 55 height 32
checkbox input "false"
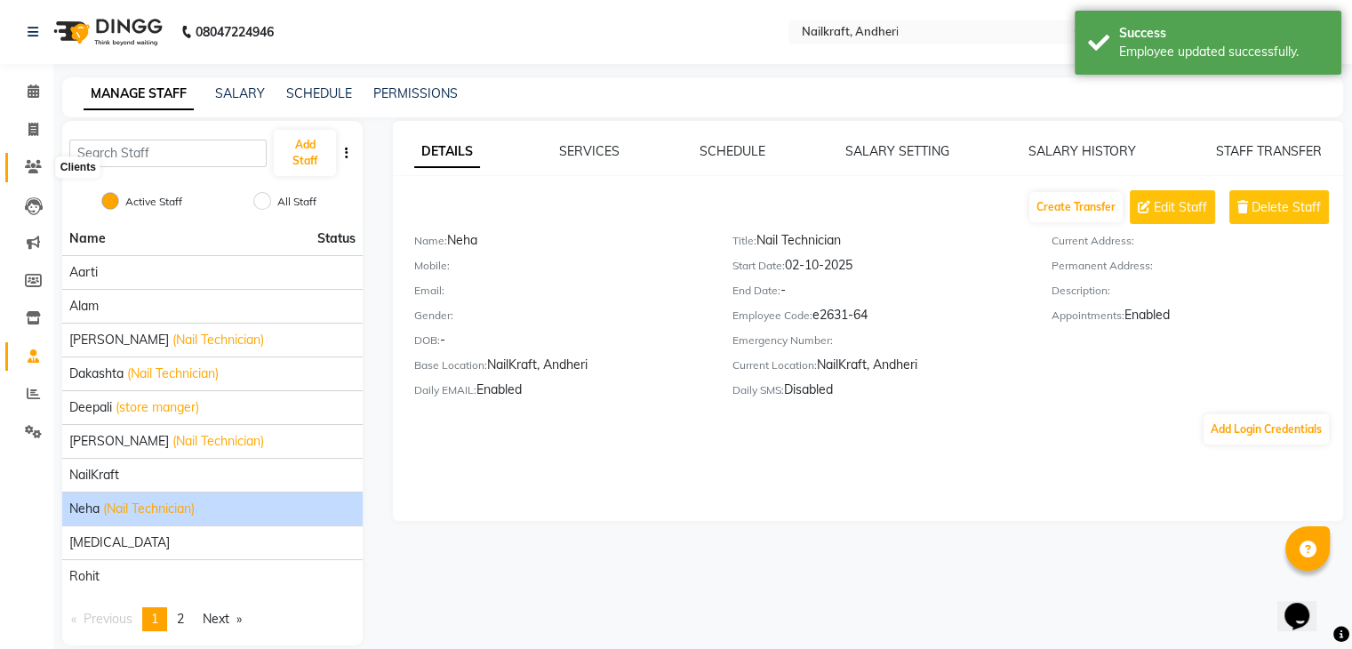
click at [34, 162] on icon at bounding box center [33, 166] width 17 height 13
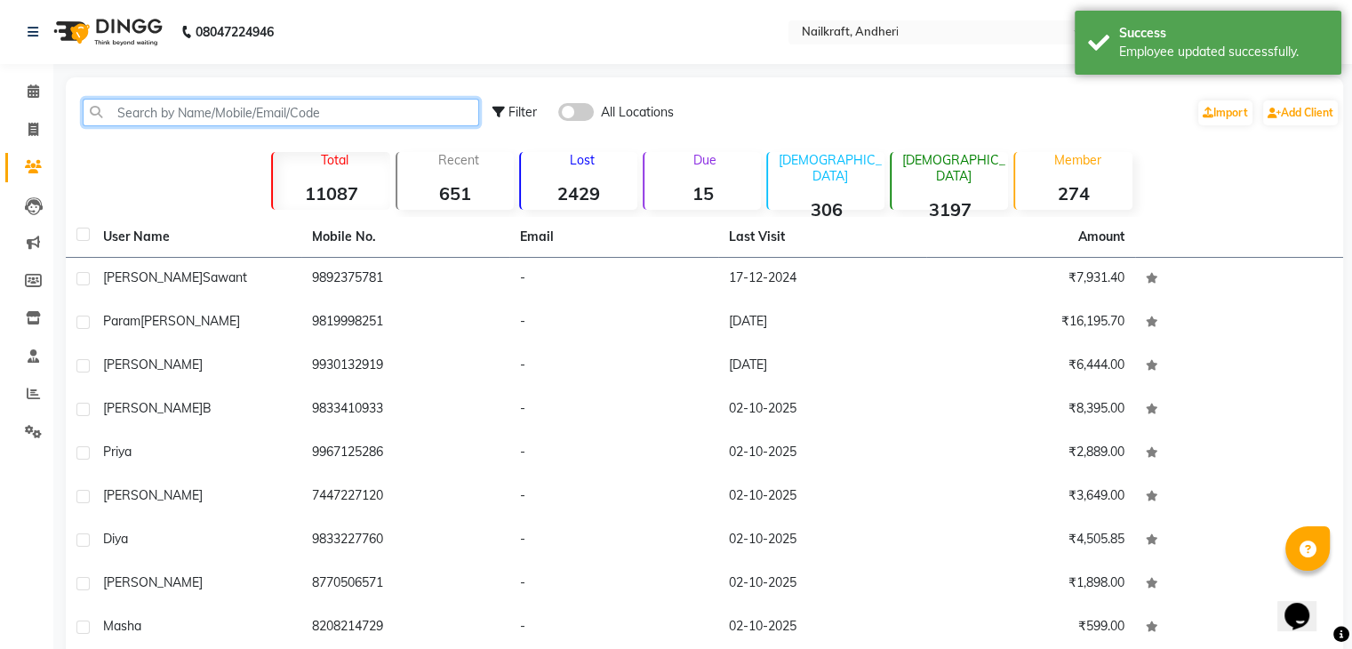
click at [263, 105] on input "text" at bounding box center [281, 113] width 397 height 28
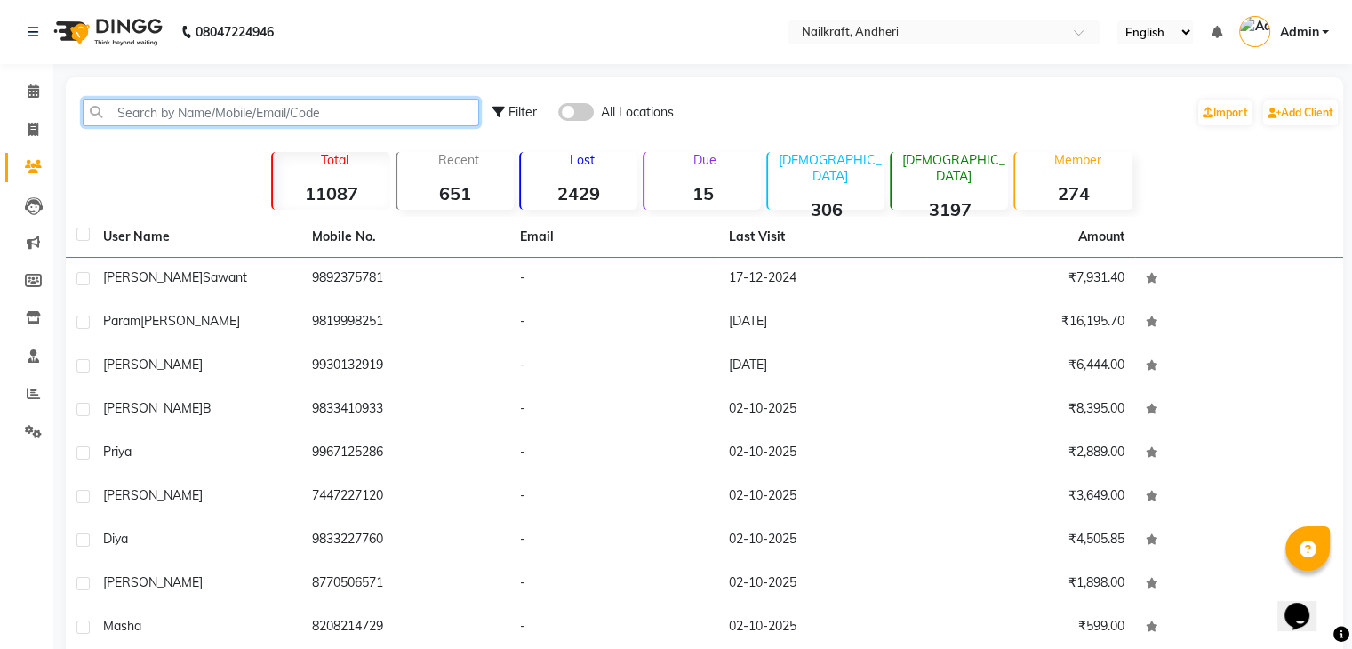
click at [259, 110] on input "text" at bounding box center [281, 113] width 397 height 28
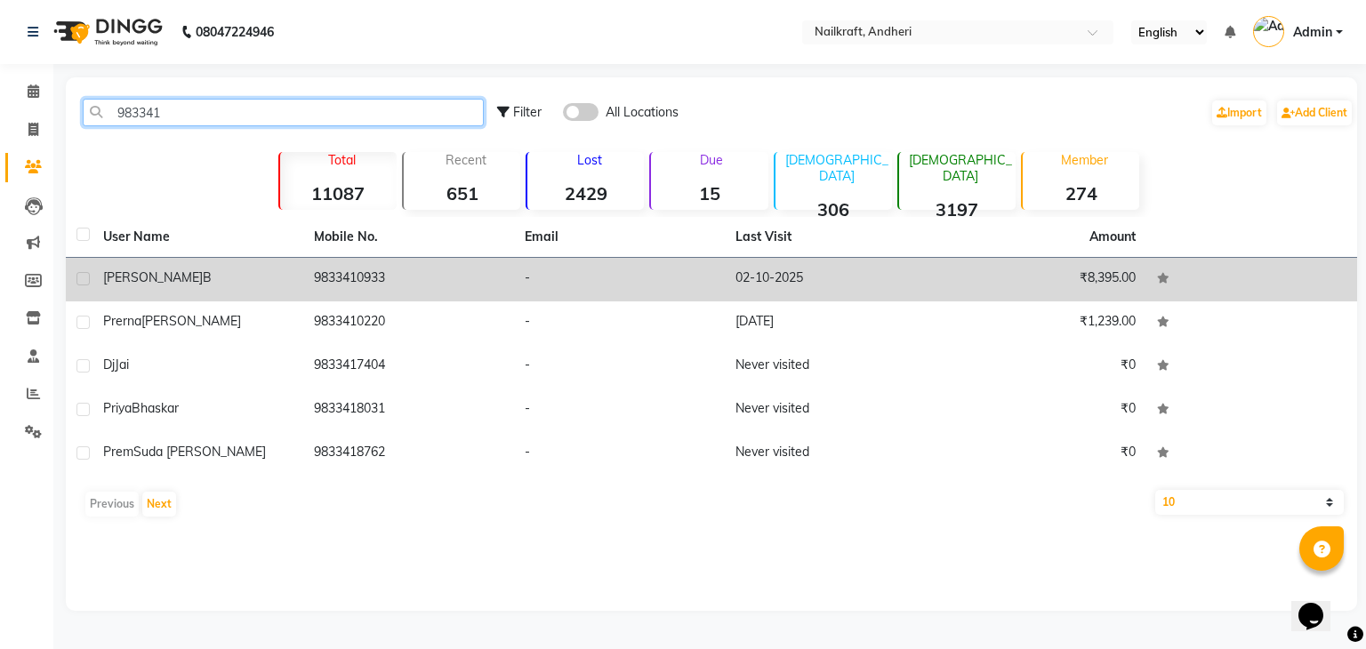
type input "983341"
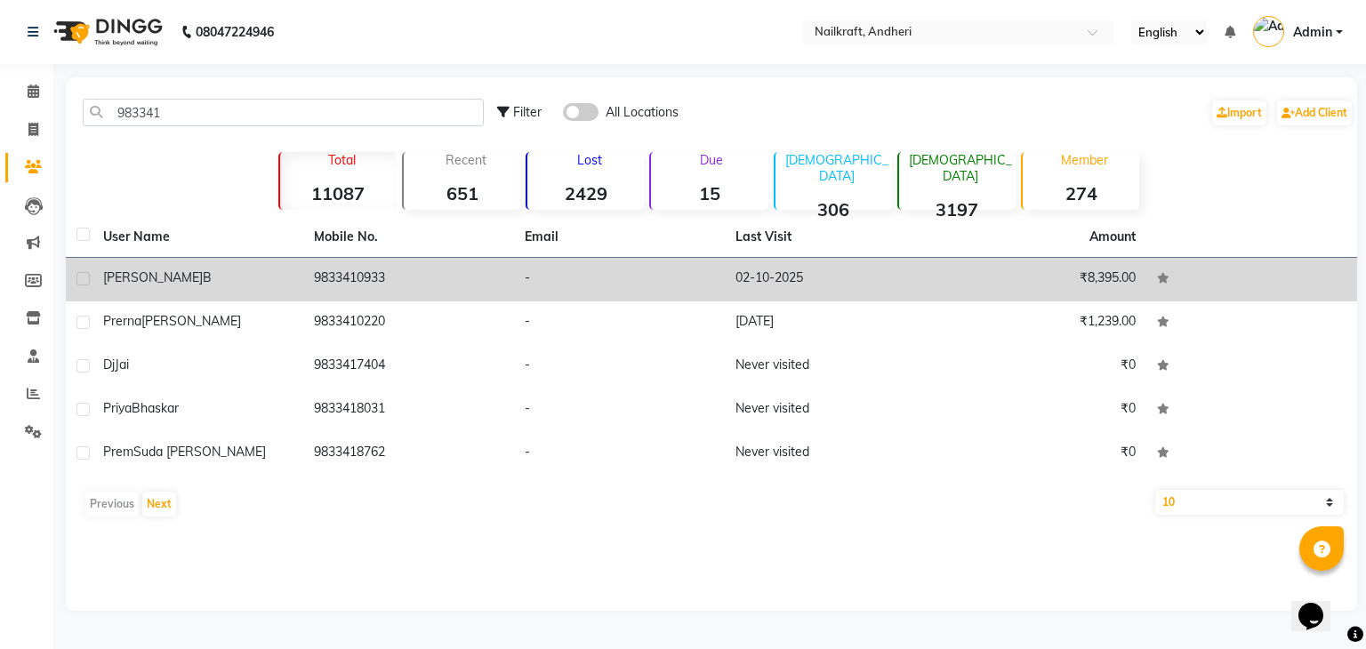
click at [357, 266] on td "9833410933" at bounding box center [408, 280] width 211 height 44
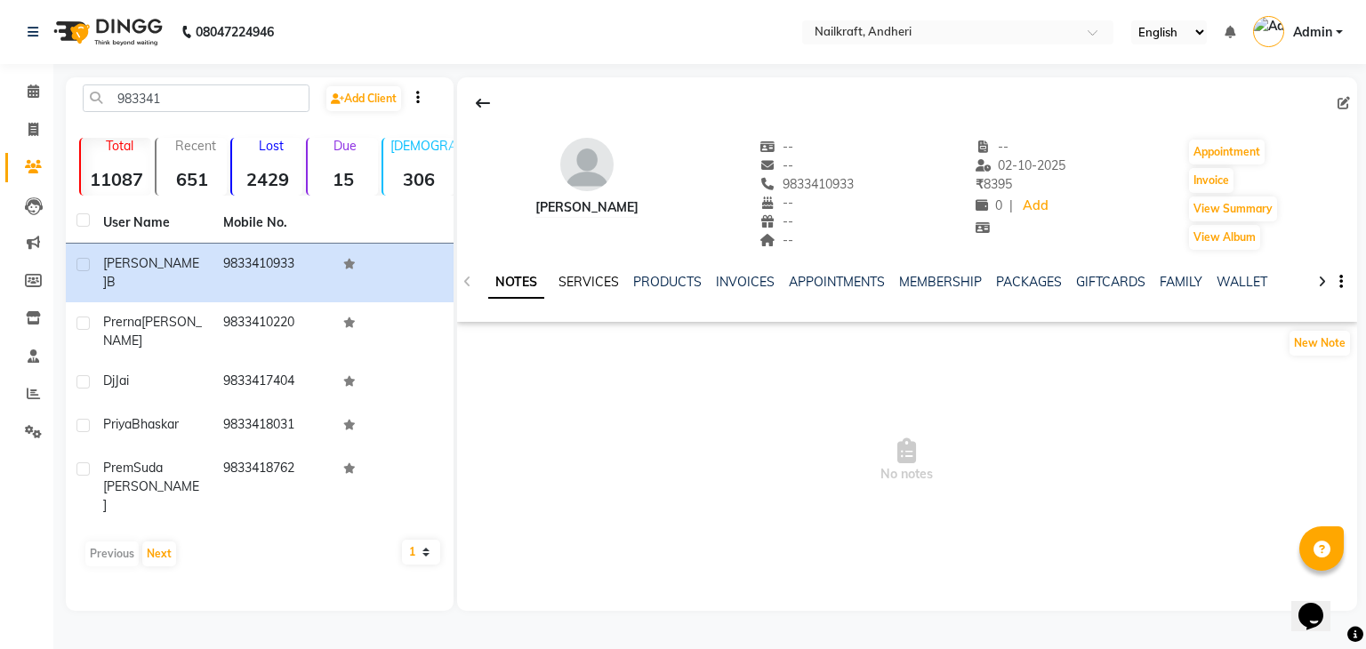
click at [590, 276] on link "SERVICES" at bounding box center [588, 282] width 60 height 16
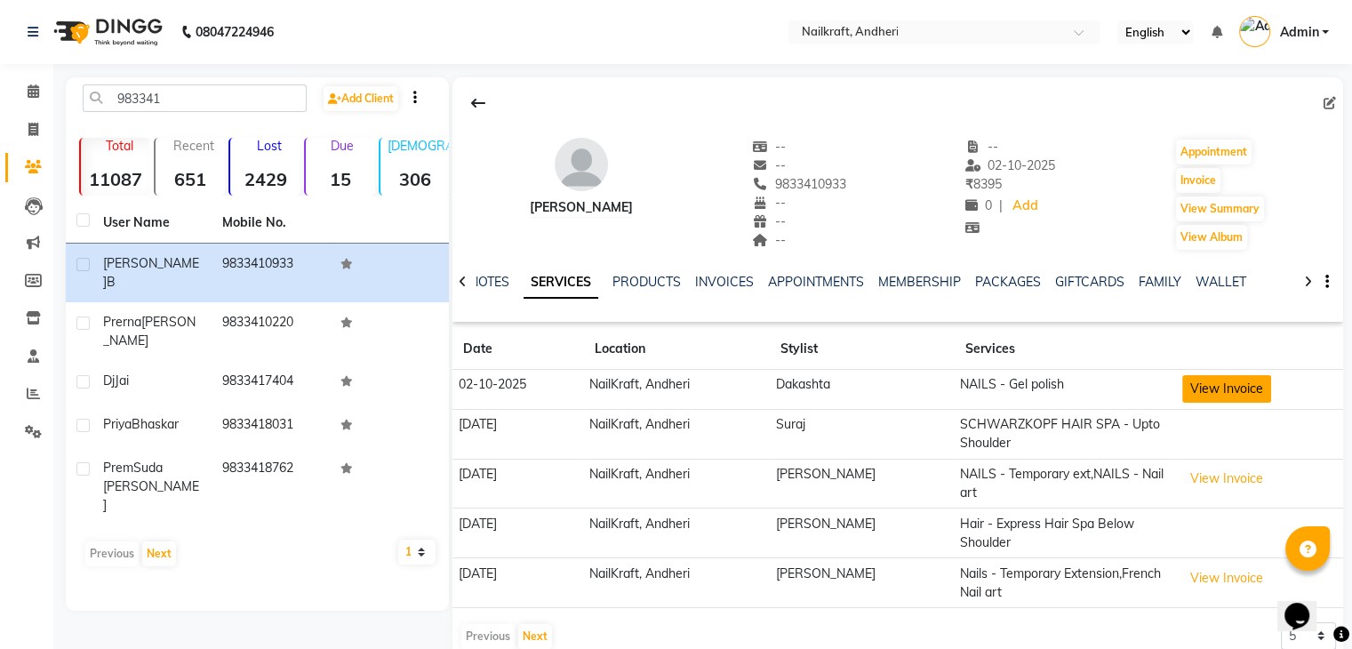
click at [1183, 390] on button "View Invoice" at bounding box center [1227, 389] width 89 height 28
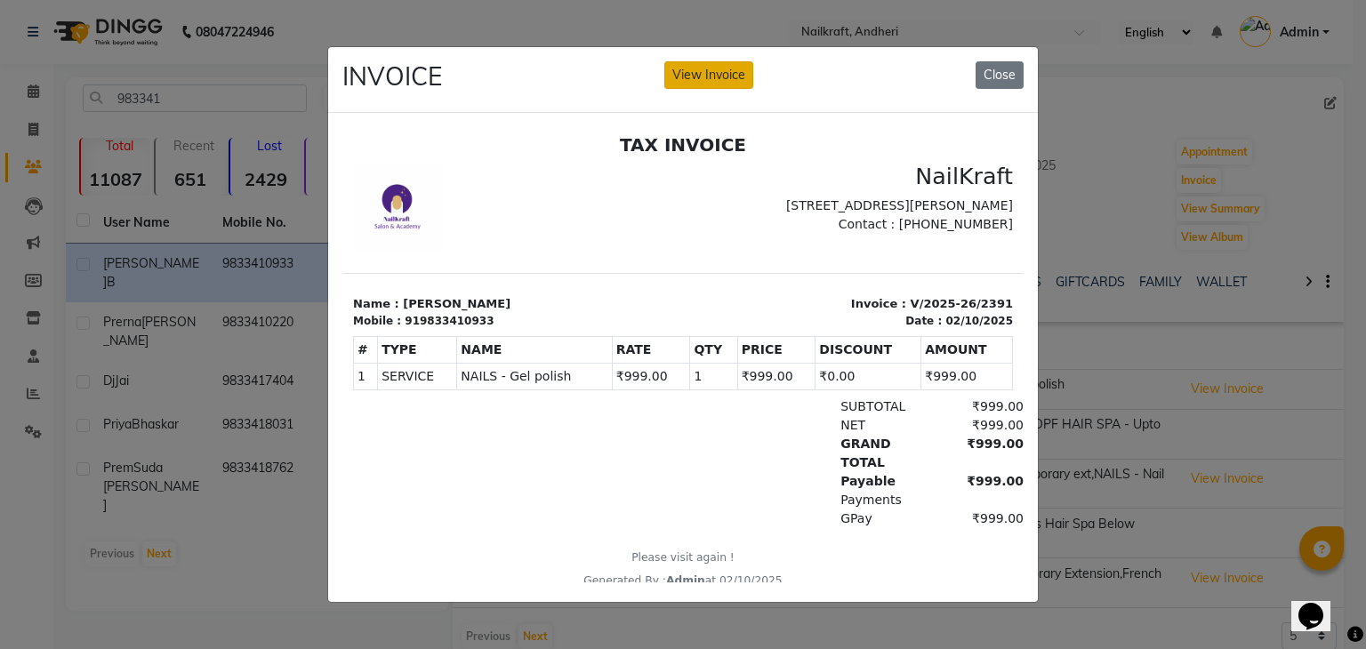
click at [717, 61] on button "View Invoice" at bounding box center [708, 75] width 89 height 28
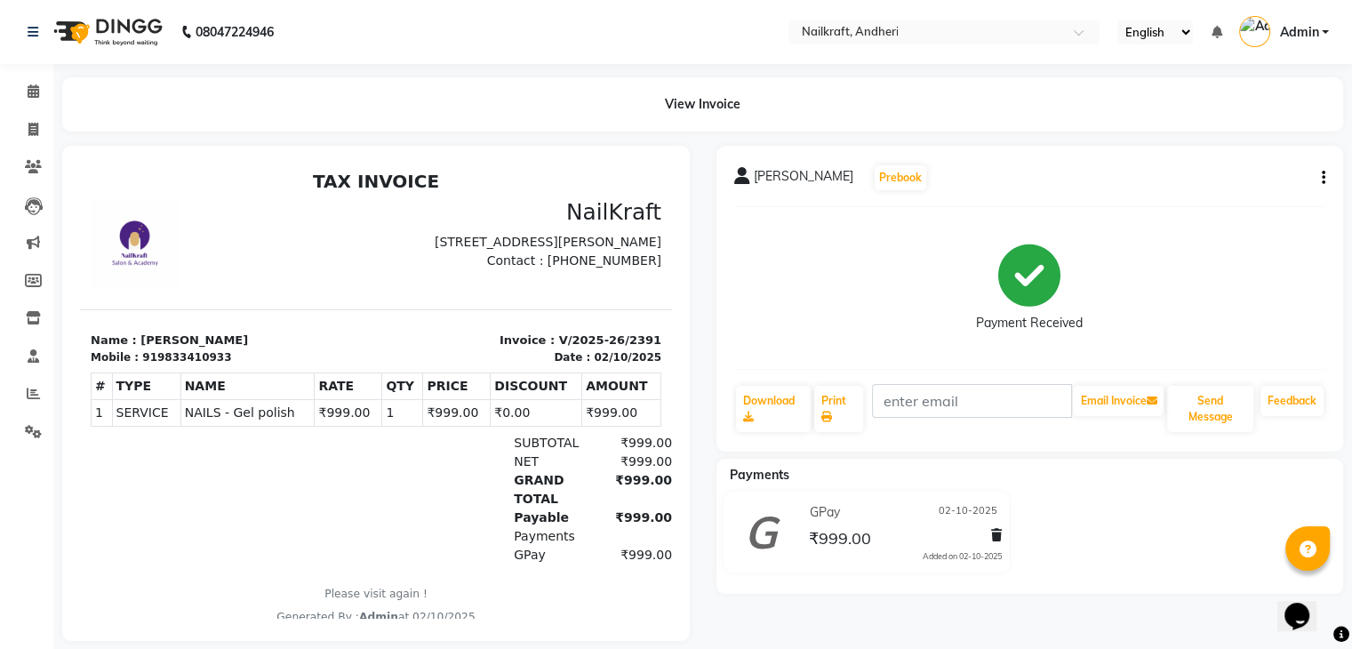
click at [1326, 176] on div "Aishwarya B Prebook Payment Received Download Print Email Invoice Send Message …" at bounding box center [1031, 299] width 628 height 306
click at [1320, 180] on button "button" at bounding box center [1320, 178] width 11 height 19
click at [1200, 185] on div "Edit Item Staff" at bounding box center [1205, 178] width 182 height 22
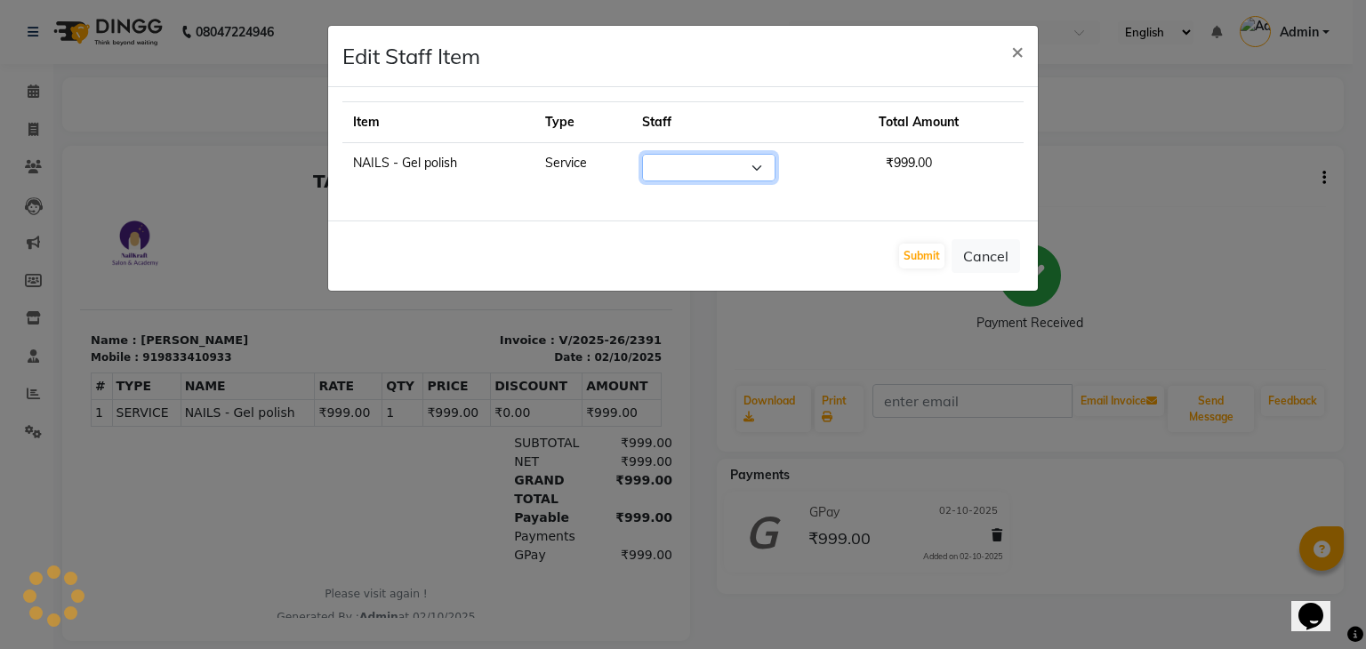
click at [733, 162] on select "Select" at bounding box center [708, 168] width 133 height 28
click at [733, 162] on select "Select Aarti Alam Alfred Dakashta Deepali Deepu Chatry NailKraft Neha Nikita Ro…" at bounding box center [708, 168] width 133 height 28
select select "93634"
click at [642, 154] on select "Select Aarti Alam Alfred Dakashta Deepali Deepu Chatry NailKraft Neha Nikita Ro…" at bounding box center [708, 168] width 133 height 28
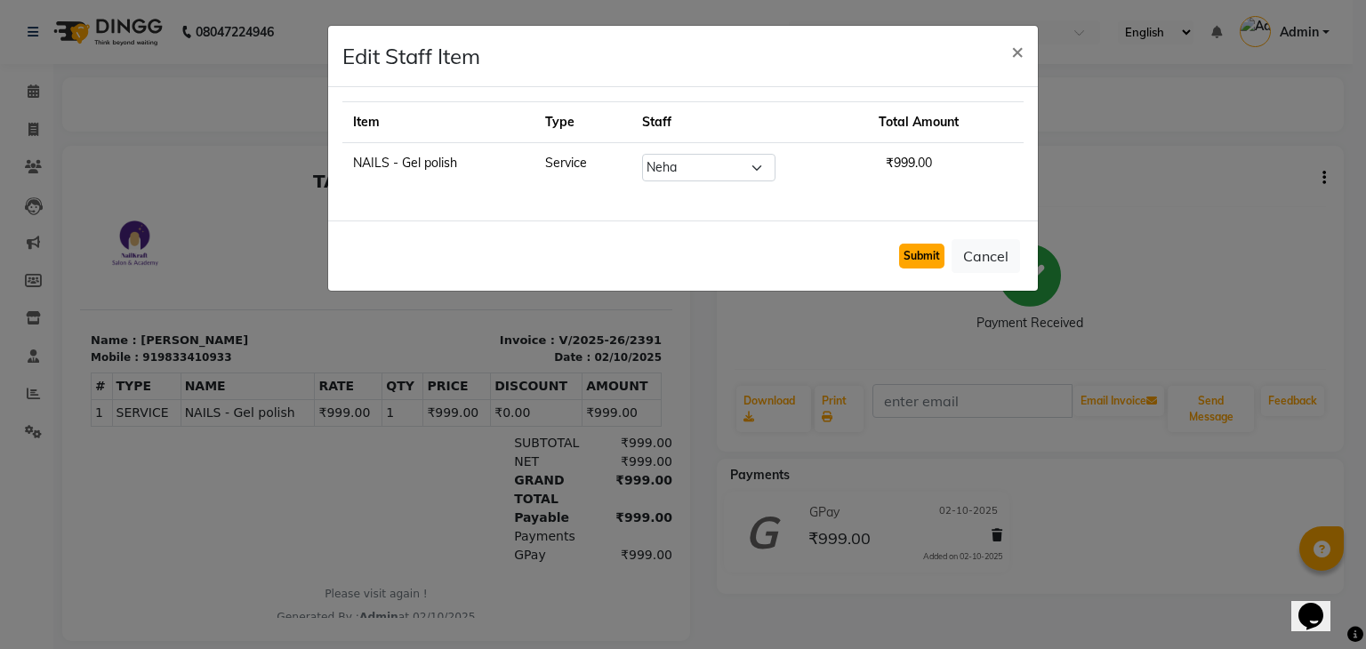
click at [916, 255] on button "Submit" at bounding box center [921, 256] width 45 height 25
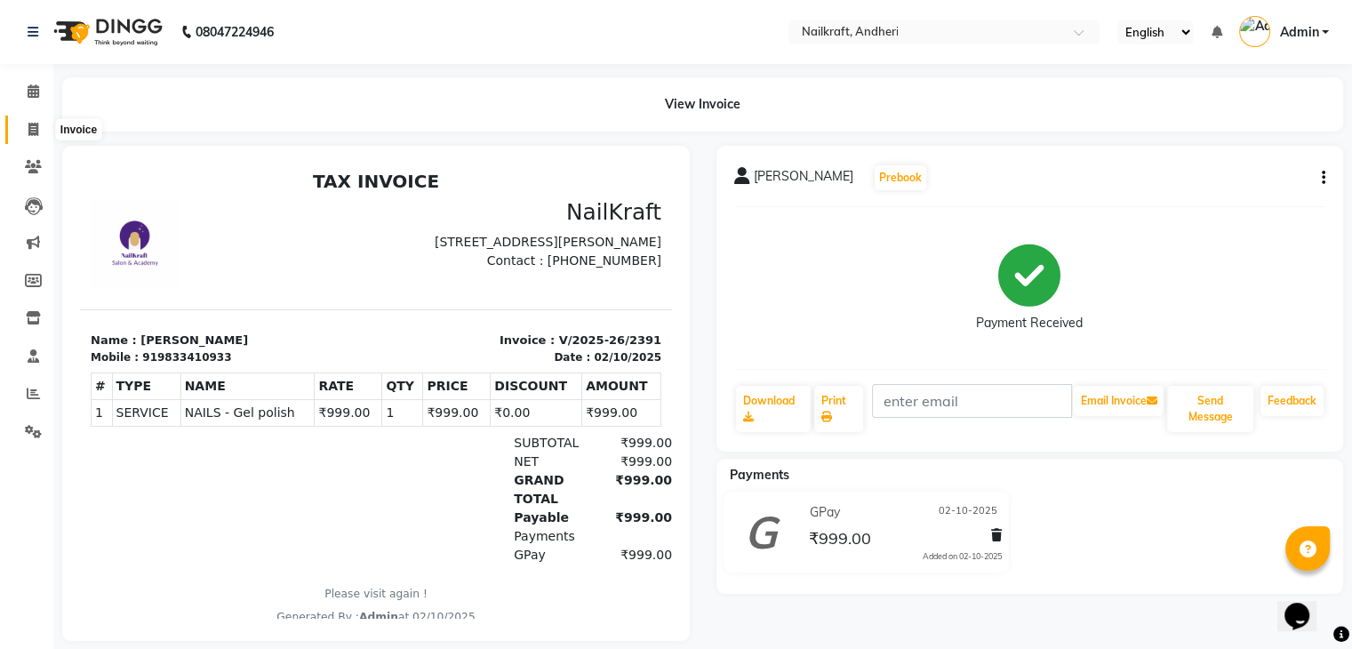
click at [37, 127] on icon at bounding box center [33, 129] width 10 height 13
select select "6081"
select select "service"
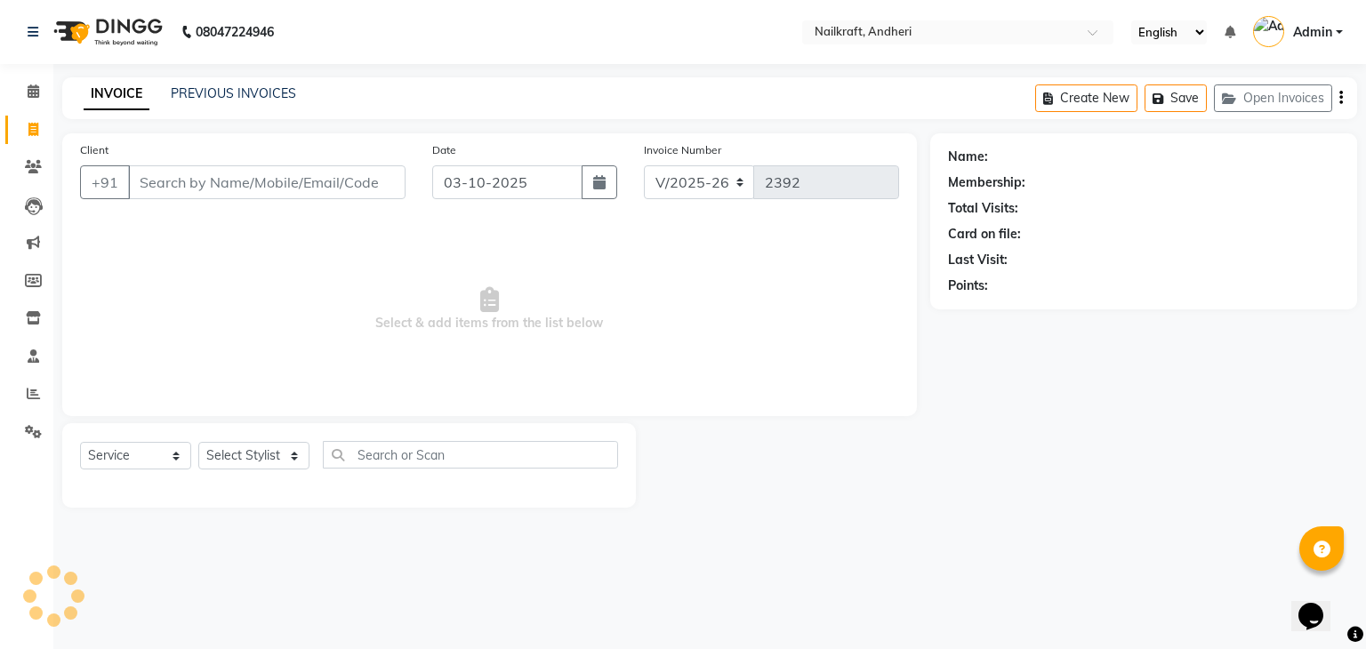
click at [231, 181] on input "Client" at bounding box center [266, 182] width 277 height 34
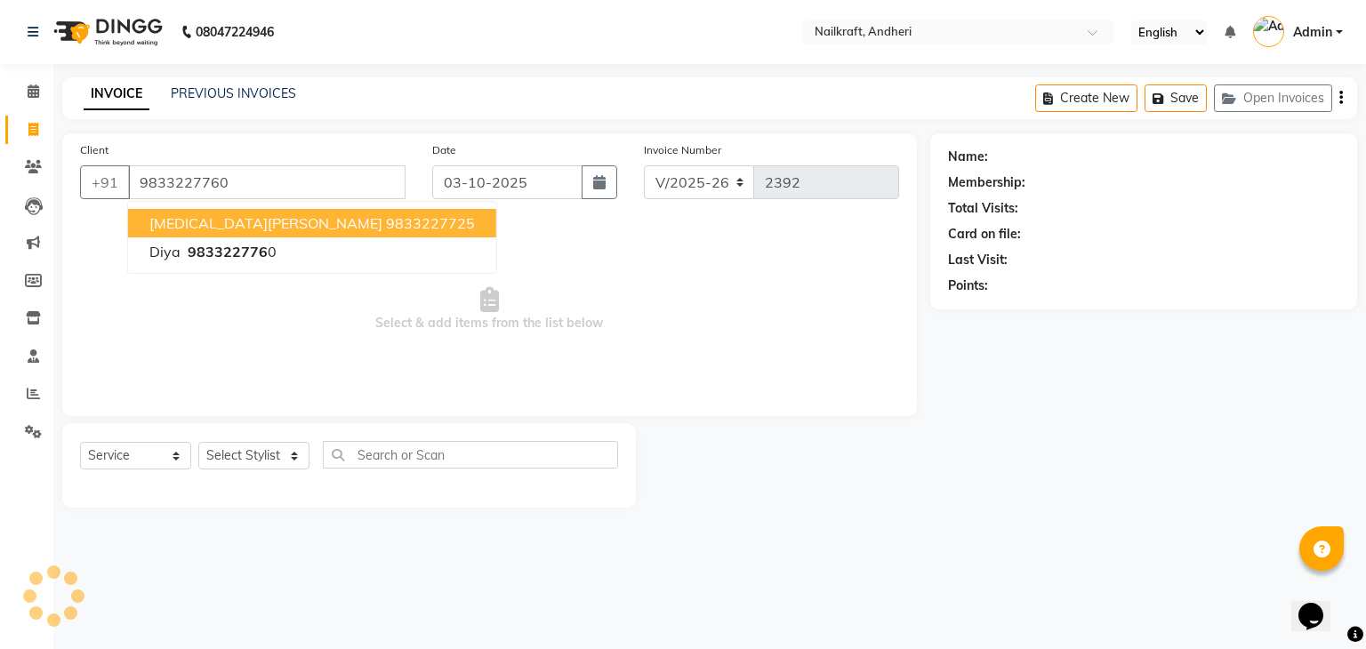
type input "9833227760"
select select "1: Object"
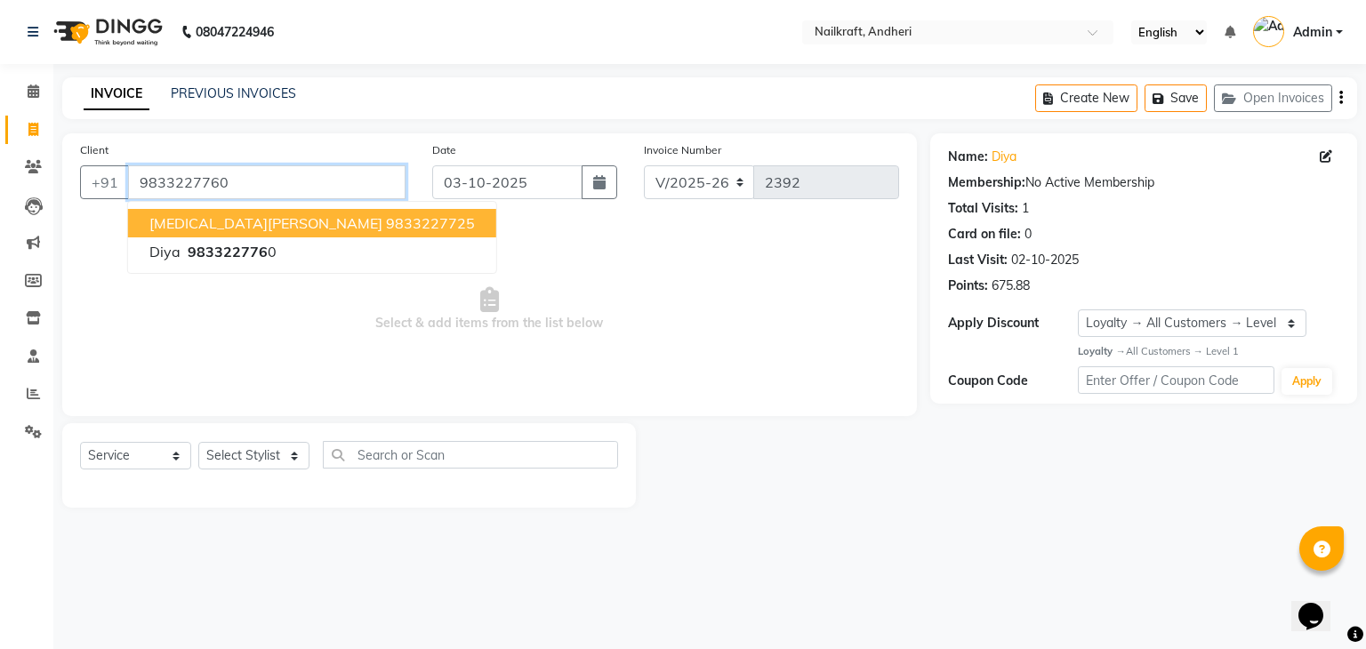
click at [196, 188] on input "9833227760" at bounding box center [266, 182] width 277 height 34
click at [25, 161] on icon at bounding box center [33, 166] width 17 height 13
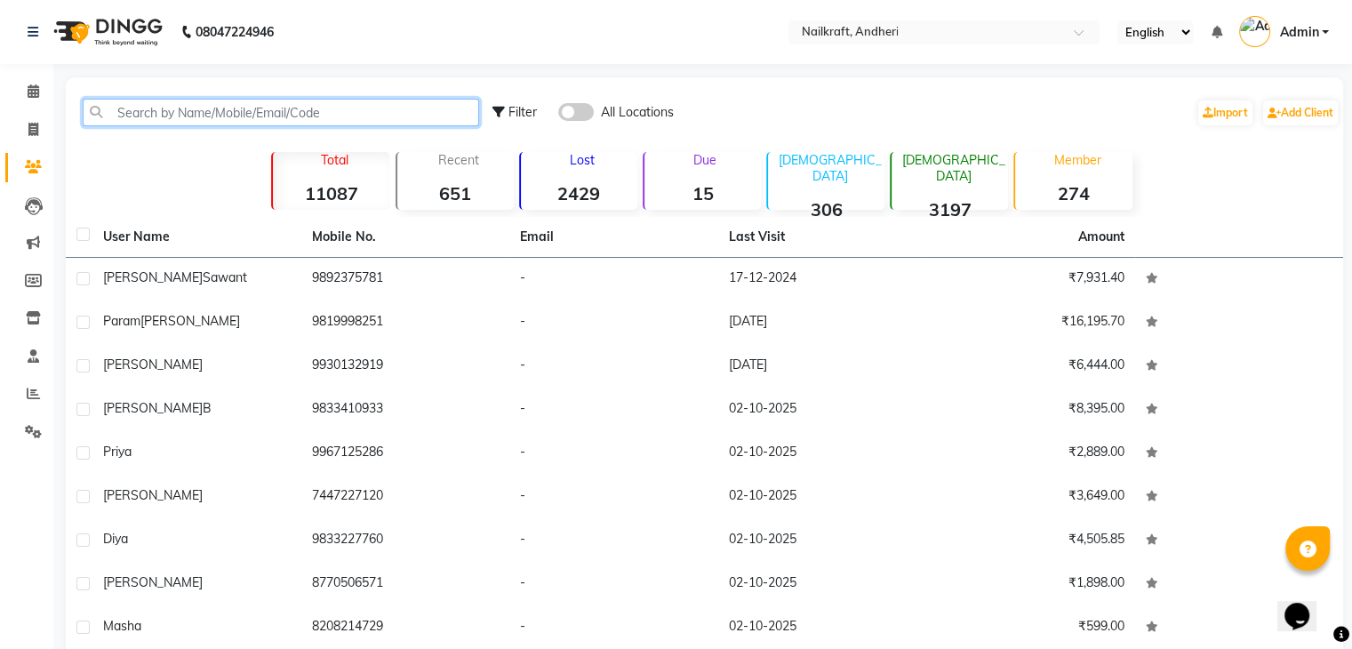
click at [381, 101] on input "text" at bounding box center [281, 113] width 397 height 28
paste input "9833227760"
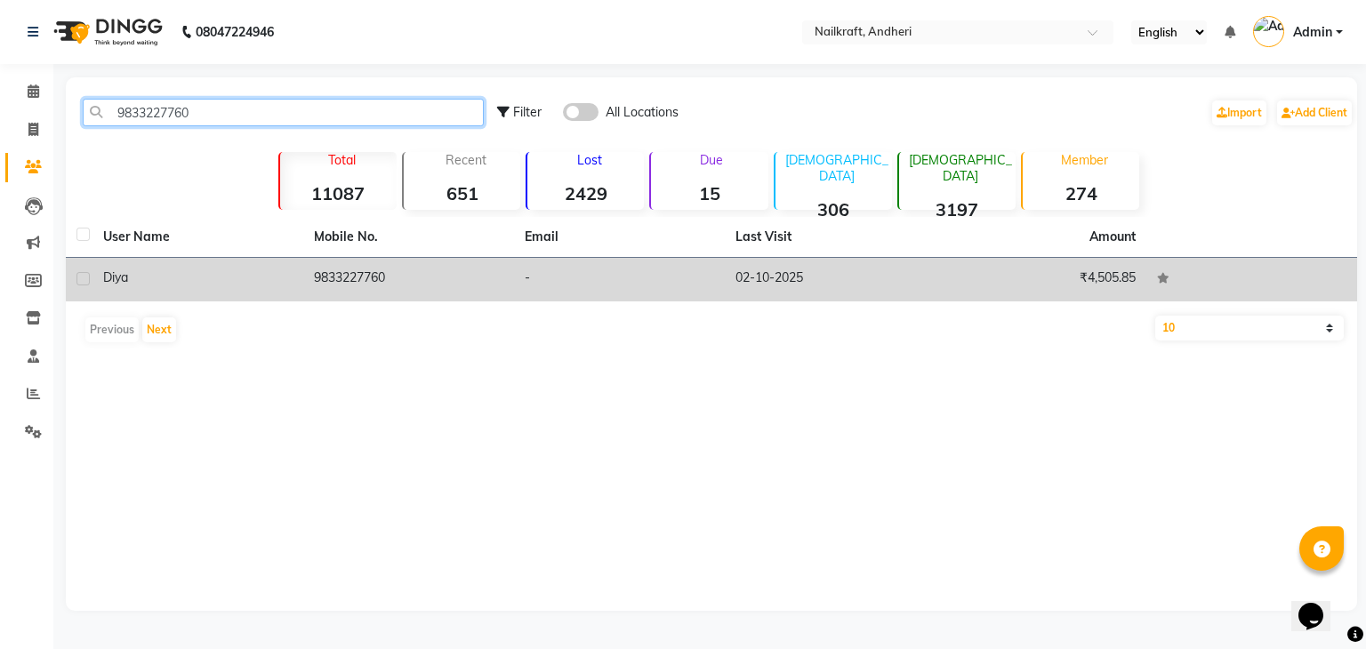
type input "9833227760"
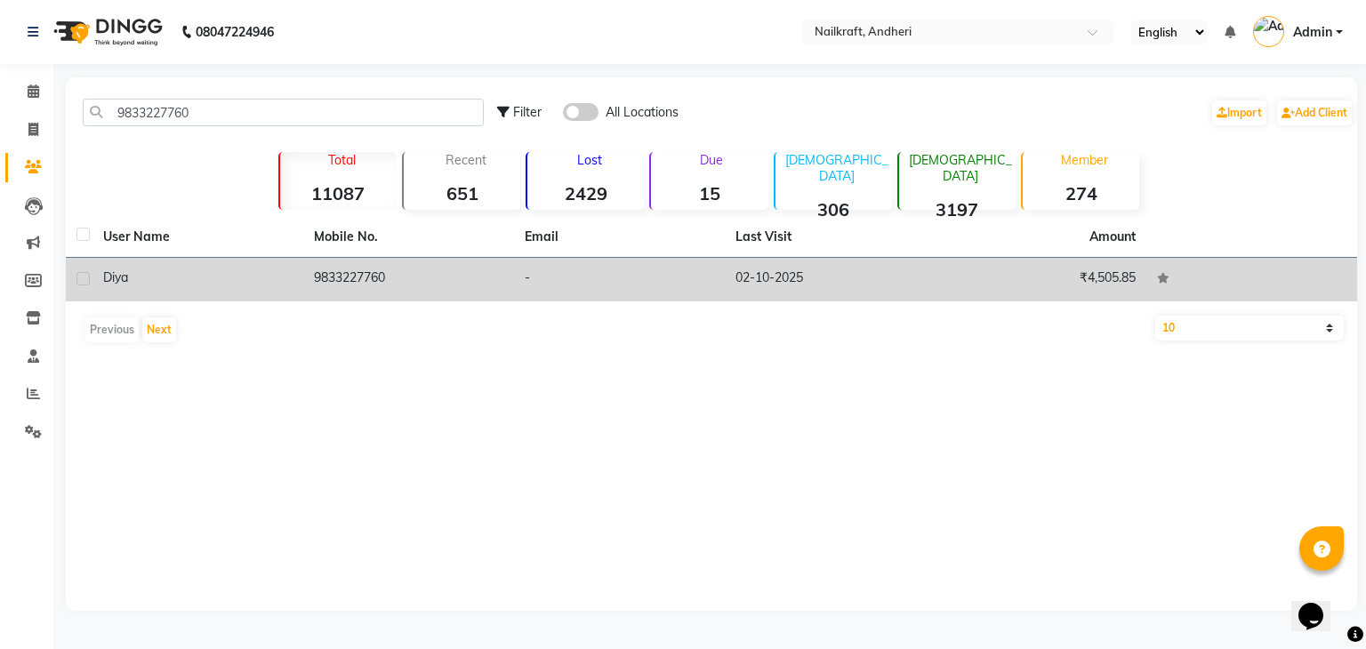
click at [372, 278] on td "9833227760" at bounding box center [408, 280] width 211 height 44
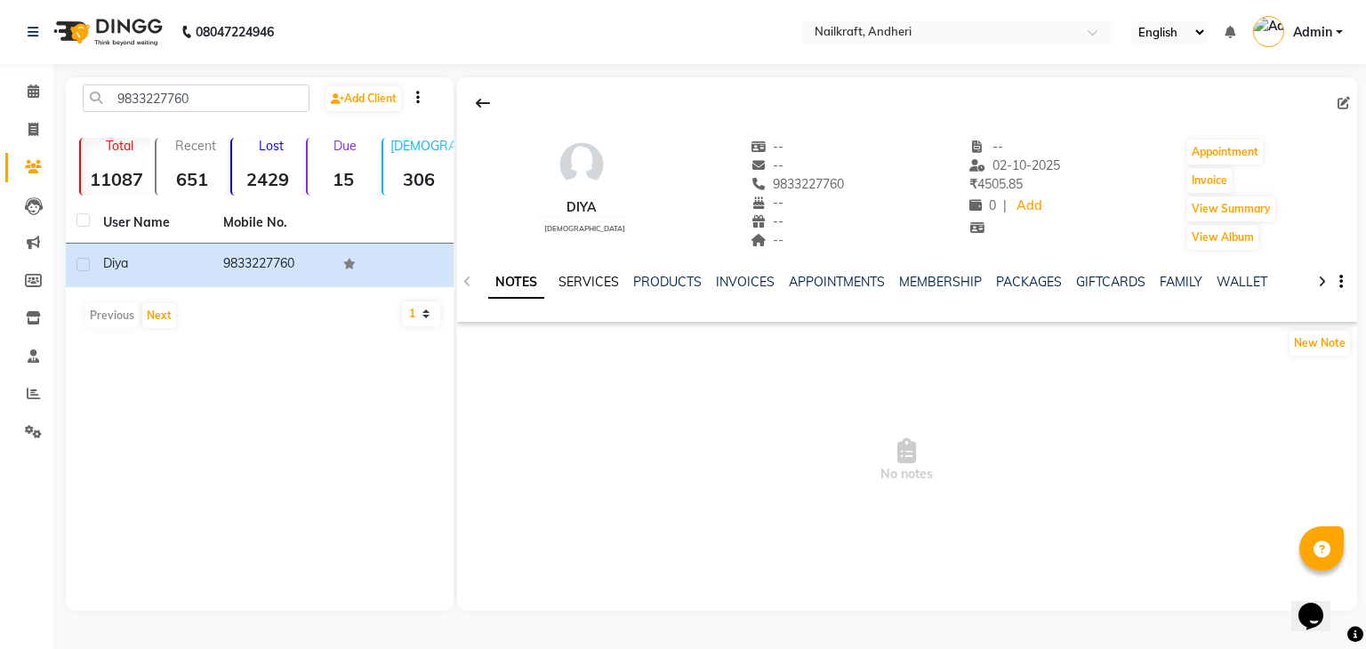
click at [582, 288] on link "SERVICES" at bounding box center [588, 282] width 60 height 16
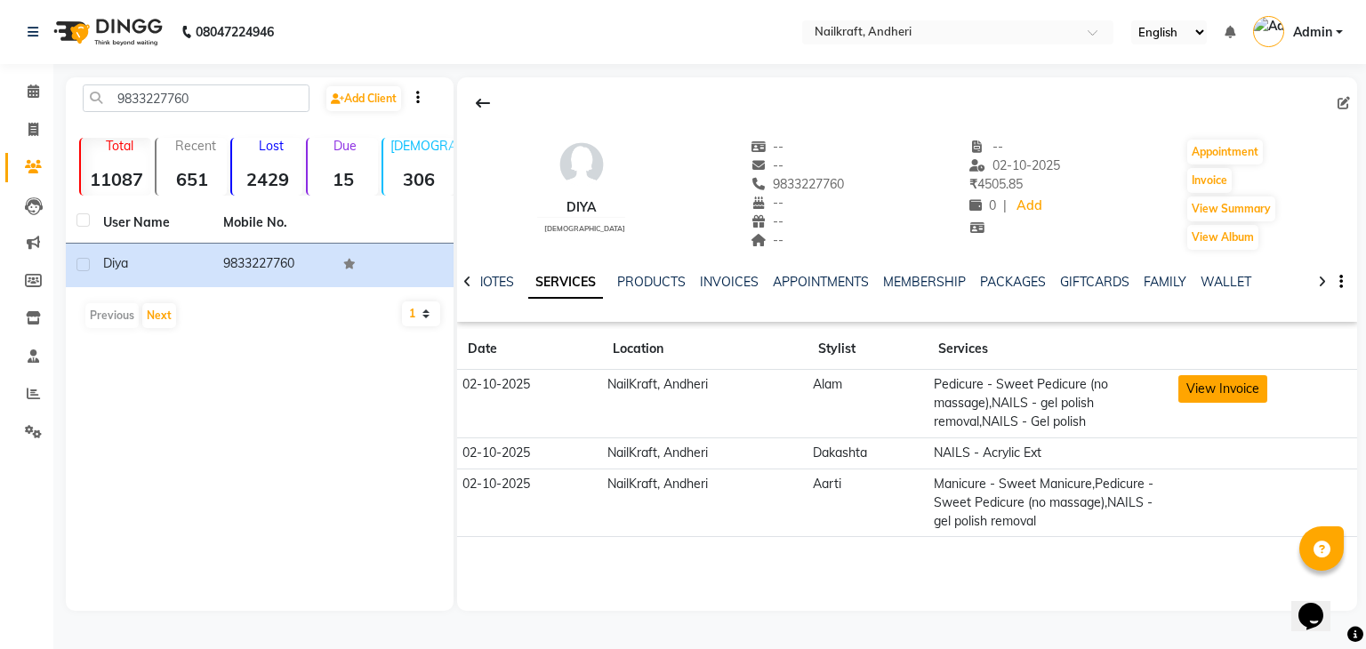
click at [1217, 385] on button "View Invoice" at bounding box center [1222, 389] width 89 height 28
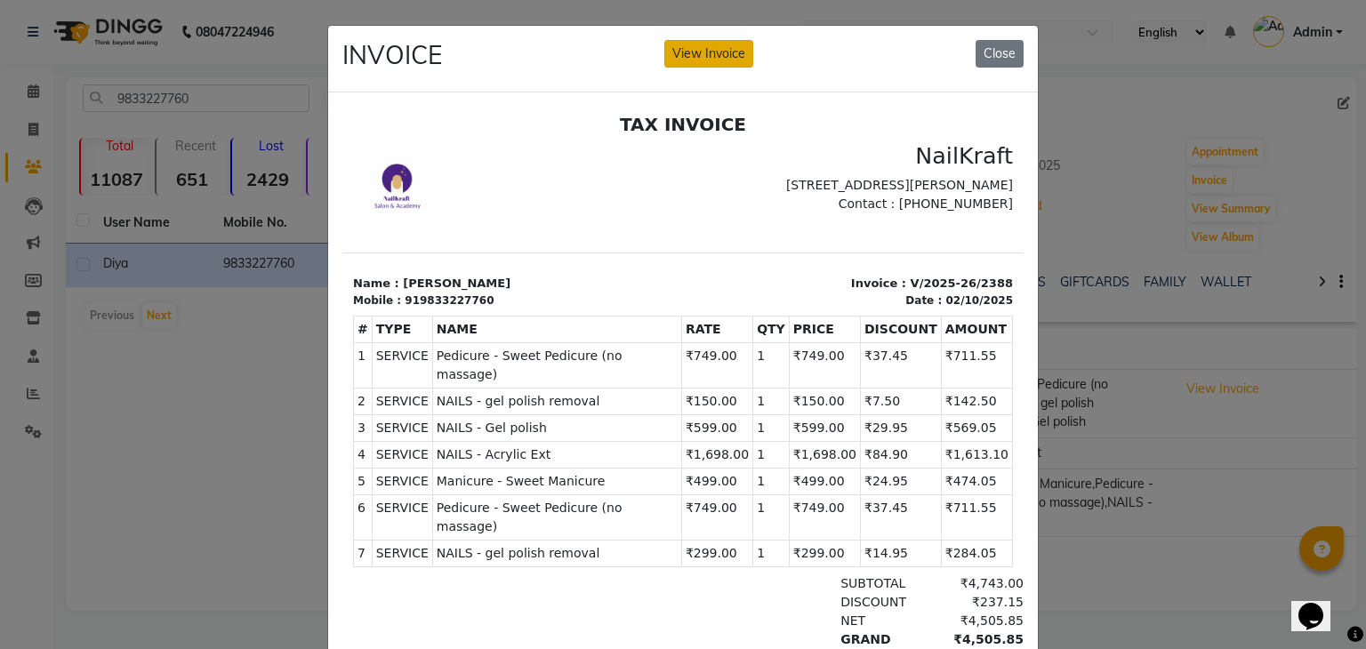
click at [679, 56] on button "View Invoice" at bounding box center [708, 54] width 89 height 28
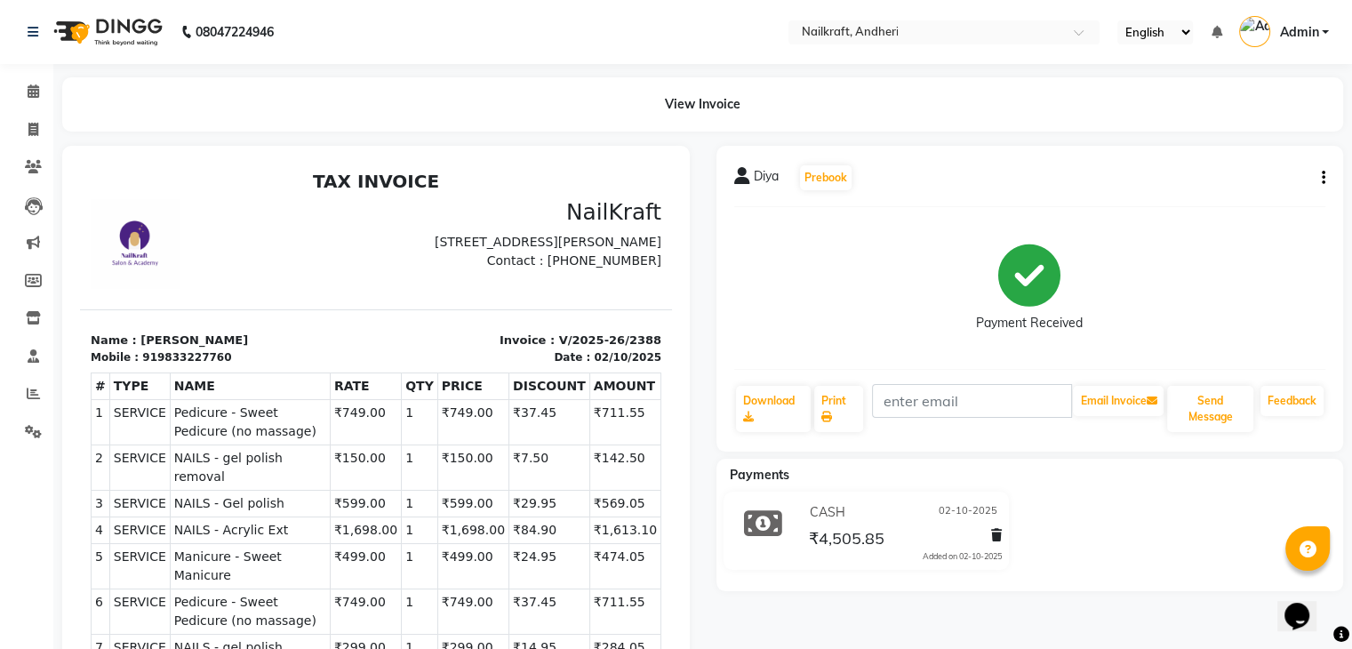
click at [1322, 178] on icon "button" at bounding box center [1324, 178] width 4 height 1
click at [1159, 185] on div "Edit Item Staff" at bounding box center [1205, 178] width 182 height 22
select select "67704"
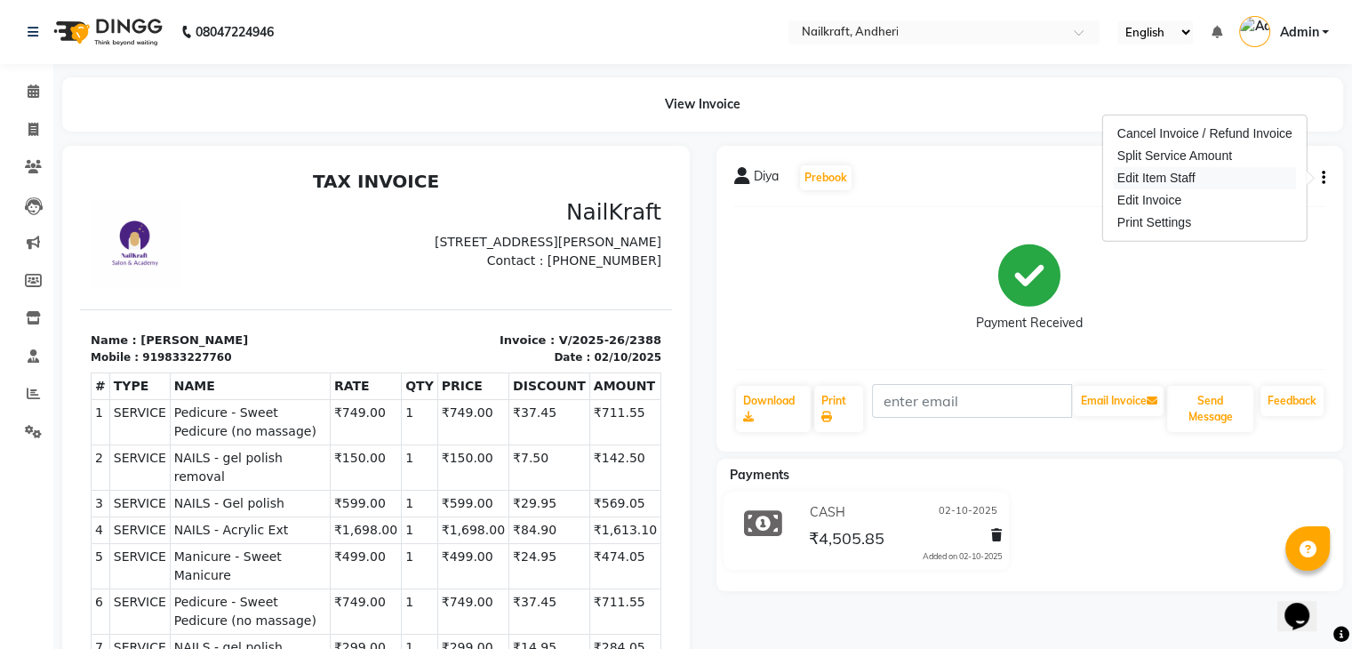
select select "91222"
select select "92124"
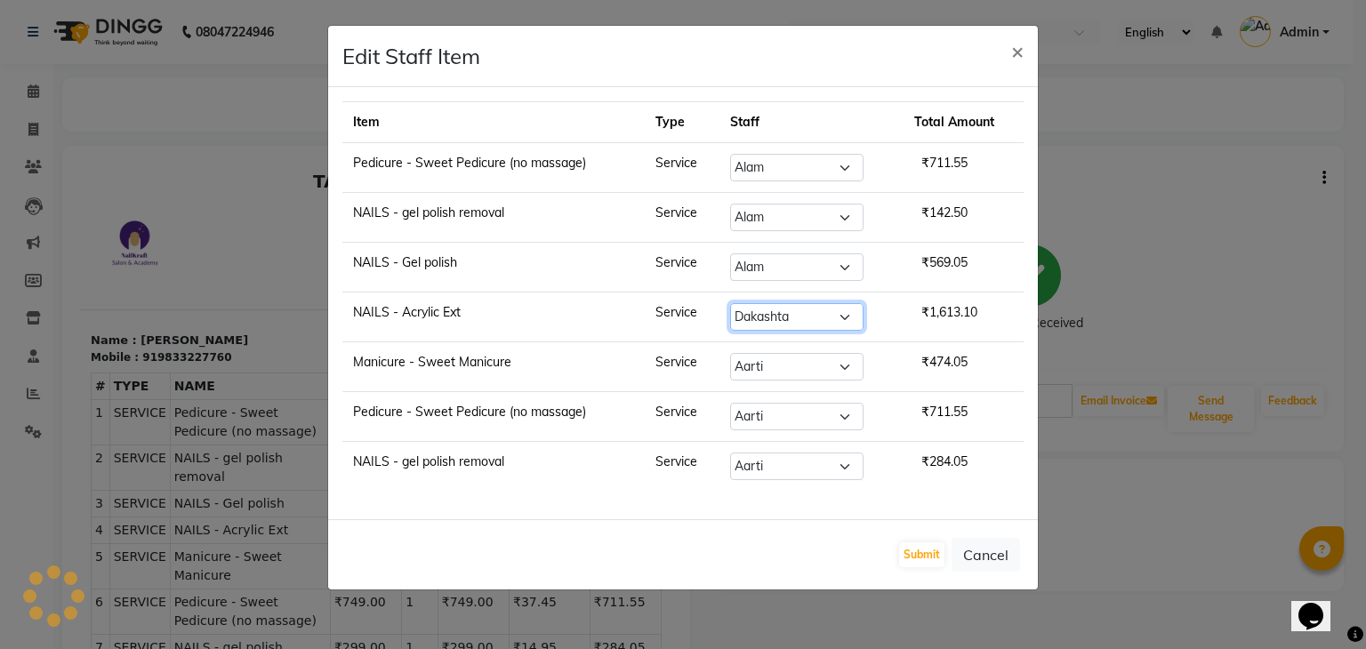
click at [840, 316] on select "Select Aarti Alam Alfred Dakashta Deepali Deepu Chatry NailKraft Neha Nikita Ro…" at bounding box center [796, 317] width 133 height 28
select select "93634"
click at [730, 303] on select "Select Aarti Alam Alfred Dakashta Deepali Deepu Chatry NailKraft Neha Nikita Ro…" at bounding box center [796, 317] width 133 height 28
click at [924, 551] on button "Submit" at bounding box center [921, 554] width 45 height 25
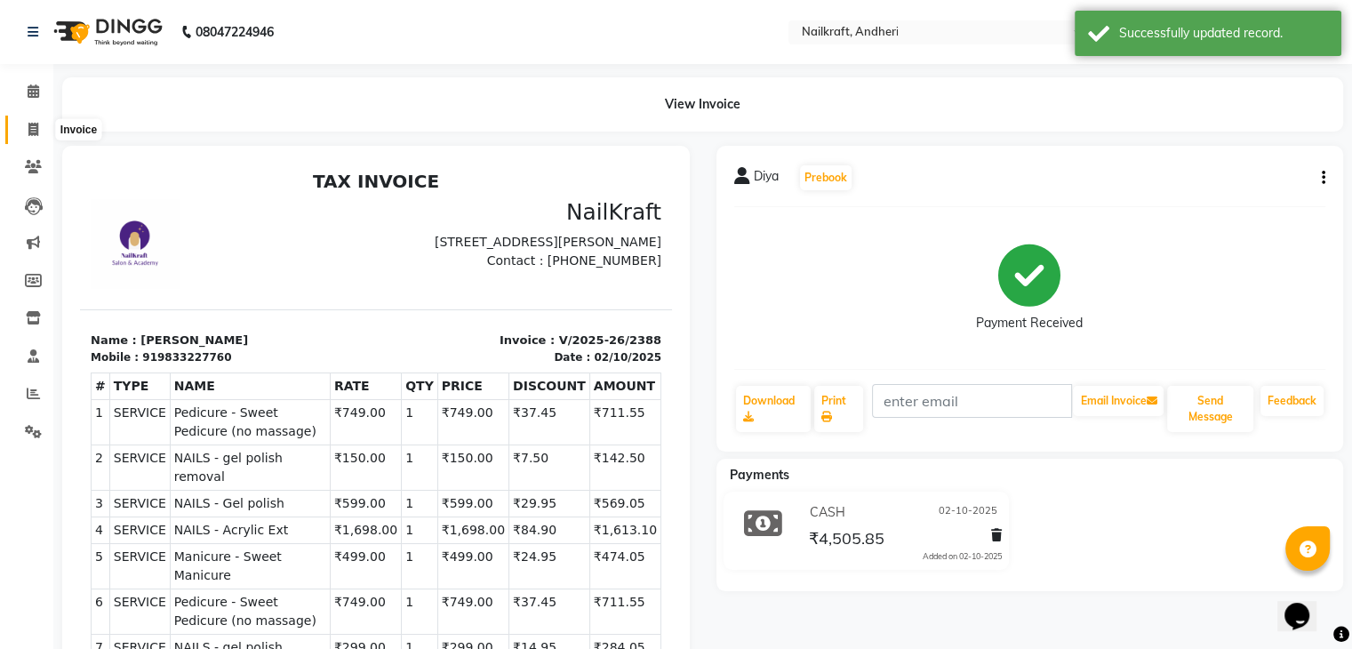
click at [26, 129] on span at bounding box center [33, 130] width 31 height 20
select select "service"
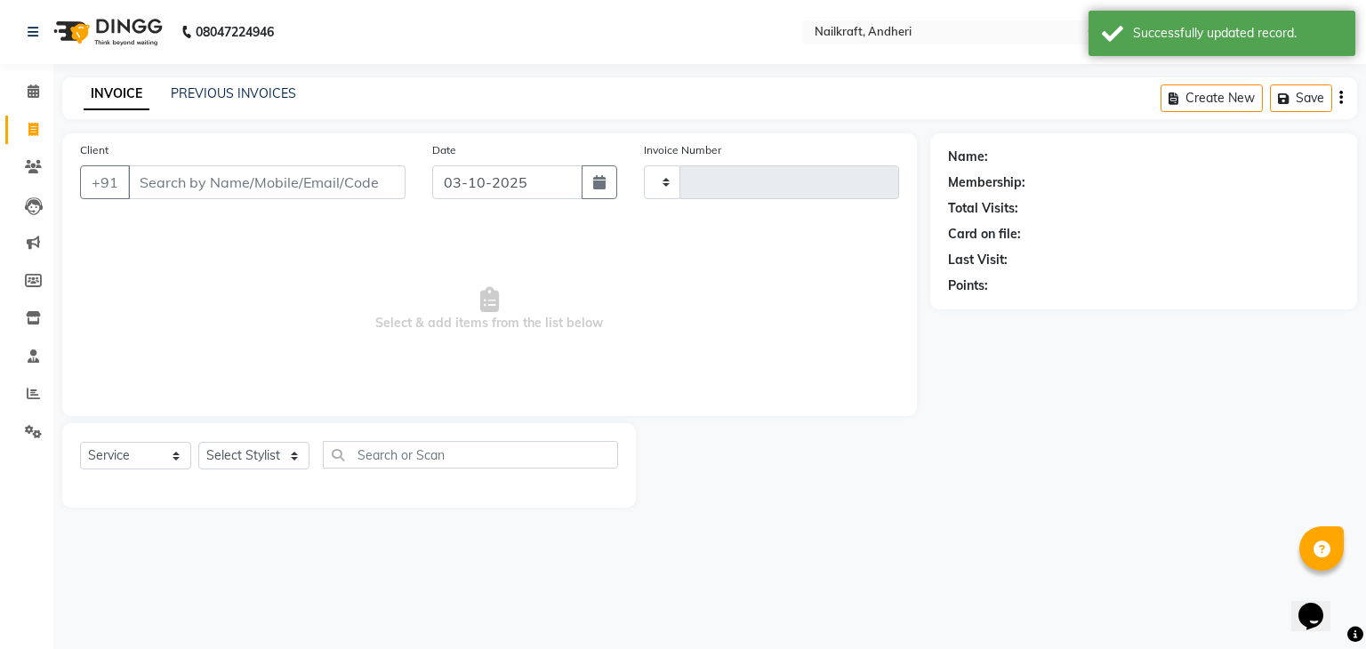
type input "2392"
select select "6081"
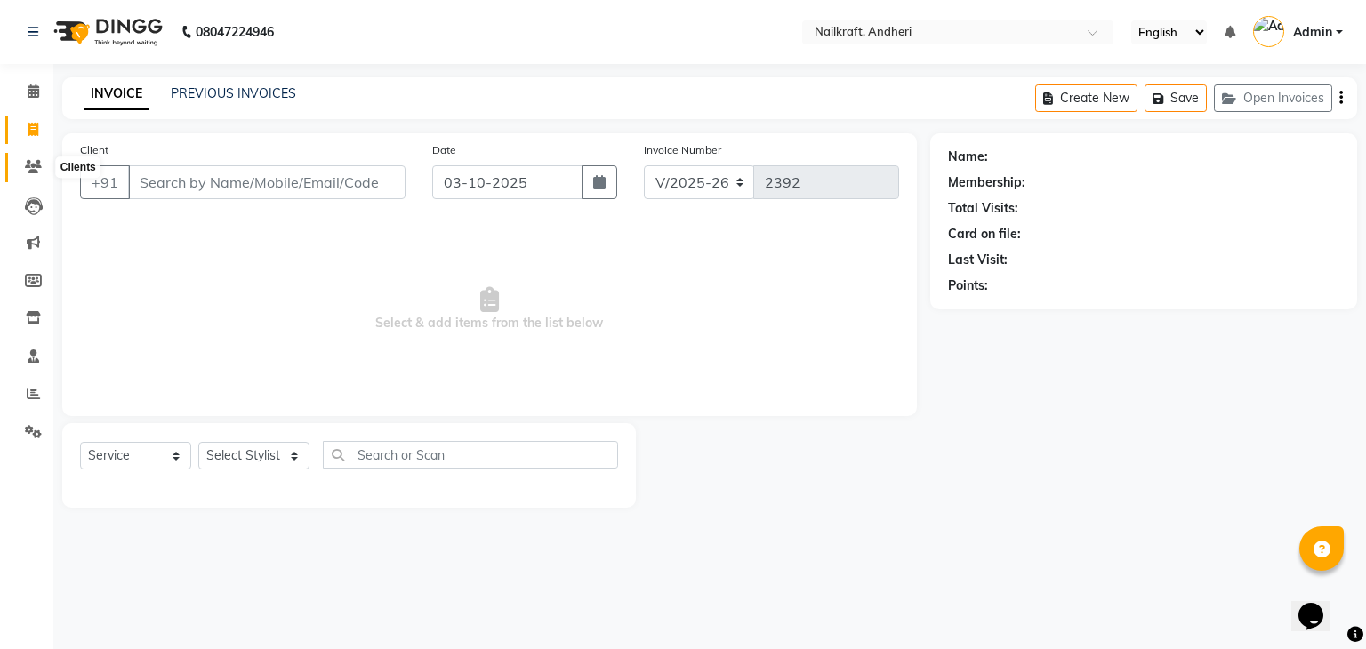
click at [31, 168] on icon at bounding box center [33, 166] width 17 height 13
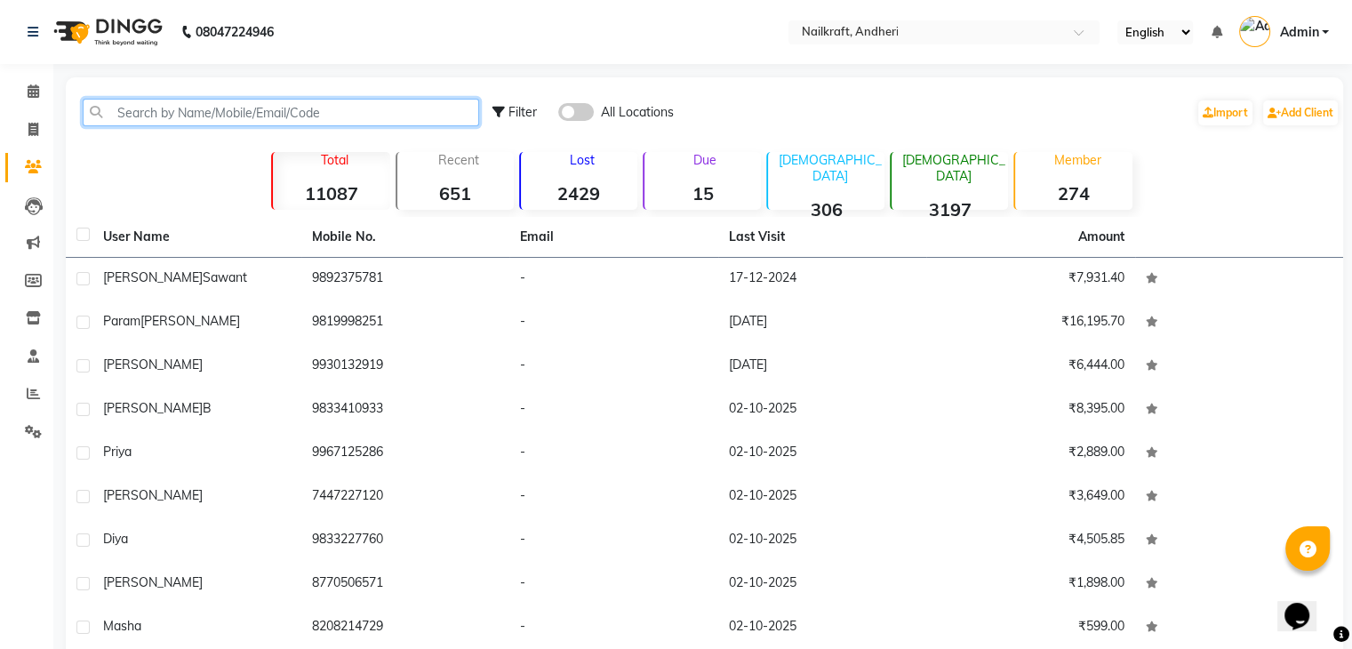
click at [212, 116] on input "text" at bounding box center [281, 113] width 397 height 28
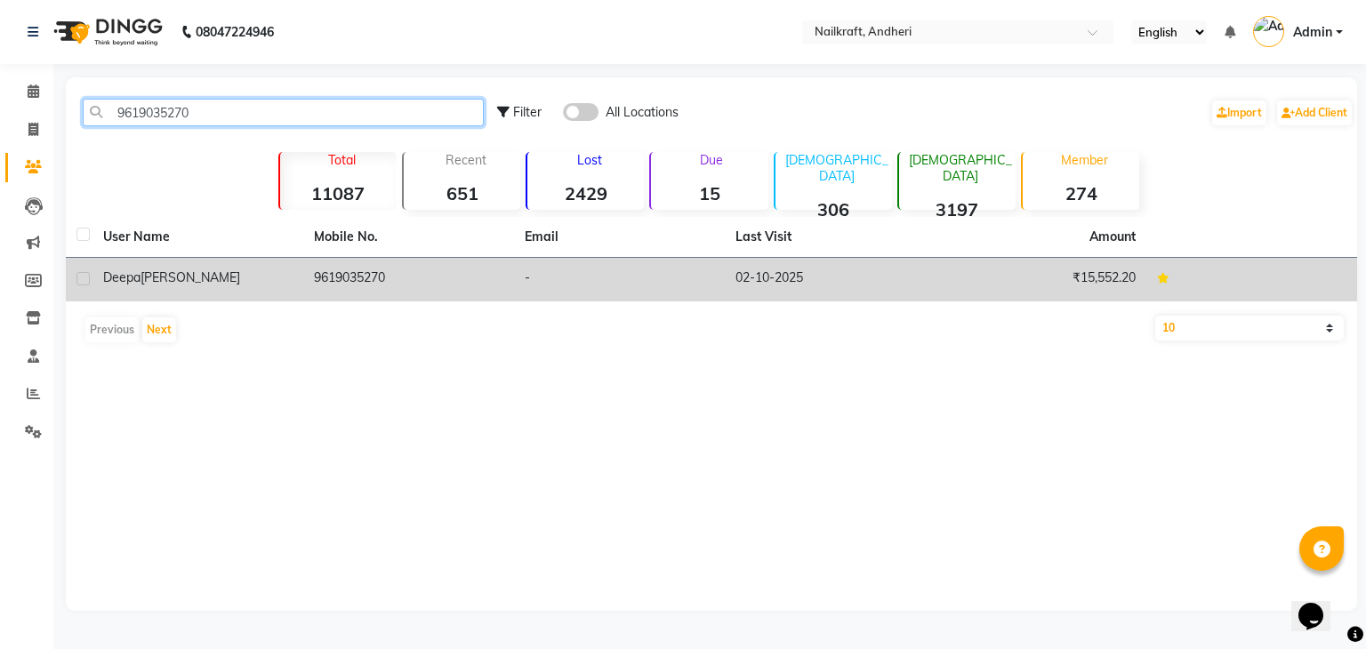
type input "9619035270"
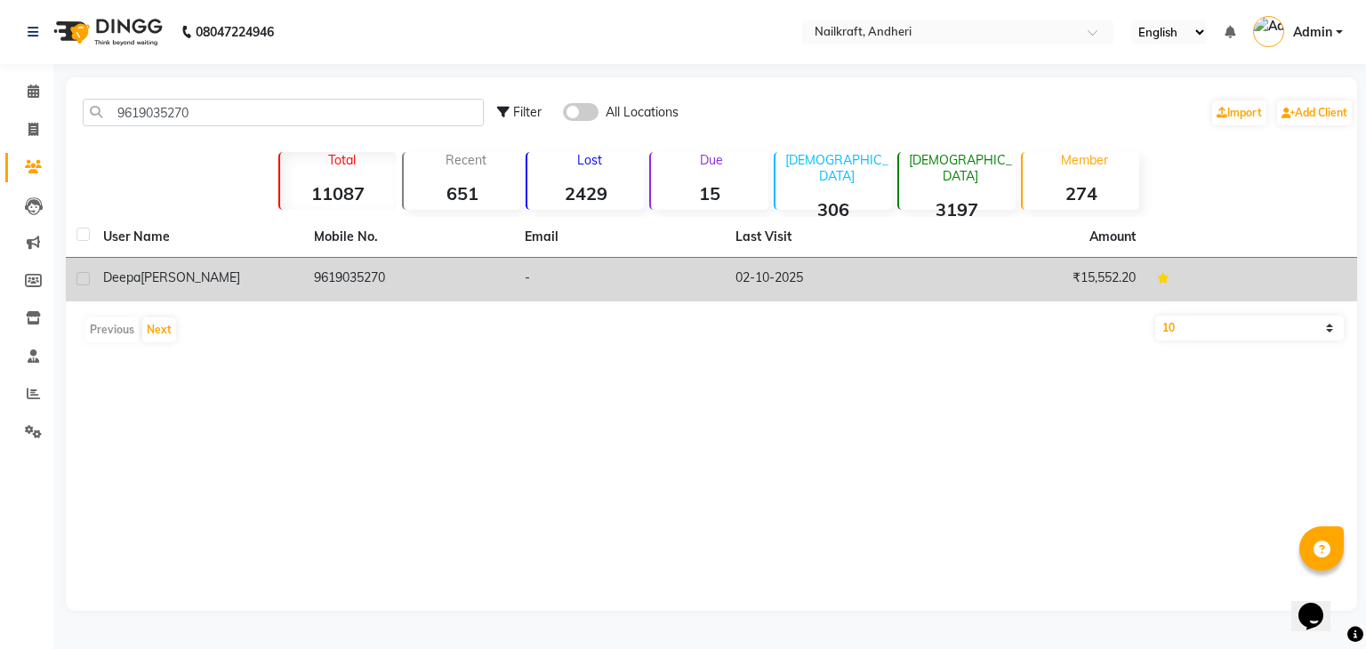
click at [360, 285] on td "9619035270" at bounding box center [408, 280] width 211 height 44
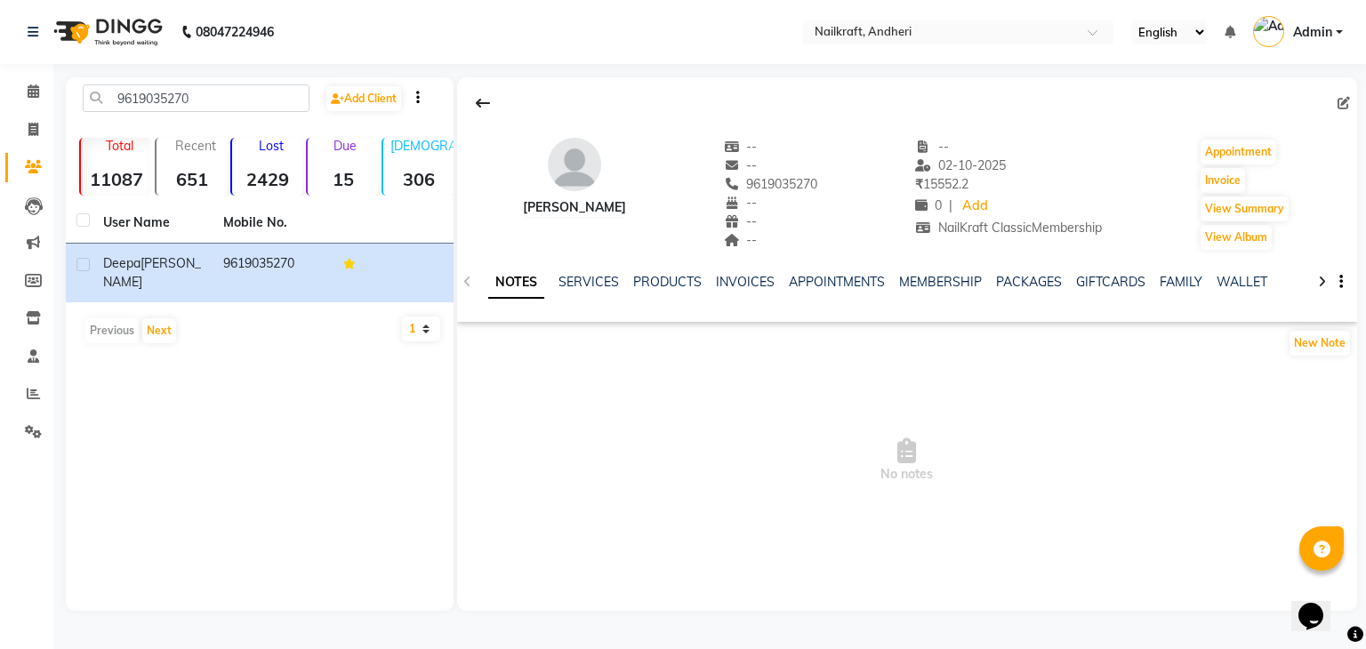
click at [585, 290] on div "SERVICES" at bounding box center [588, 282] width 60 height 19
click at [585, 288] on link "SERVICES" at bounding box center [588, 282] width 60 height 16
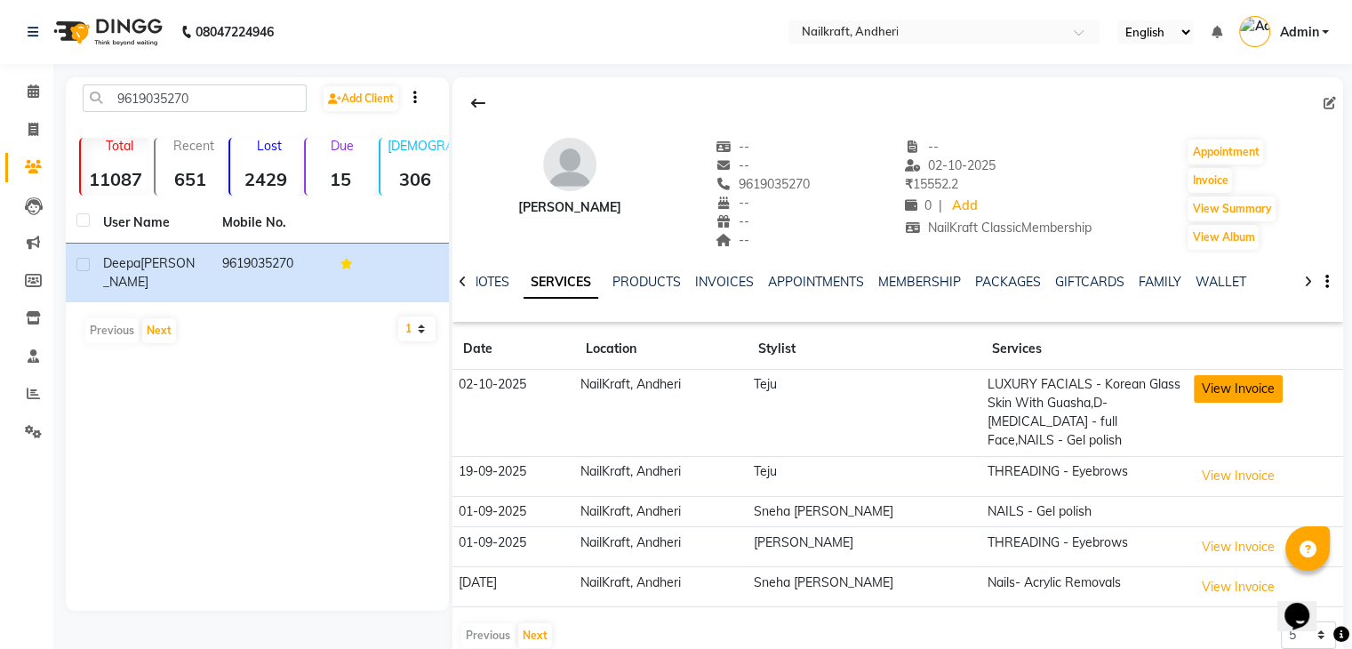
click at [1195, 396] on button "View Invoice" at bounding box center [1238, 389] width 89 height 28
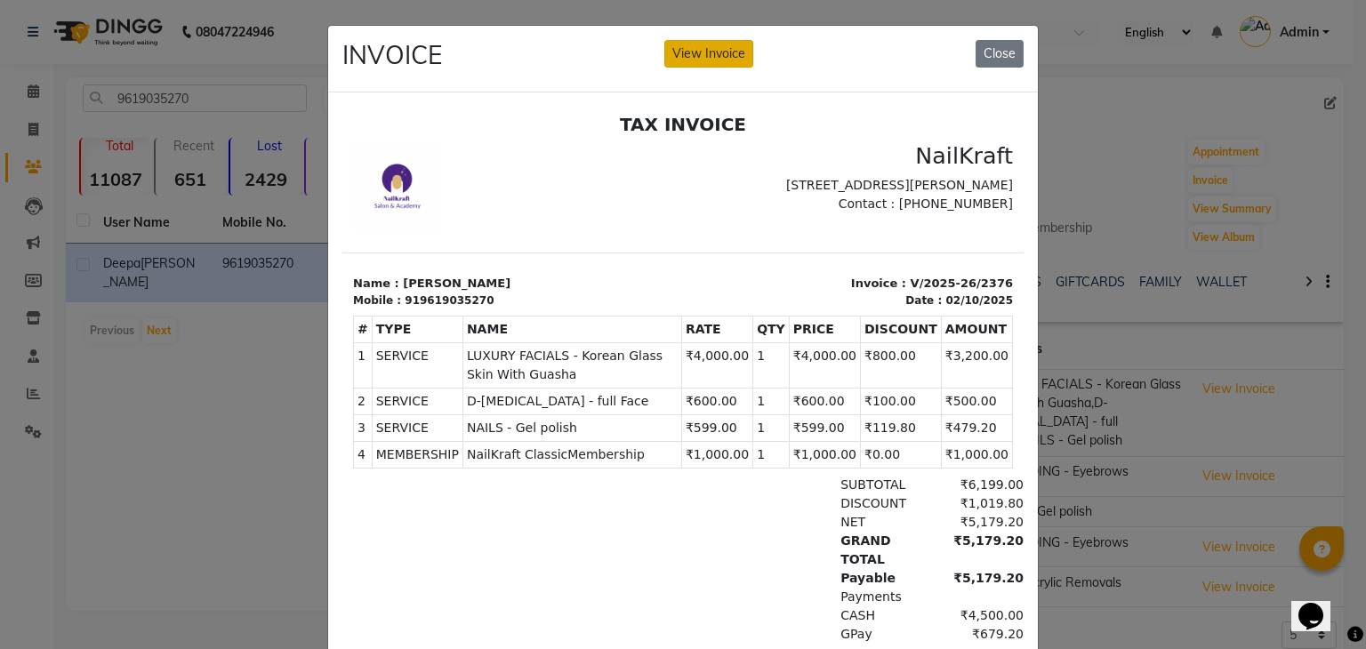
click at [725, 57] on button "View Invoice" at bounding box center [708, 54] width 89 height 28
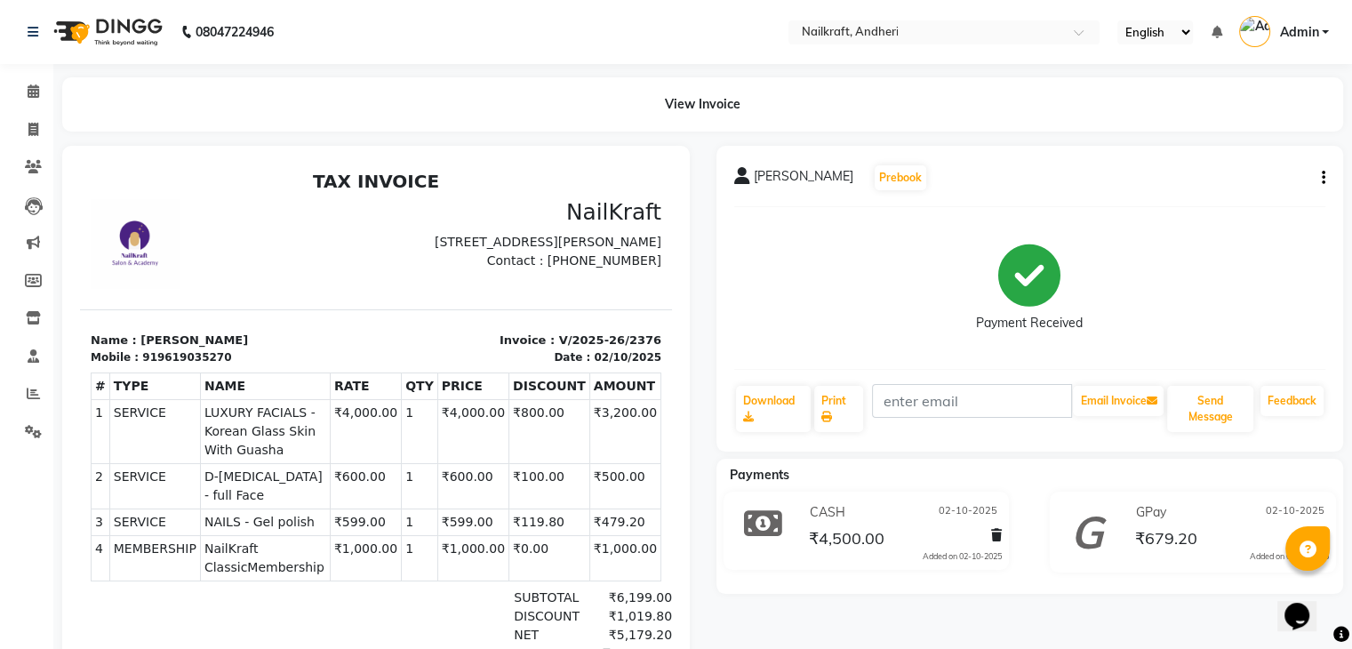
click at [1322, 178] on icon "button" at bounding box center [1324, 178] width 4 height 1
click at [1209, 175] on div "Edit Item Staff" at bounding box center [1205, 178] width 182 height 22
select select
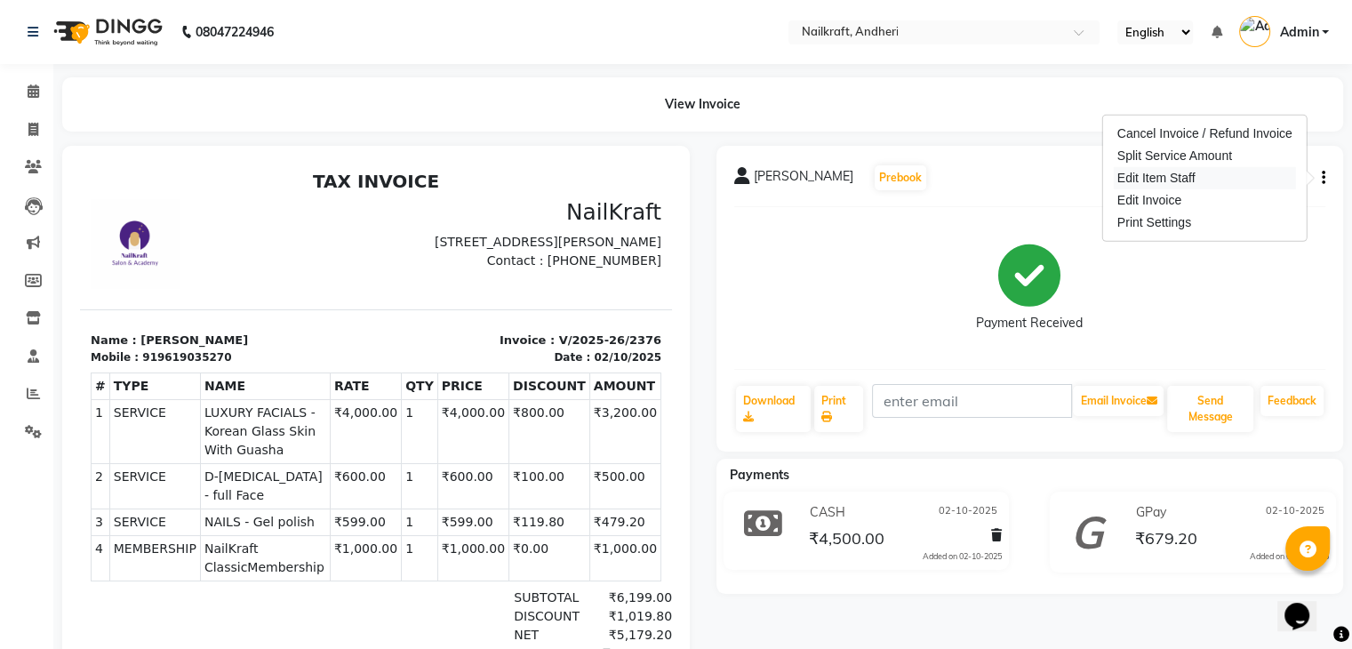
select select
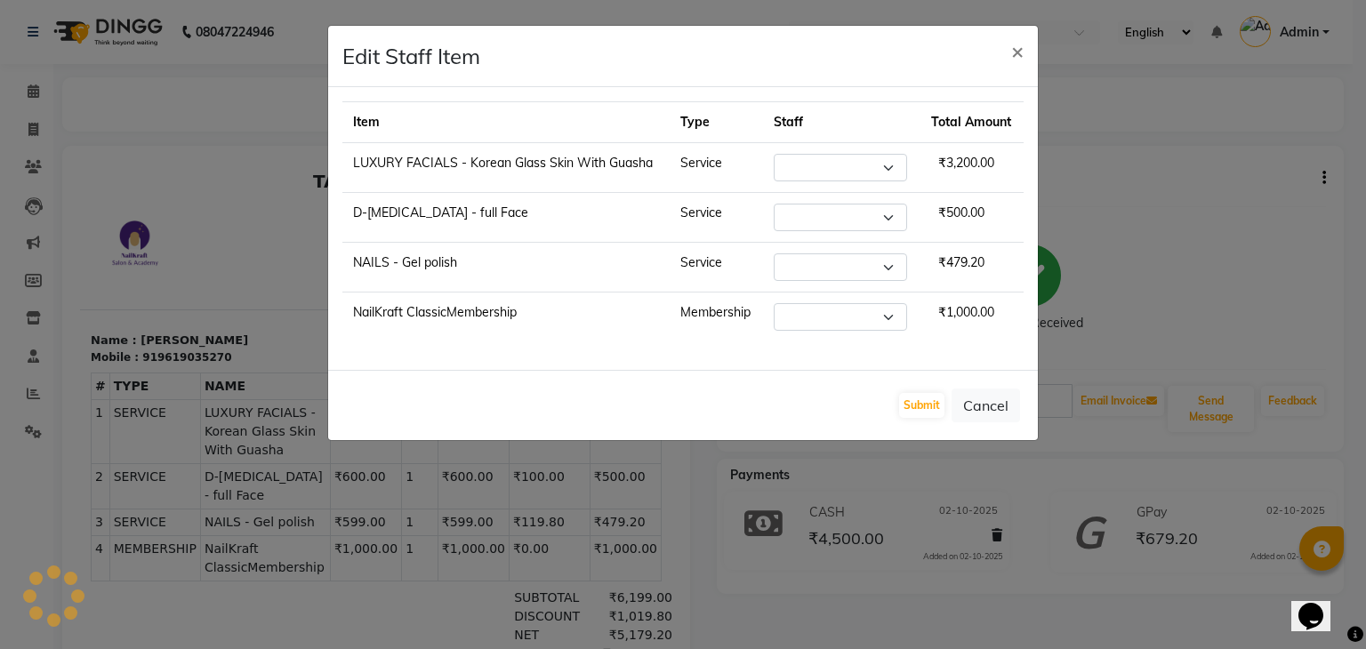
select select "88169"
click at [875, 267] on select "Select Aarti Alam Alfred Dakashta Deepali Deepu Chatry NailKraft Neha Nikita Ro…" at bounding box center [840, 267] width 133 height 28
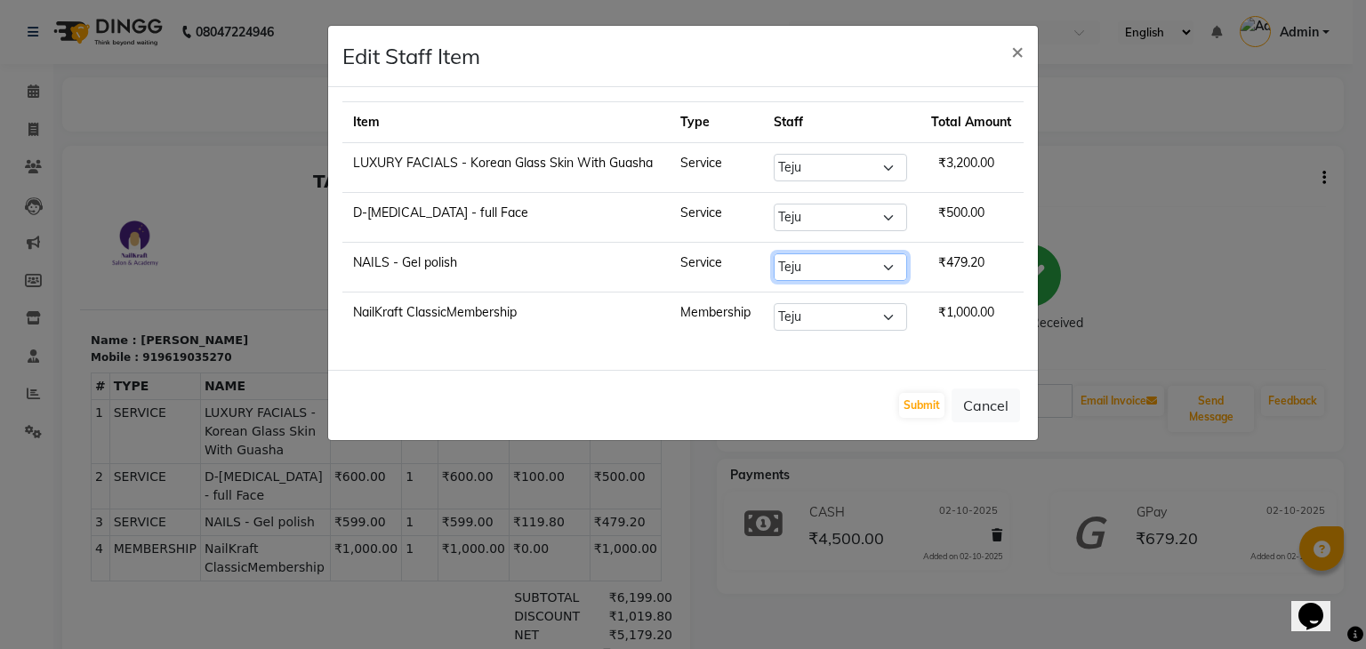
select select "93634"
click at [774, 253] on select "Select Aarti Alam Alfred Dakashta Deepali Deepu Chatry NailKraft Neha Nikita Ro…" at bounding box center [840, 267] width 133 height 28
click at [918, 396] on button "Submit" at bounding box center [921, 405] width 45 height 25
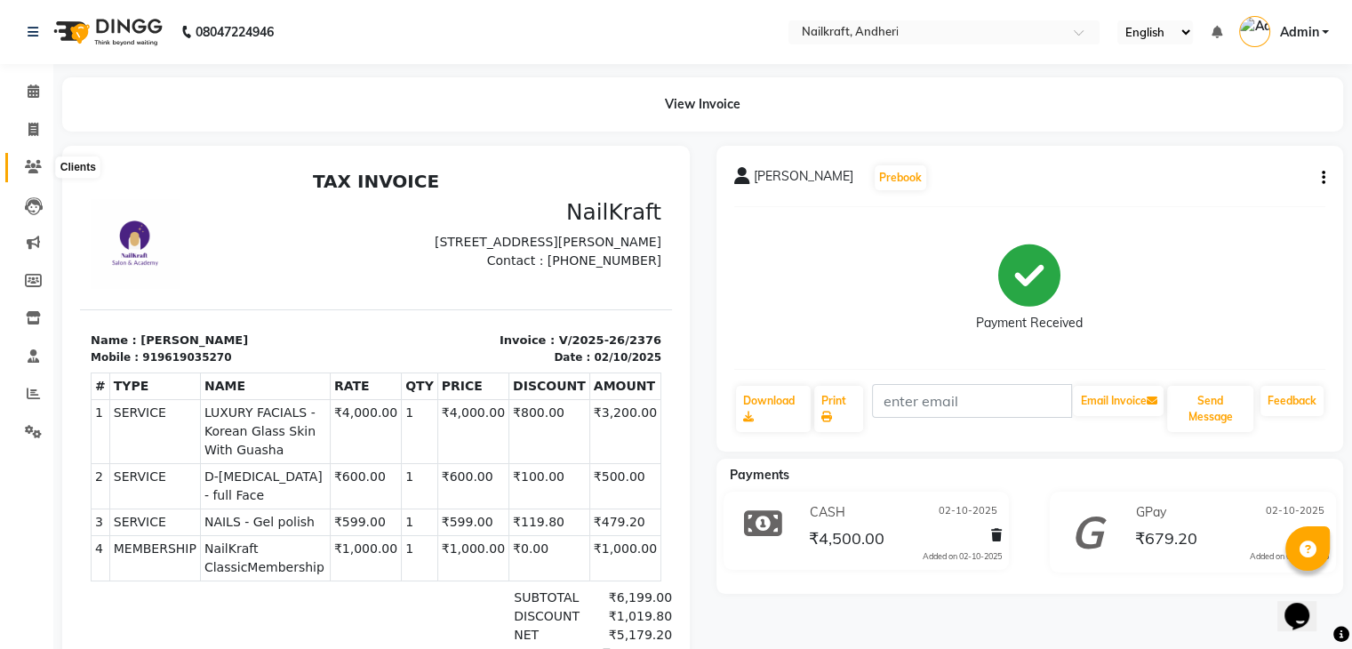
click at [36, 173] on icon at bounding box center [33, 166] width 17 height 13
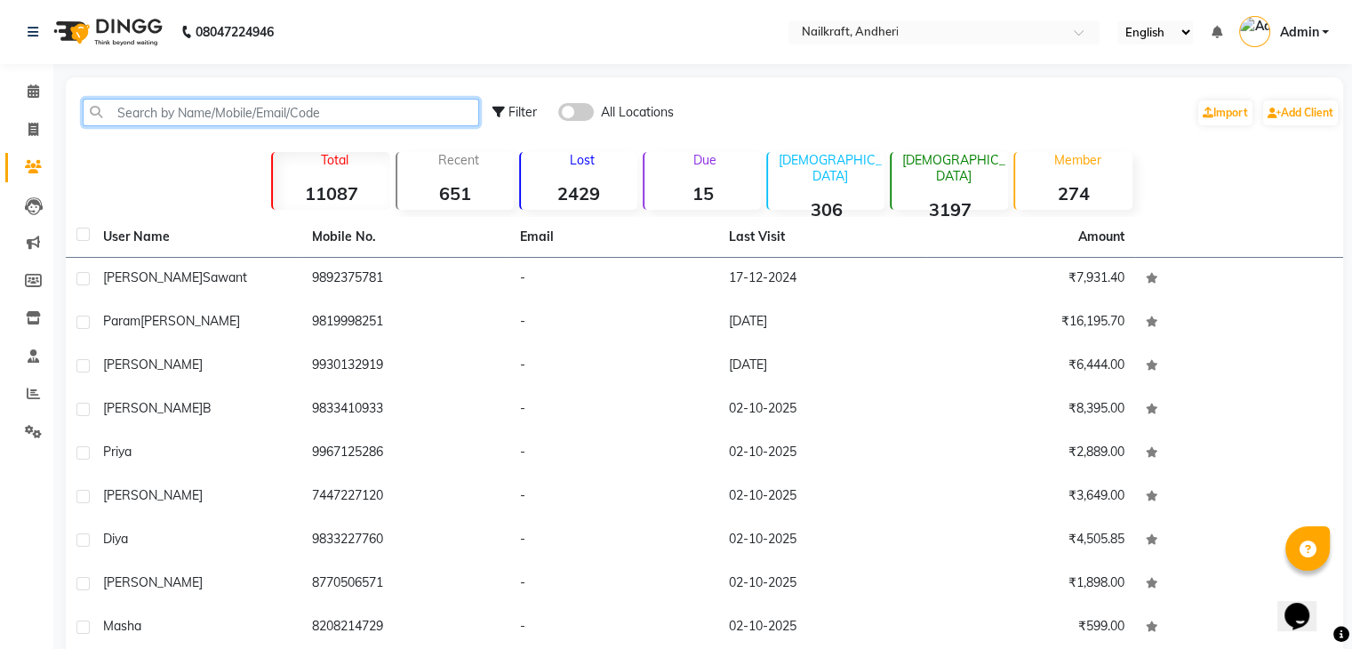
click at [287, 122] on input "text" at bounding box center [281, 113] width 397 height 28
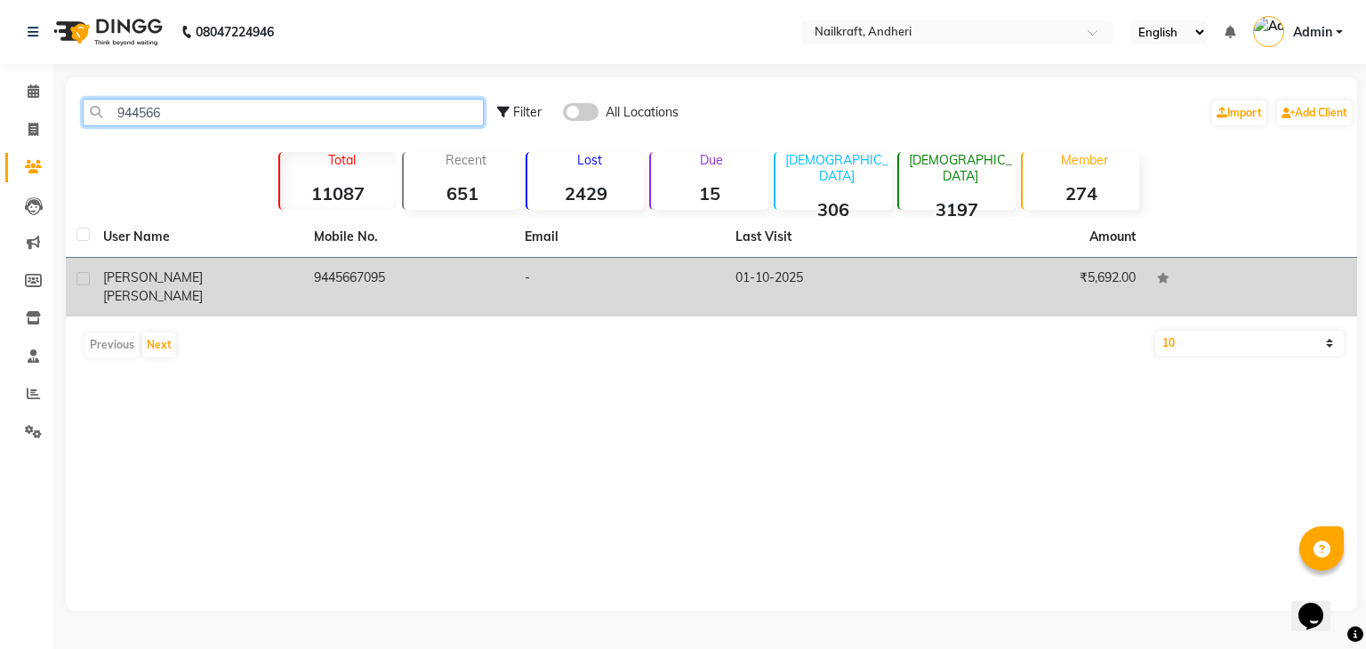
type input "944566"
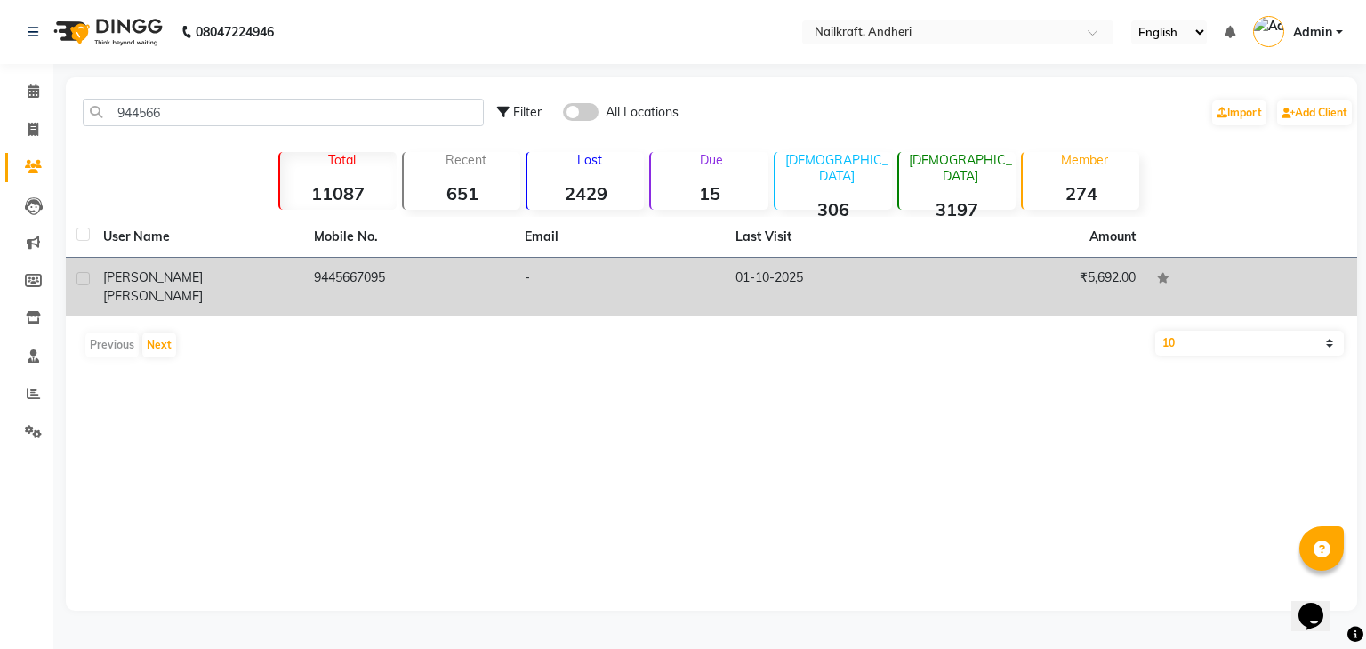
click at [386, 280] on td "9445667095" at bounding box center [408, 287] width 211 height 59
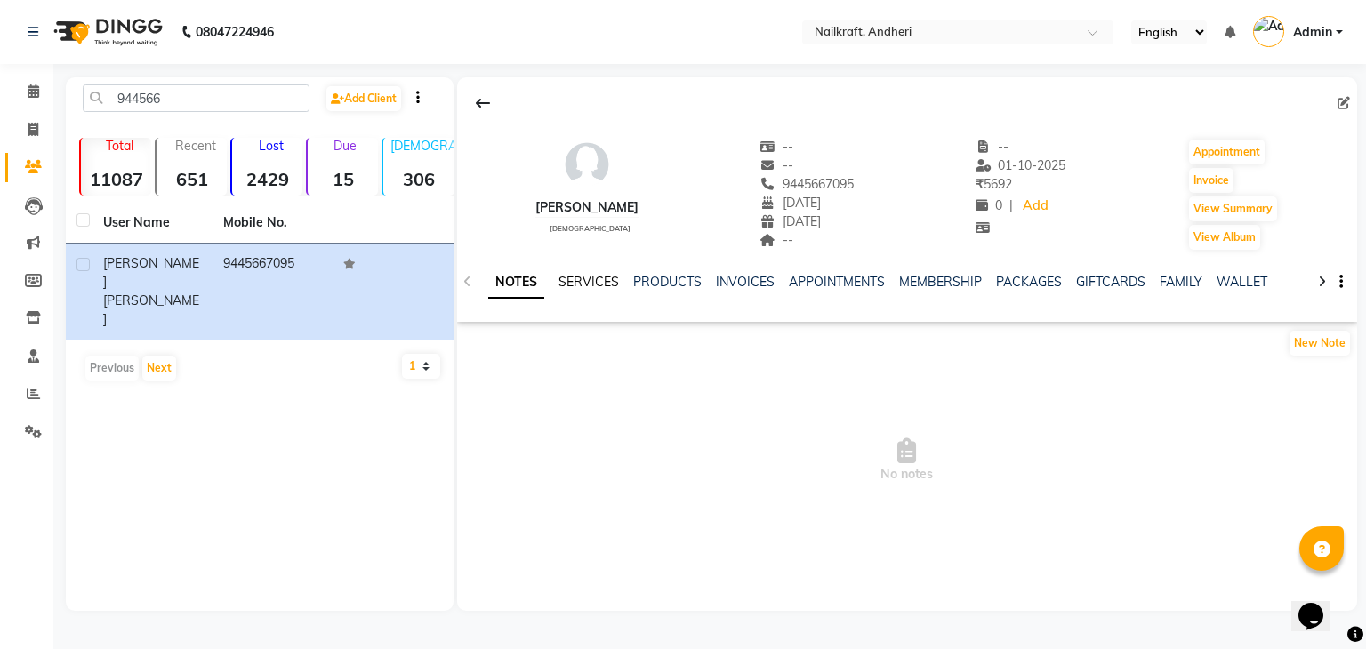
click at [587, 284] on link "SERVICES" at bounding box center [588, 282] width 60 height 16
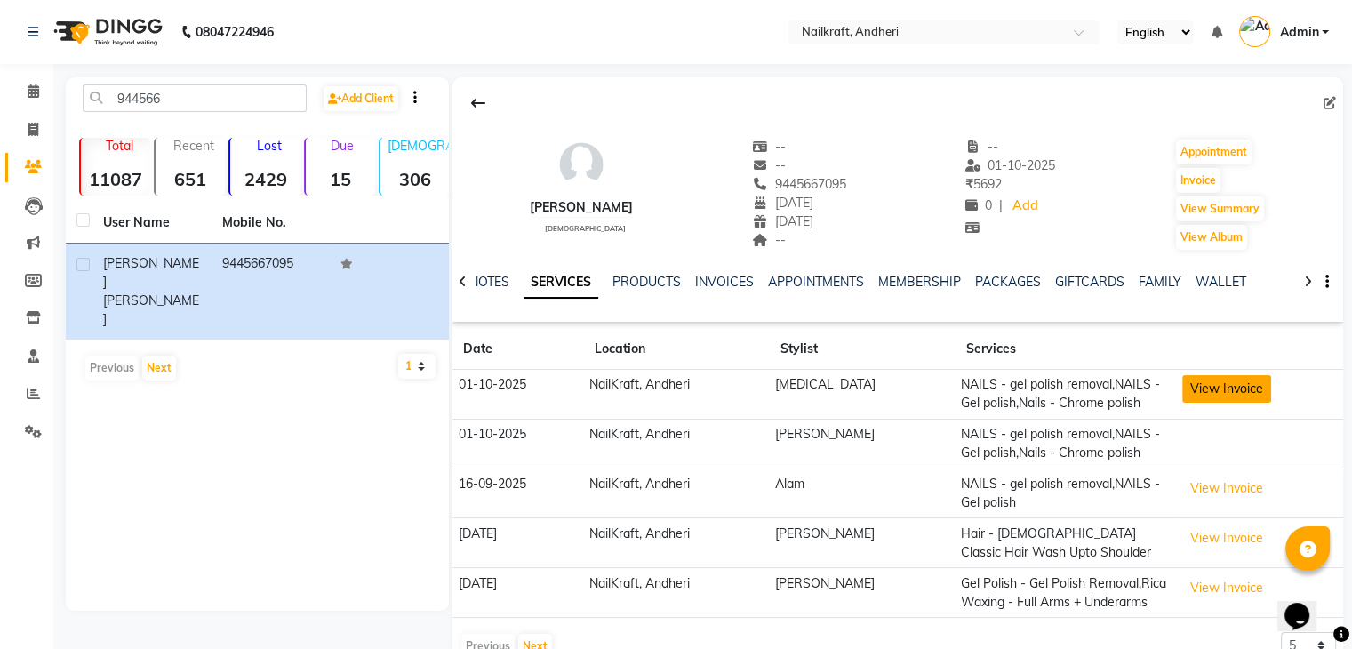
click at [1224, 399] on button "View Invoice" at bounding box center [1227, 389] width 89 height 28
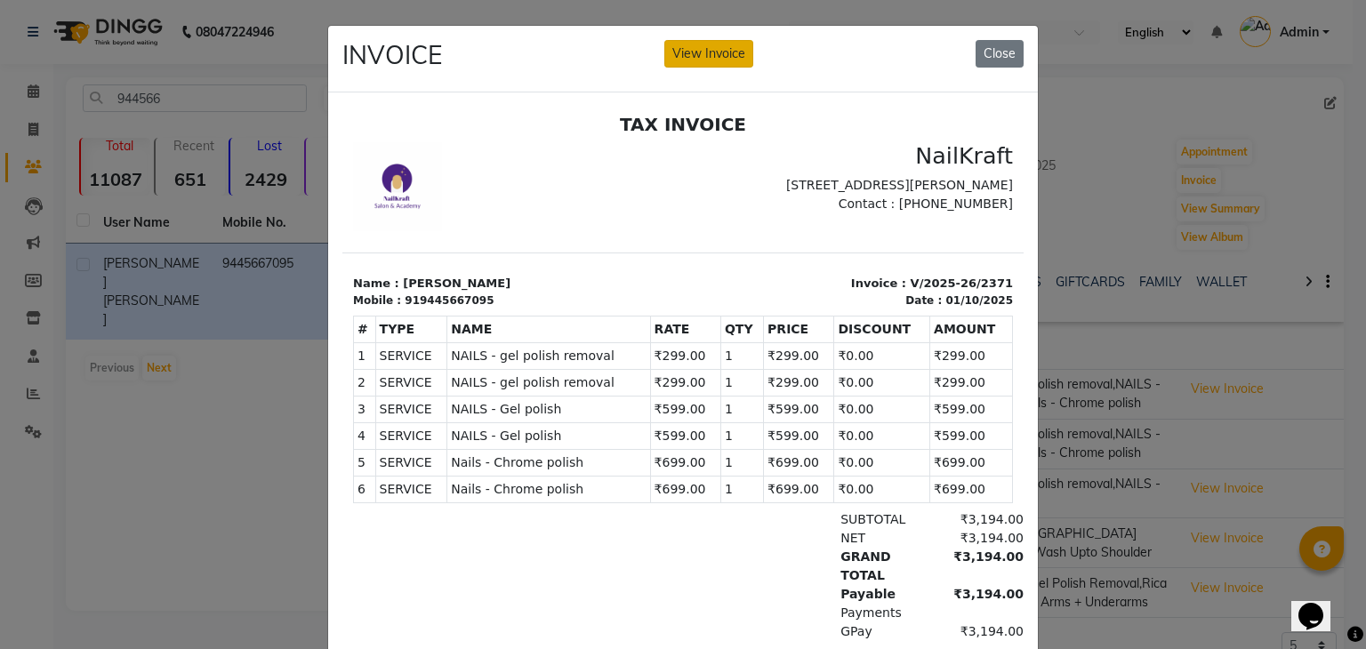
click at [726, 51] on button "View Invoice" at bounding box center [708, 54] width 89 height 28
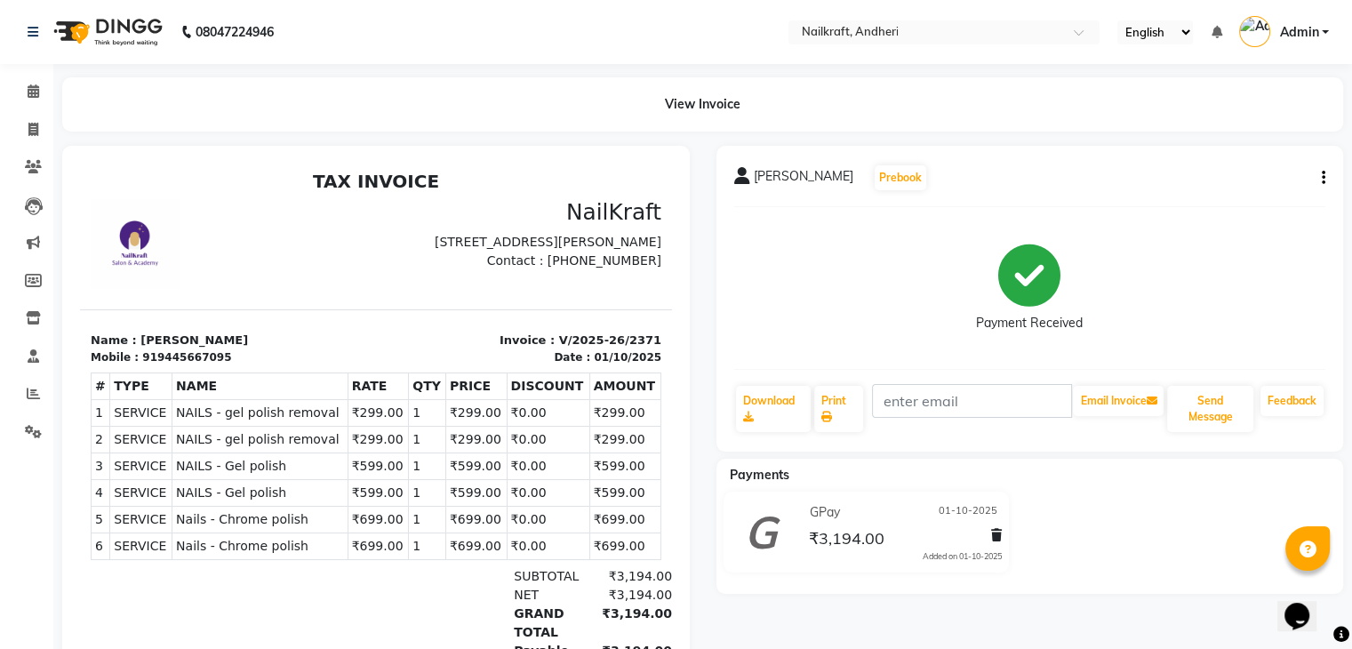
click at [1325, 178] on icon "button" at bounding box center [1324, 178] width 4 height 1
click at [1201, 173] on div "Edit Item Staff" at bounding box center [1205, 178] width 182 height 22
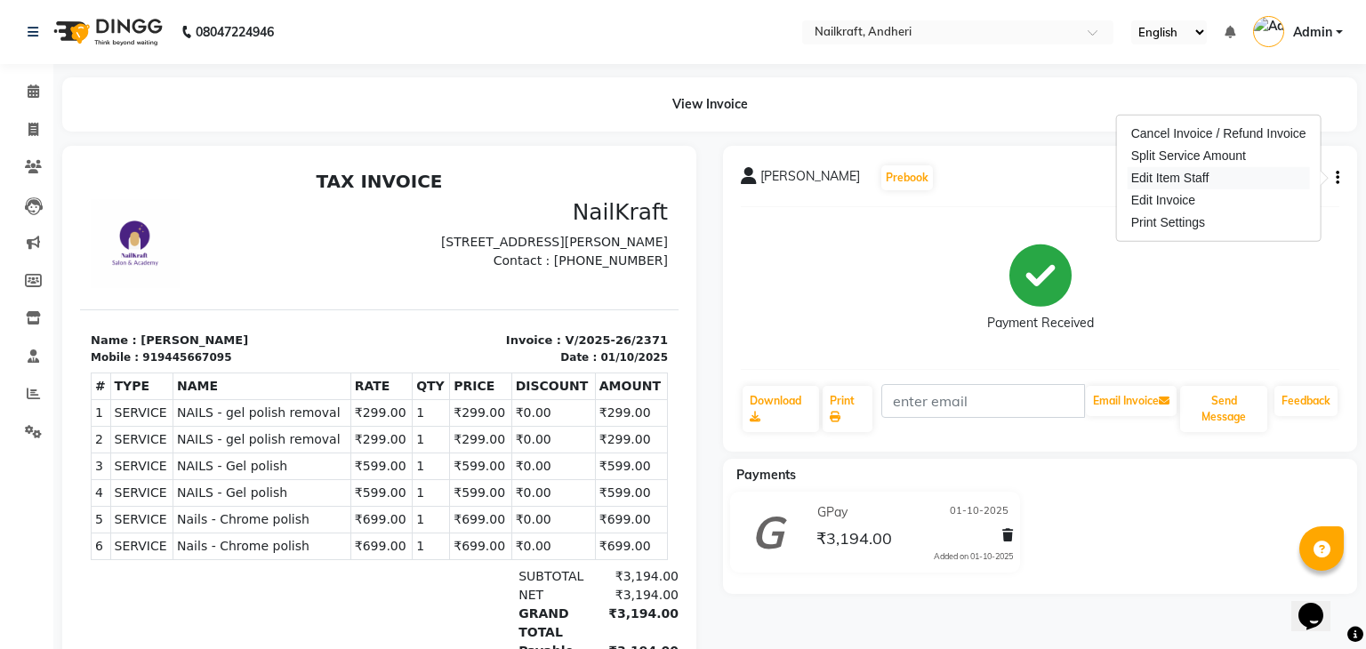
select select
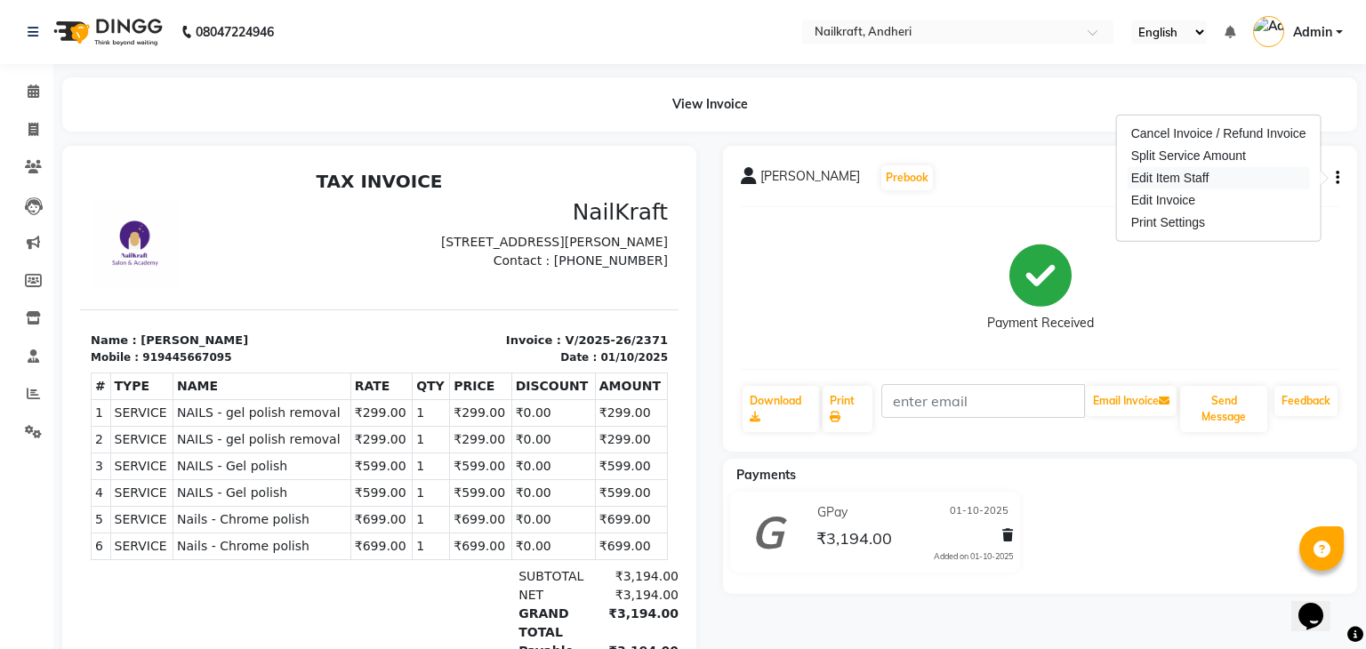
select select
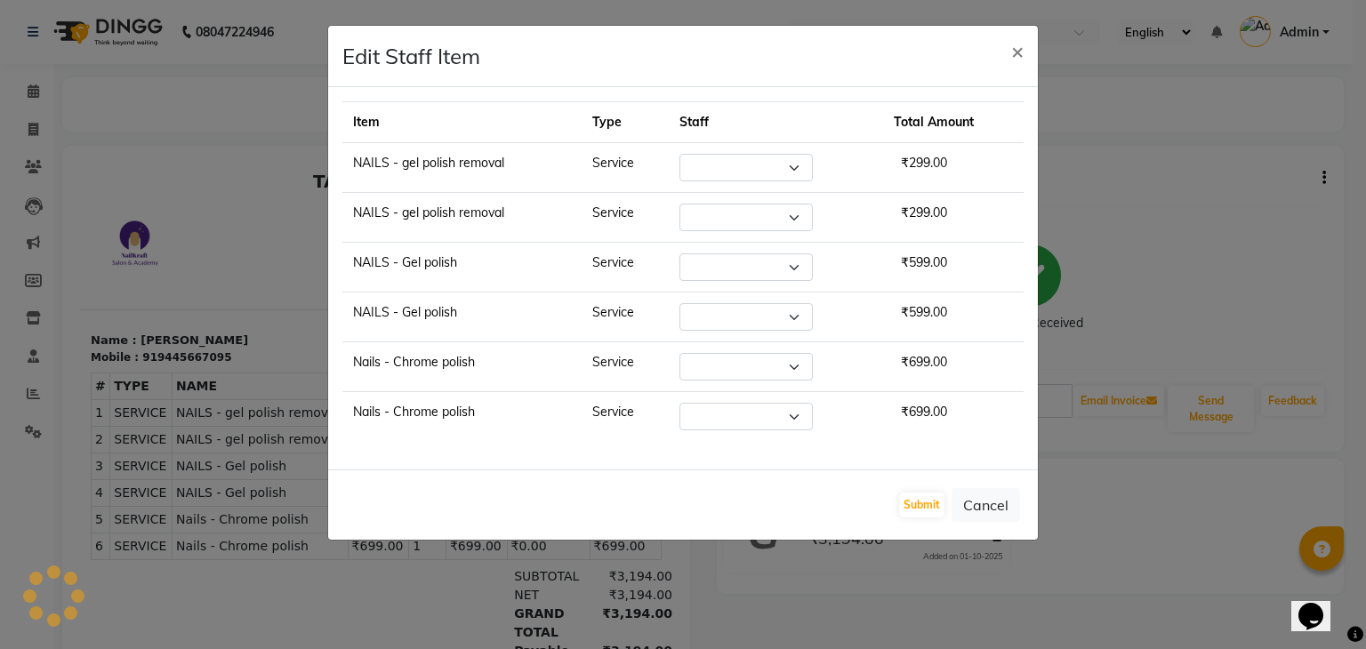
select select "47008"
select select "76535"
select select "47008"
select select "76535"
select select "47008"
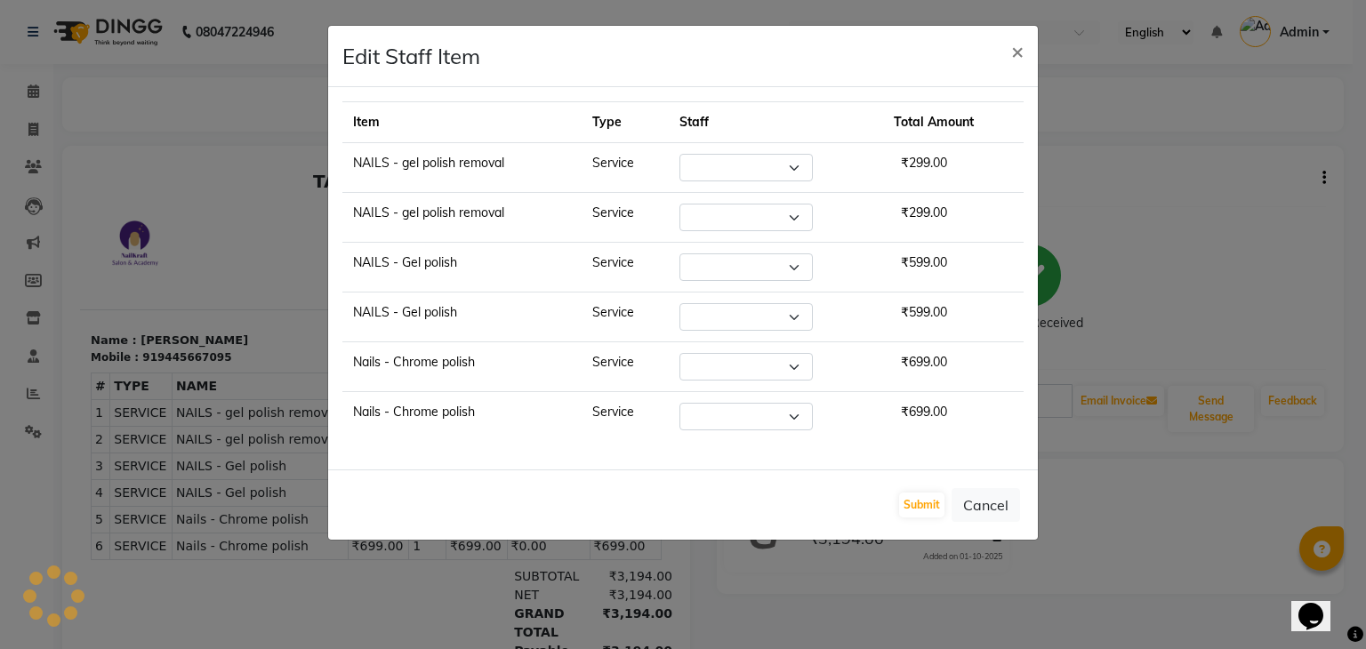
select select "76535"
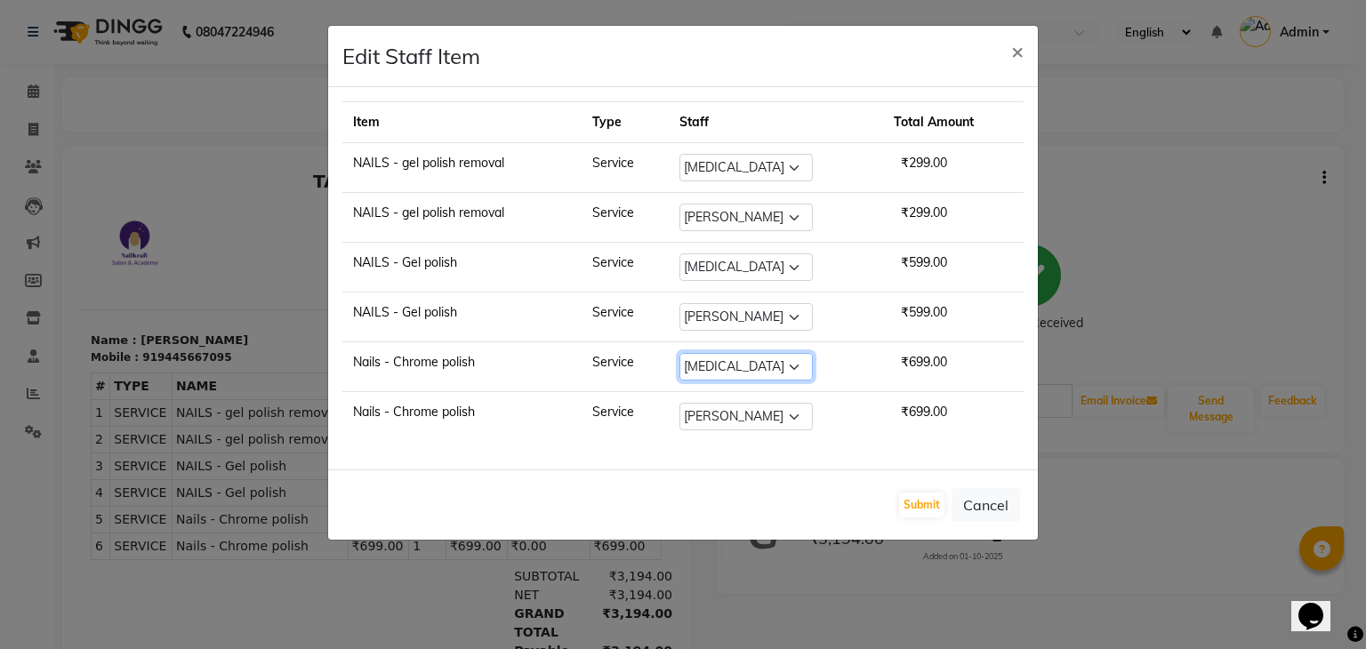
click at [797, 367] on select "Select Aarti Alam Alfred Dakashta Deepali Deepu Chatry NailKraft Neha Nikita Ro…" at bounding box center [745, 367] width 133 height 28
select select "93634"
click at [679, 353] on select "Select Aarti Alam Alfred Dakashta Deepali Deepu Chatry NailKraft Neha Nikita Ro…" at bounding box center [745, 367] width 133 height 28
click at [928, 503] on button "Submit" at bounding box center [921, 505] width 45 height 25
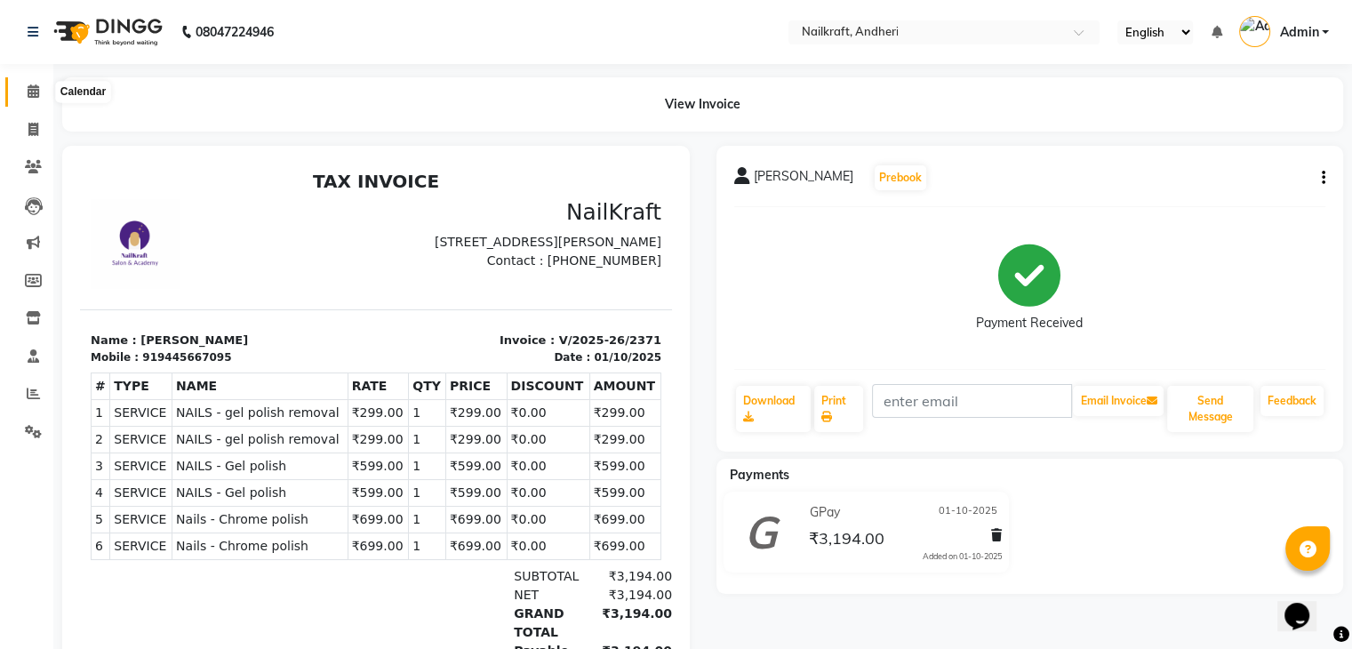
click at [25, 95] on span at bounding box center [33, 92] width 31 height 20
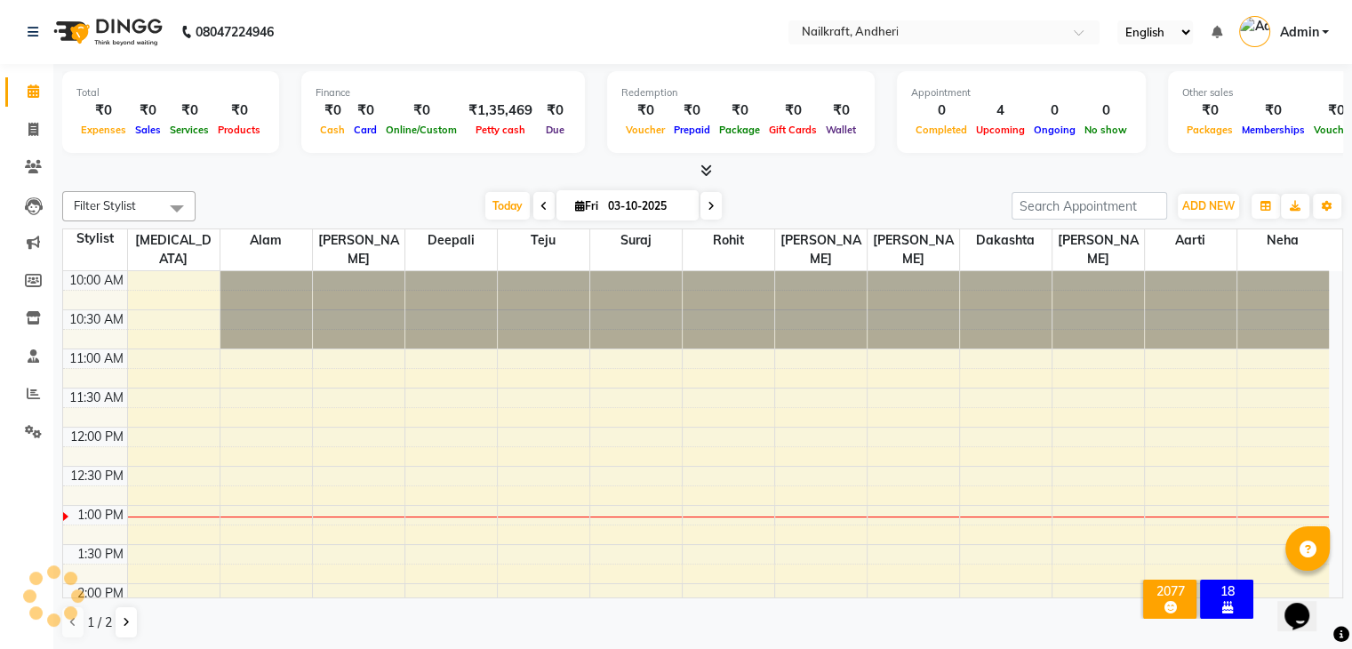
click at [395, 195] on div "[DATE] [DATE]" at bounding box center [604, 206] width 799 height 27
